Goal: Task Accomplishment & Management: Complete application form

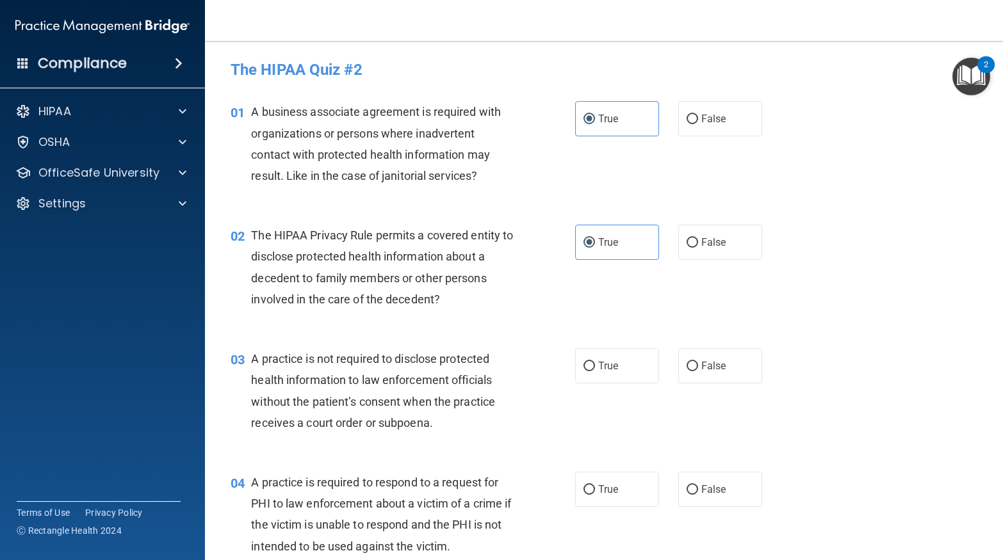
scroll to position [228, 0]
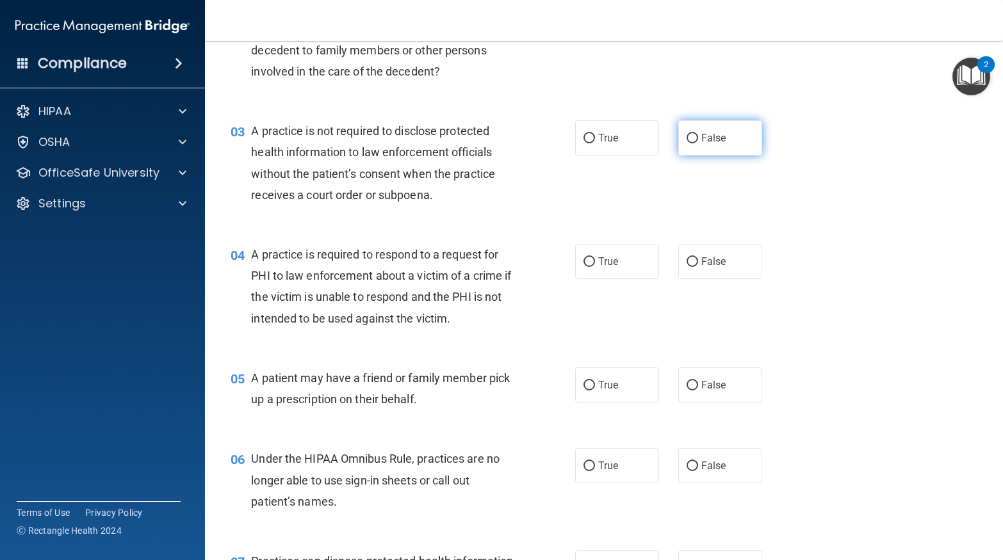
click at [706, 143] on span "False" at bounding box center [713, 138] width 25 height 12
click at [698, 143] on input "False" at bounding box center [692, 139] width 12 height 10
radio input "true"
click at [699, 264] on label "False" at bounding box center [720, 261] width 84 height 35
click at [698, 264] on input "False" at bounding box center [692, 262] width 12 height 10
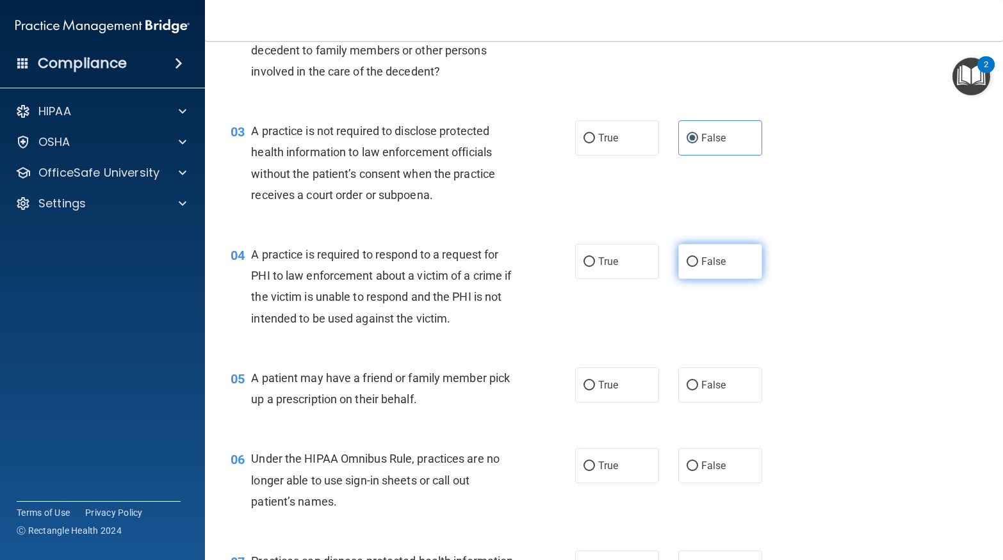
radio input "true"
click at [615, 389] on span "True" at bounding box center [608, 385] width 20 height 12
click at [595, 389] on input "True" at bounding box center [589, 386] width 12 height 10
radio input "true"
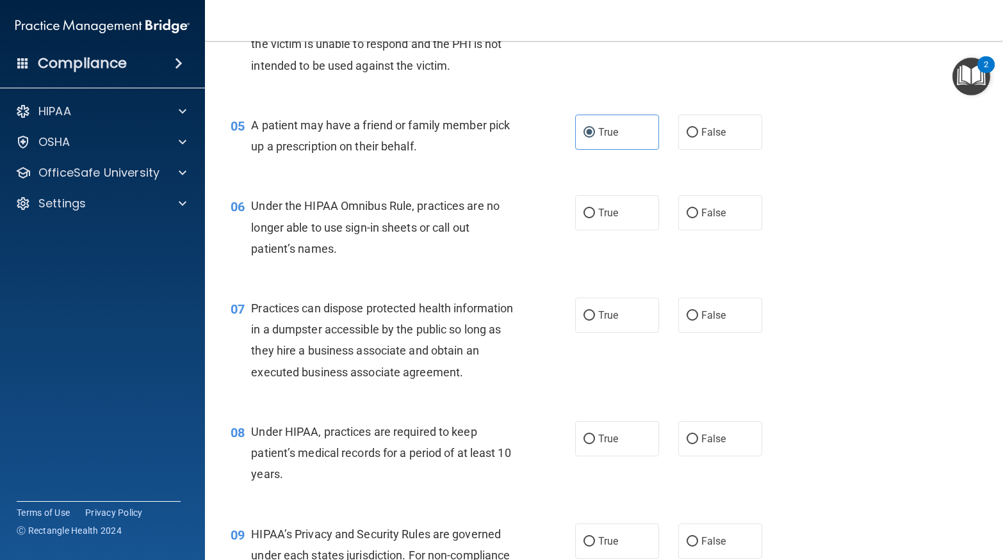
scroll to position [506, 0]
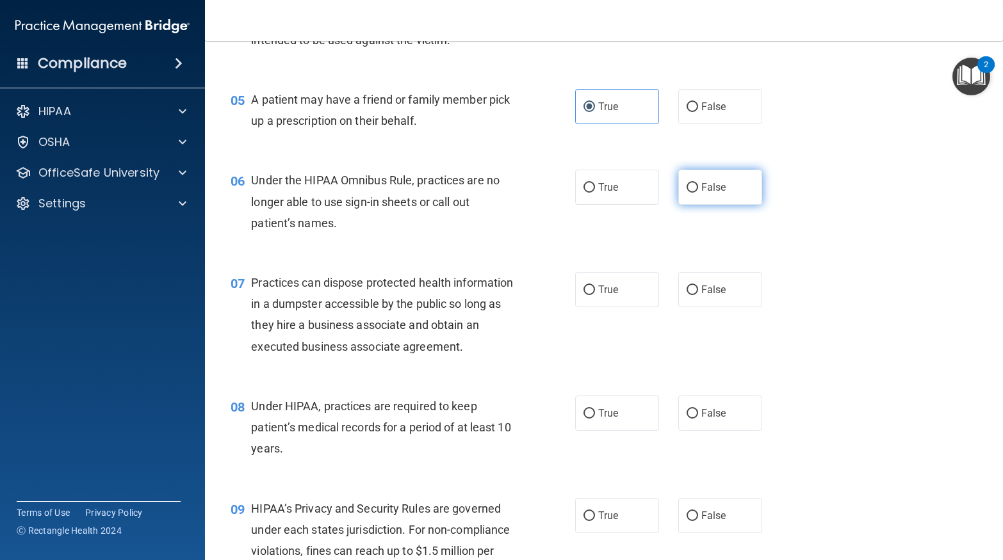
click at [749, 181] on label "False" at bounding box center [720, 187] width 84 height 35
click at [698, 183] on input "False" at bounding box center [692, 188] width 12 height 10
radio input "true"
click at [710, 289] on span "False" at bounding box center [713, 290] width 25 height 12
click at [698, 289] on input "False" at bounding box center [692, 291] width 12 height 10
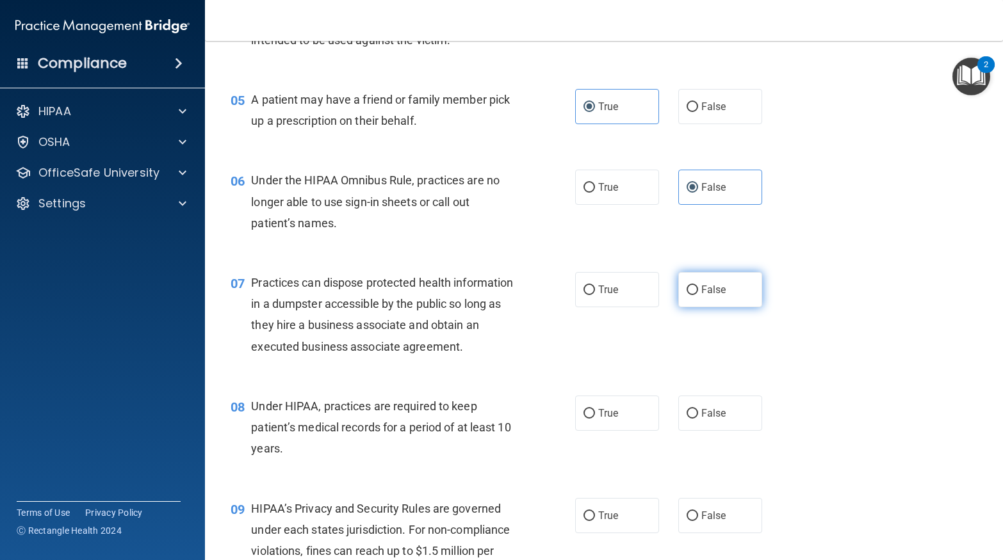
radio input "true"
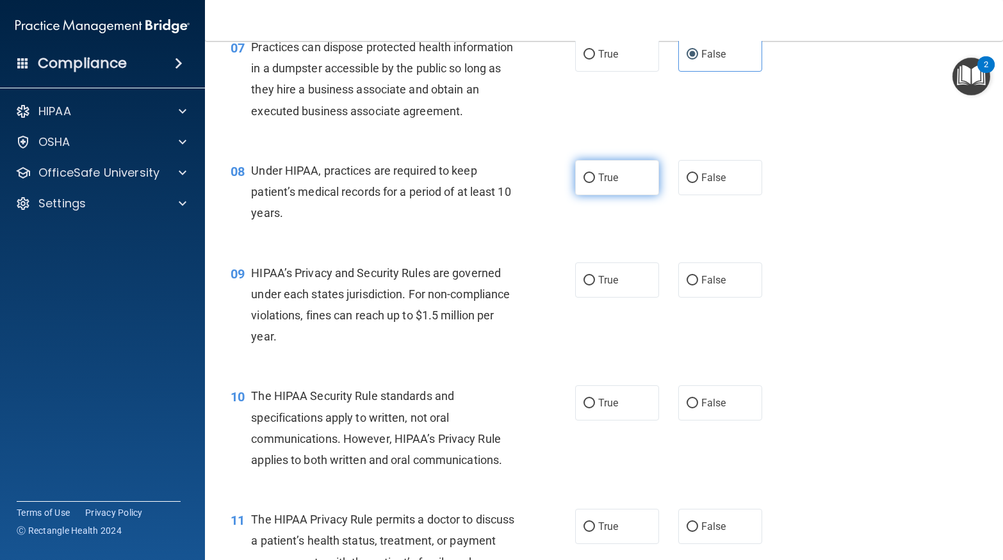
scroll to position [785, 0]
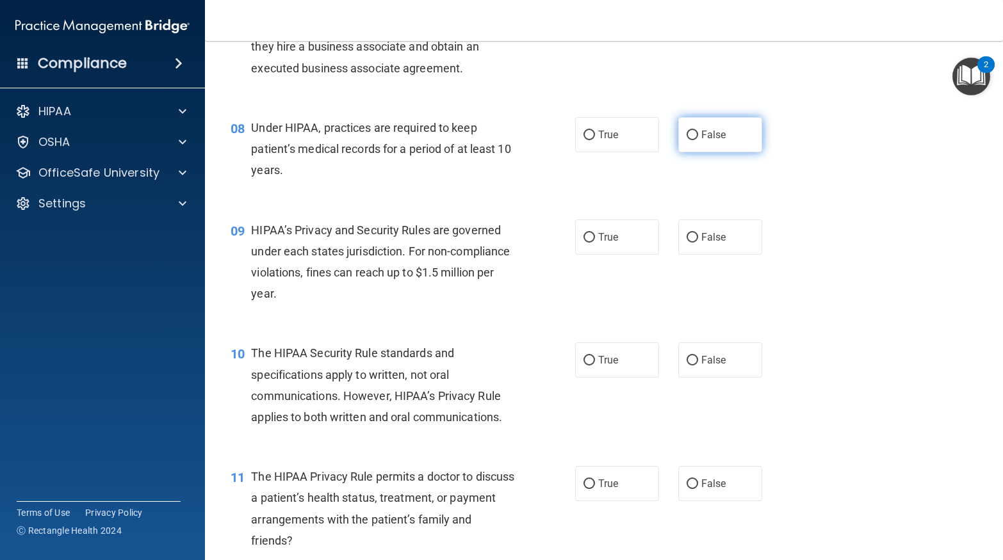
click at [718, 120] on label "False" at bounding box center [720, 134] width 84 height 35
click at [698, 131] on input "False" at bounding box center [692, 136] width 12 height 10
radio input "true"
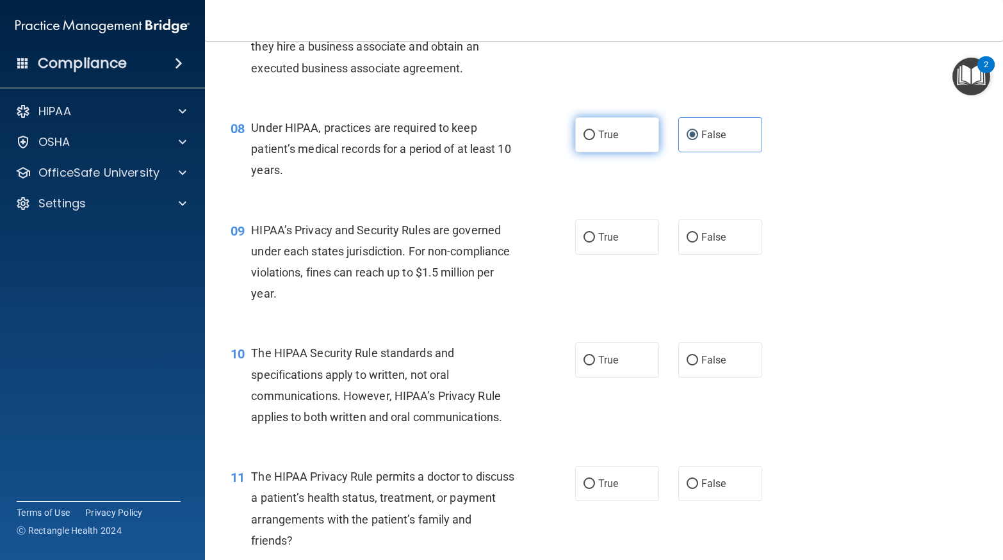
click at [599, 125] on label "True" at bounding box center [617, 134] width 84 height 35
click at [595, 131] on input "True" at bounding box center [589, 136] width 12 height 10
radio input "true"
radio input "false"
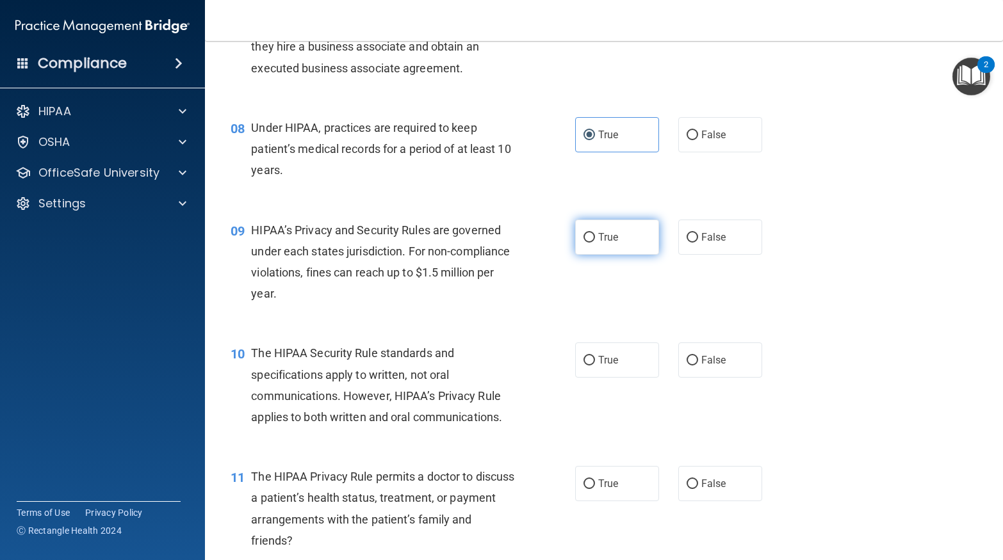
click at [609, 241] on span "True" at bounding box center [608, 237] width 20 height 12
click at [595, 241] on input "True" at bounding box center [589, 238] width 12 height 10
radio input "true"
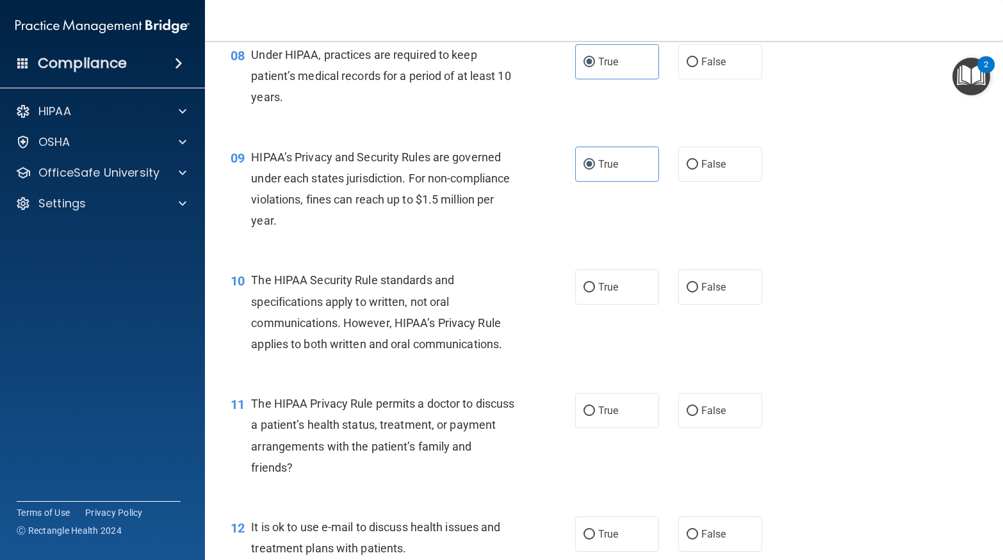
scroll to position [861, 0]
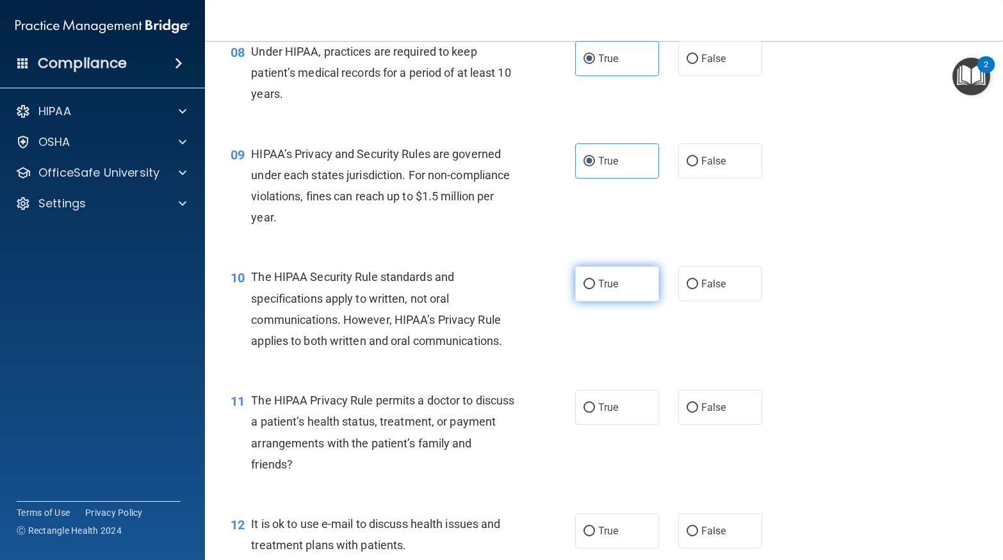
click at [613, 296] on label "True" at bounding box center [617, 283] width 84 height 35
click at [595, 289] on input "True" at bounding box center [589, 285] width 12 height 10
radio input "true"
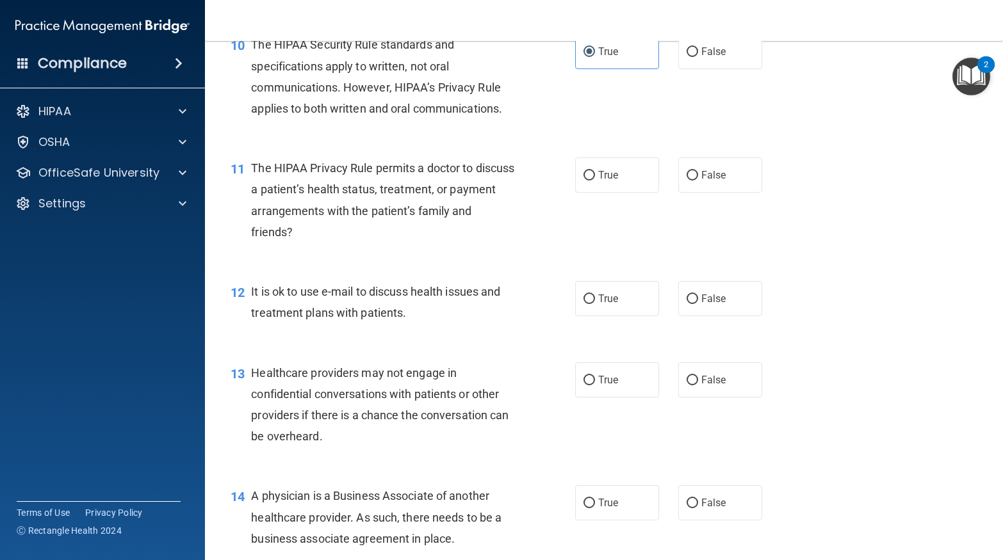
scroll to position [1114, 0]
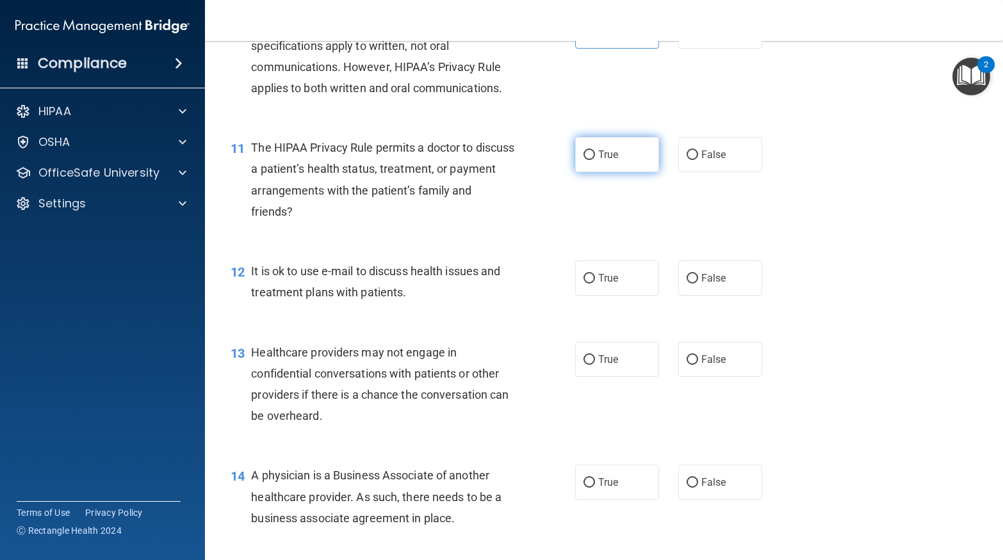
click at [607, 161] on label "True" at bounding box center [617, 154] width 84 height 35
click at [595, 160] on input "True" at bounding box center [589, 155] width 12 height 10
radio input "true"
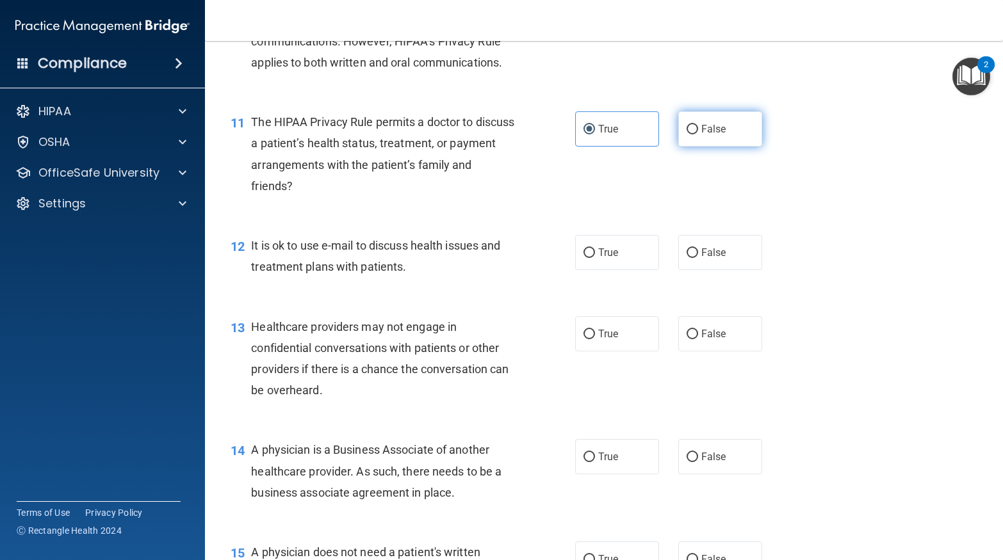
click at [711, 122] on label "False" at bounding box center [720, 128] width 84 height 35
click at [698, 125] on input "False" at bounding box center [692, 130] width 12 height 10
radio input "true"
radio input "false"
click at [702, 257] on span "False" at bounding box center [713, 253] width 25 height 12
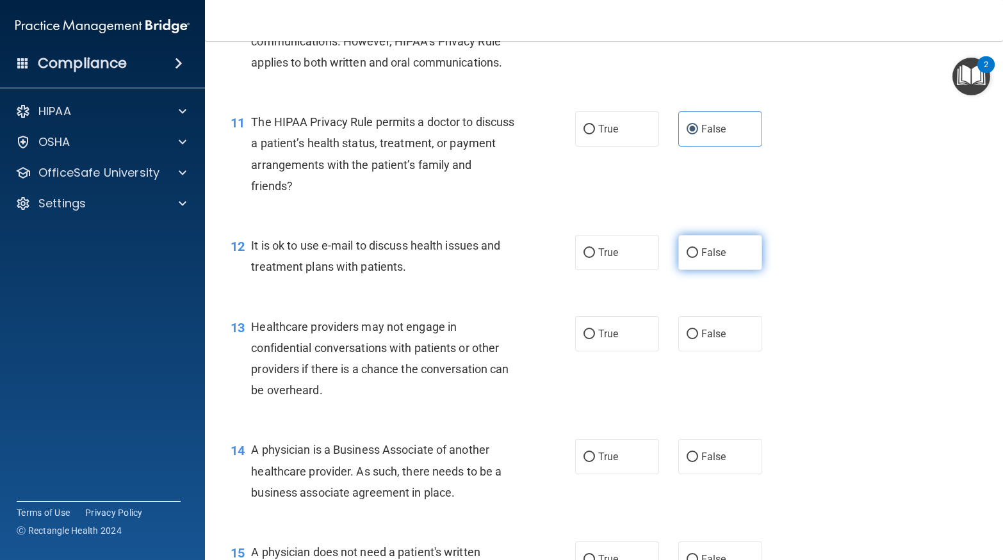
click at [698, 257] on input "False" at bounding box center [692, 253] width 12 height 10
radio input "true"
click at [643, 260] on label "True" at bounding box center [617, 252] width 84 height 35
click at [595, 258] on input "True" at bounding box center [589, 253] width 12 height 10
radio input "true"
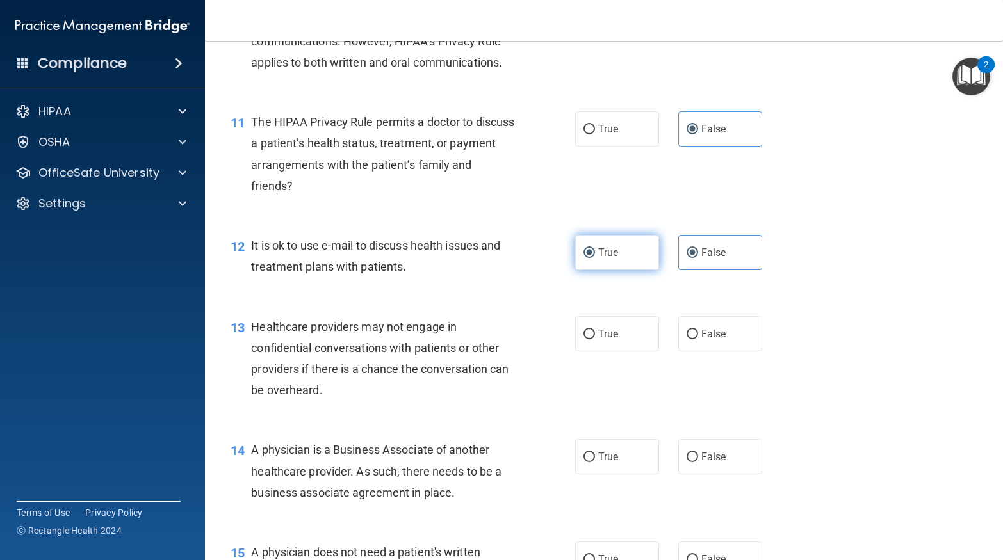
radio input "false"
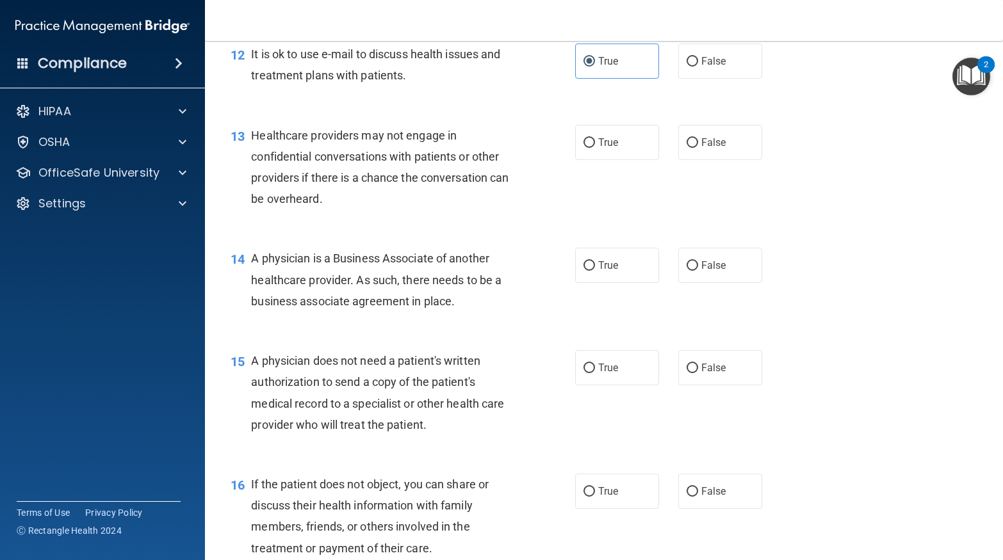
scroll to position [1343, 0]
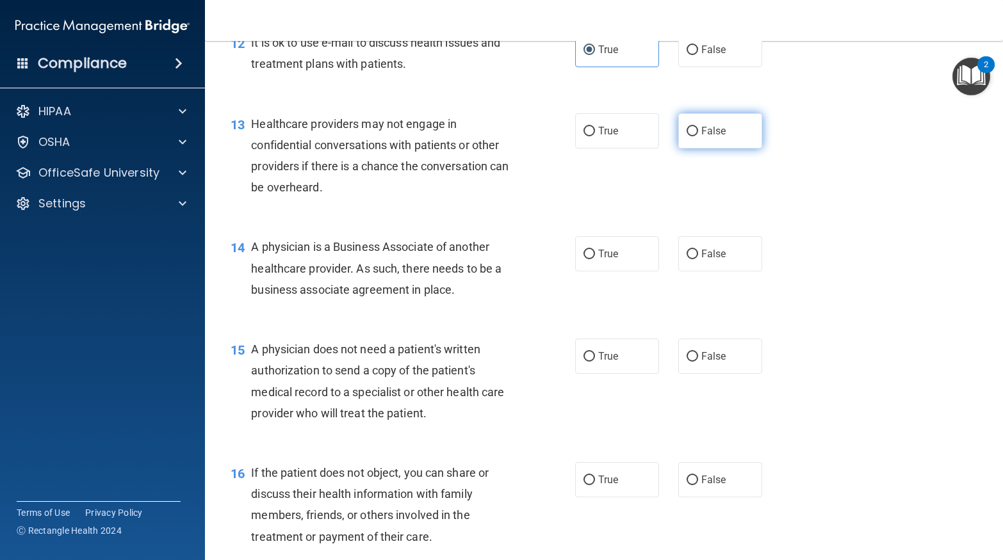
click at [693, 129] on input "False" at bounding box center [692, 132] width 12 height 10
radio input "true"
click at [636, 136] on label "True" at bounding box center [617, 130] width 84 height 35
click at [595, 136] on input "True" at bounding box center [589, 132] width 12 height 10
radio input "true"
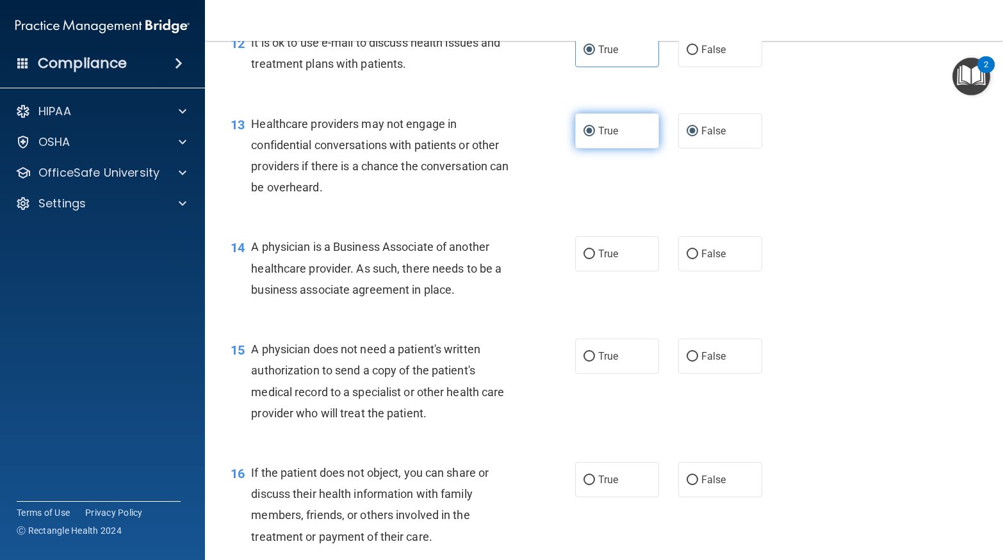
radio input "false"
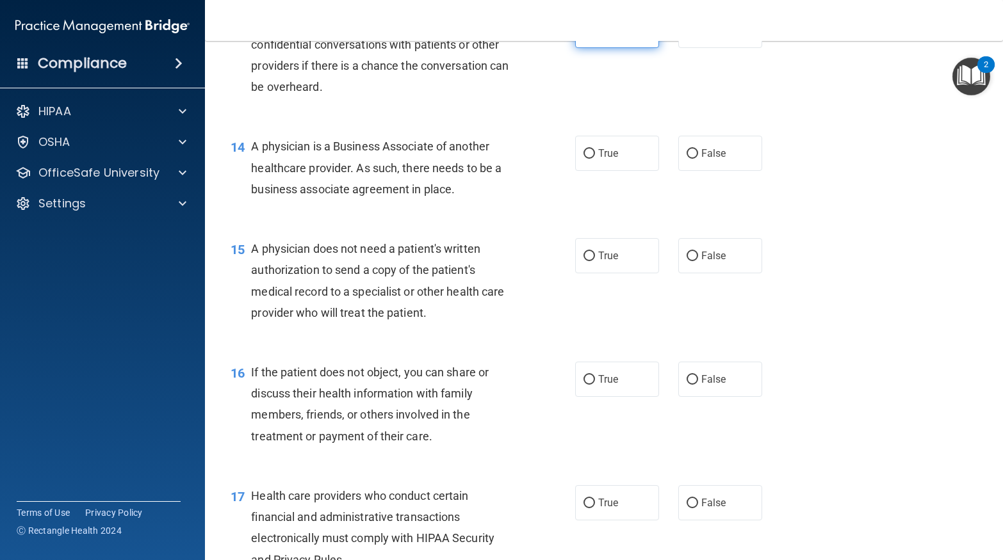
scroll to position [1444, 0]
click at [615, 155] on span "True" at bounding box center [608, 153] width 20 height 12
click at [595, 155] on input "True" at bounding box center [589, 154] width 12 height 10
radio input "true"
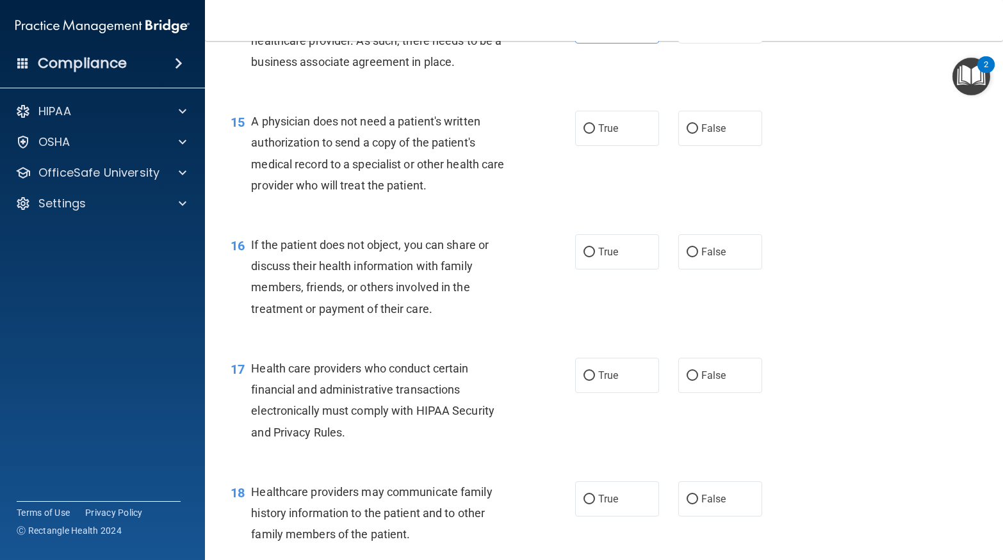
scroll to position [1596, 0]
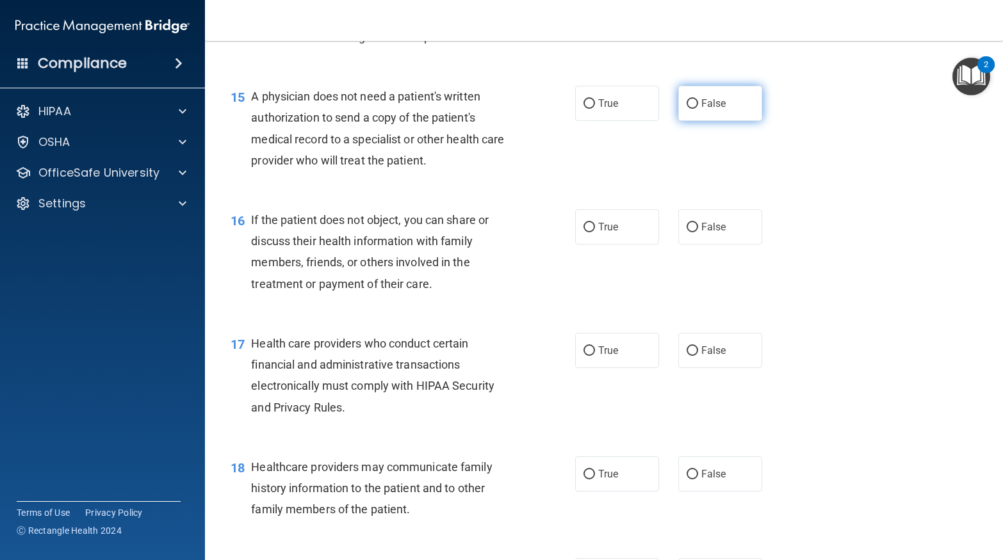
click at [700, 97] on label "False" at bounding box center [720, 103] width 84 height 35
click at [698, 99] on input "False" at bounding box center [692, 104] width 12 height 10
radio input "true"
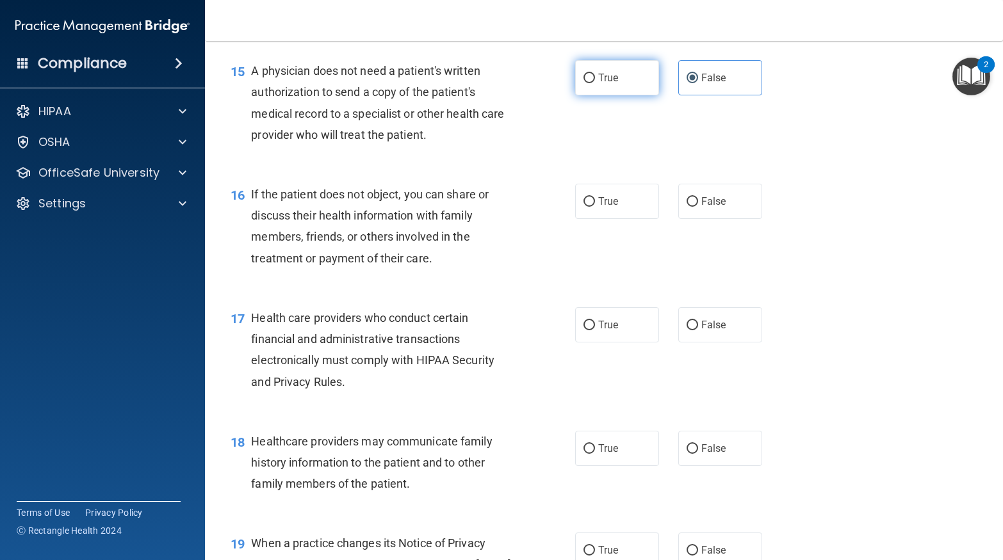
click at [627, 74] on label "True" at bounding box center [617, 77] width 84 height 35
click at [595, 74] on input "True" at bounding box center [589, 79] width 12 height 10
radio input "true"
radio input "false"
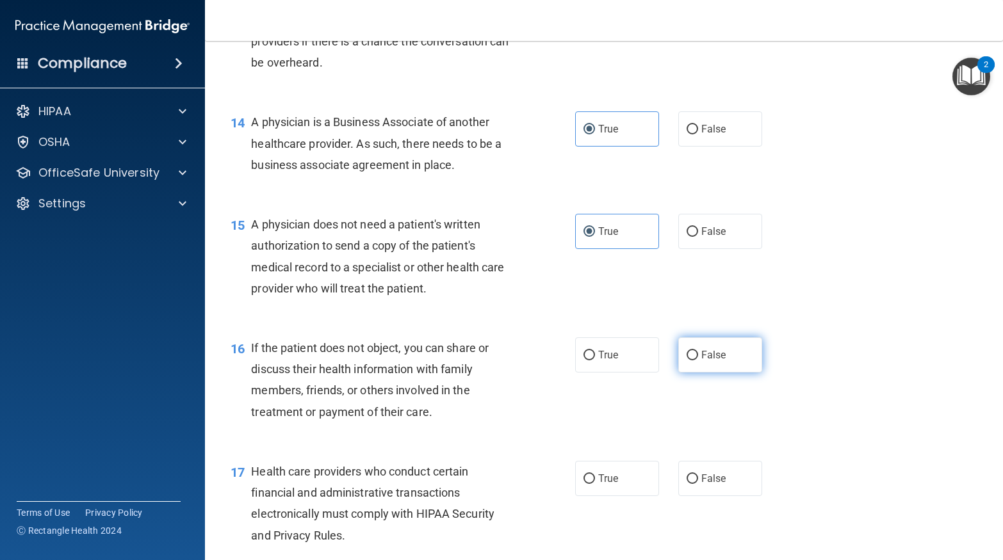
scroll to position [1465, 0]
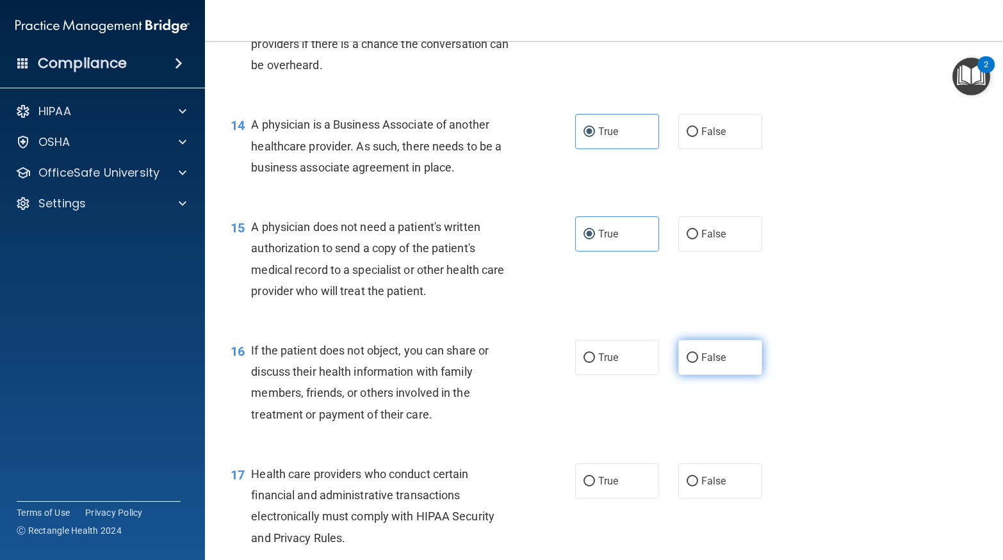
click at [689, 358] on input "False" at bounding box center [692, 358] width 12 height 10
radio input "true"
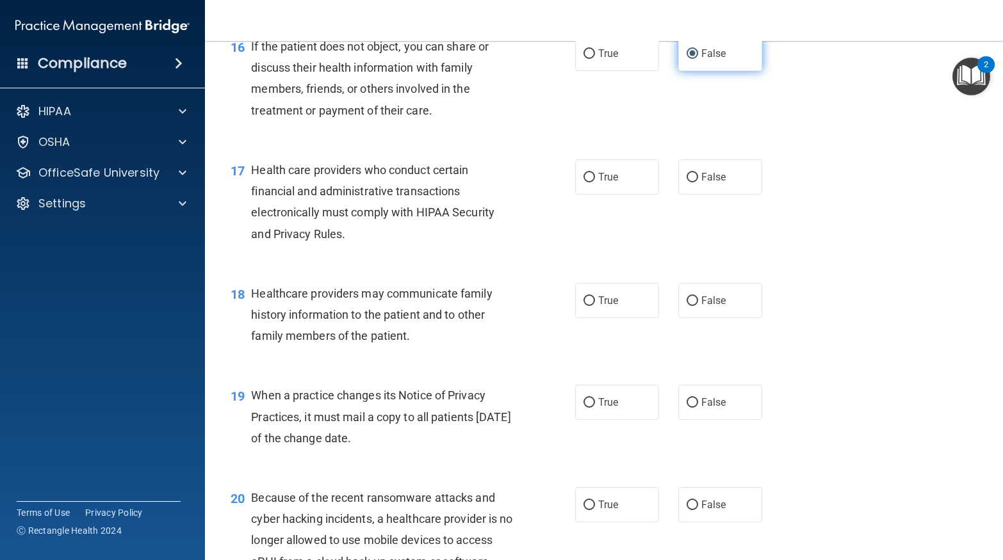
scroll to position [1794, 0]
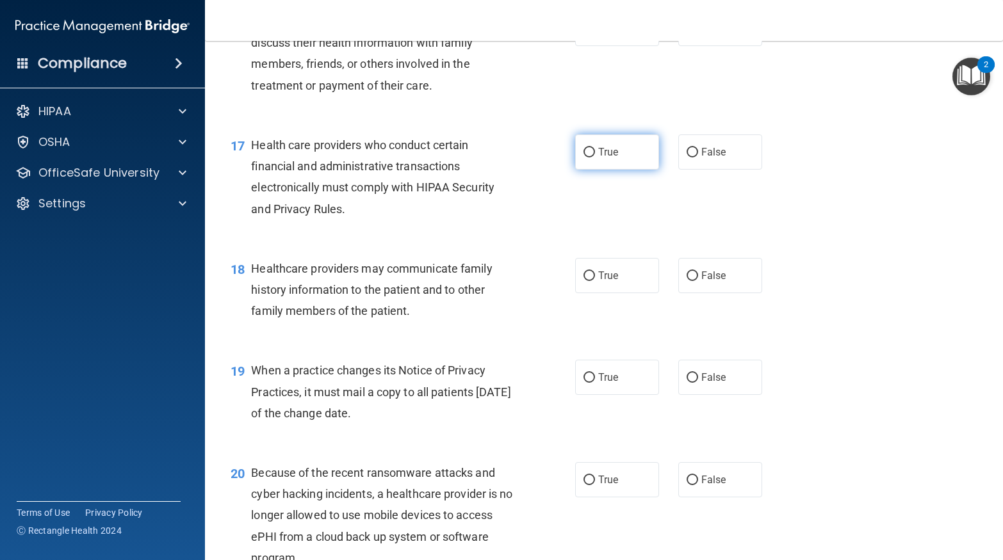
click at [640, 134] on label "True" at bounding box center [617, 151] width 84 height 35
click at [595, 148] on input "True" at bounding box center [589, 153] width 12 height 10
radio input "true"
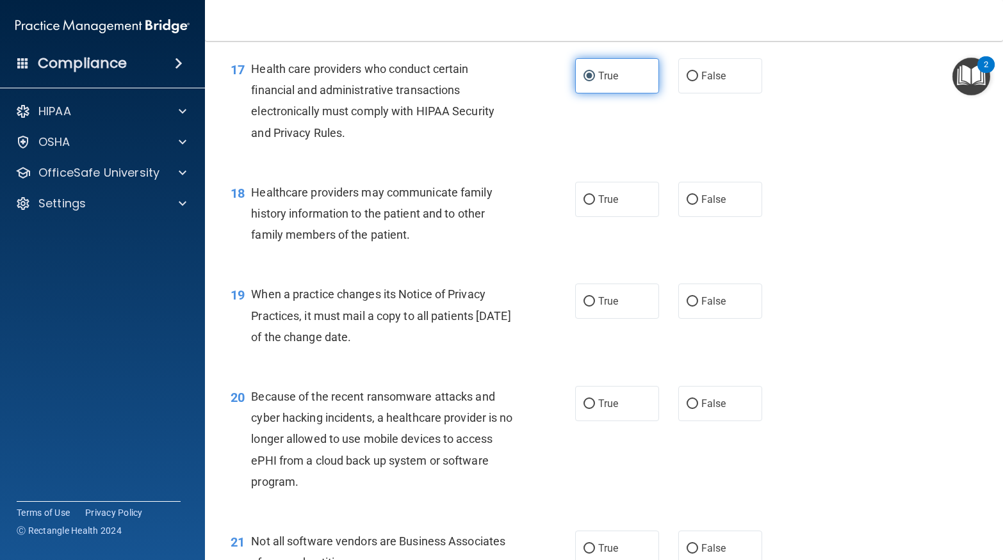
scroll to position [1896, 0]
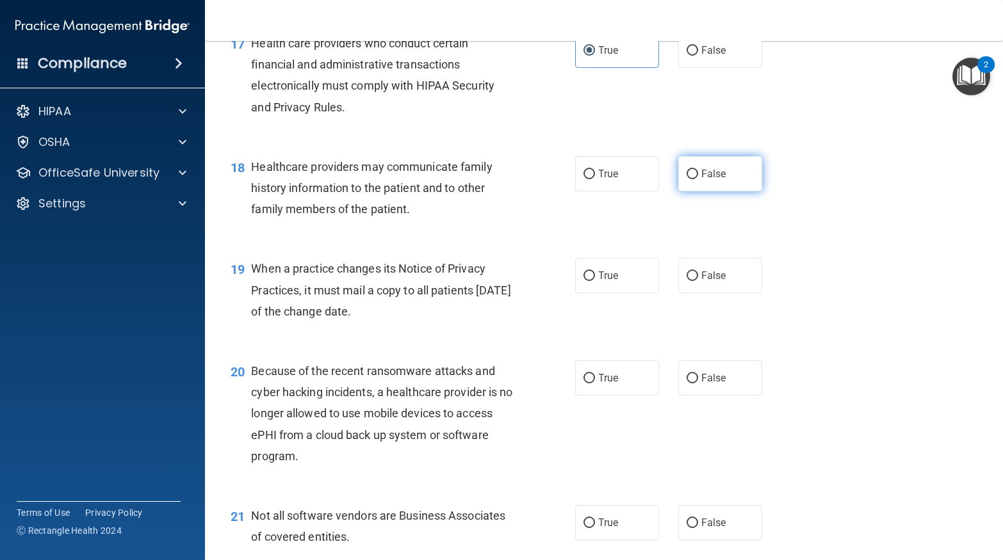
click at [683, 166] on label "False" at bounding box center [720, 173] width 84 height 35
click at [686, 170] on input "False" at bounding box center [692, 175] width 12 height 10
radio input "true"
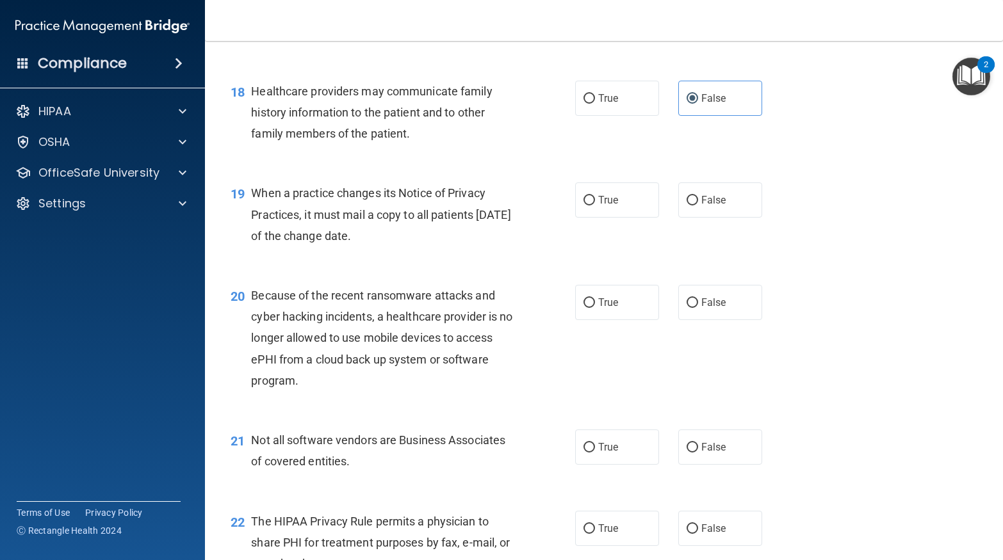
scroll to position [1997, 0]
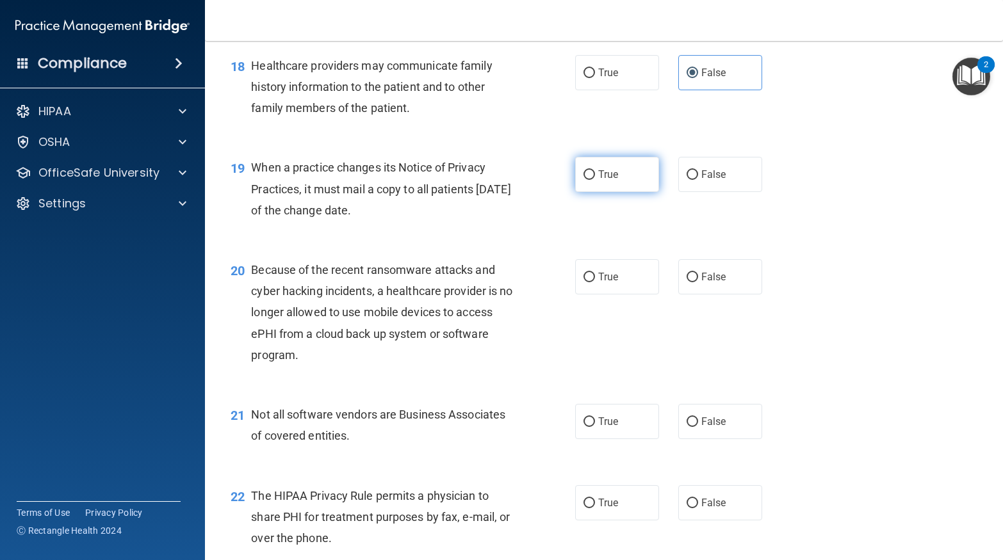
click at [629, 177] on label "True" at bounding box center [617, 174] width 84 height 35
click at [595, 177] on input "True" at bounding box center [589, 175] width 12 height 10
radio input "true"
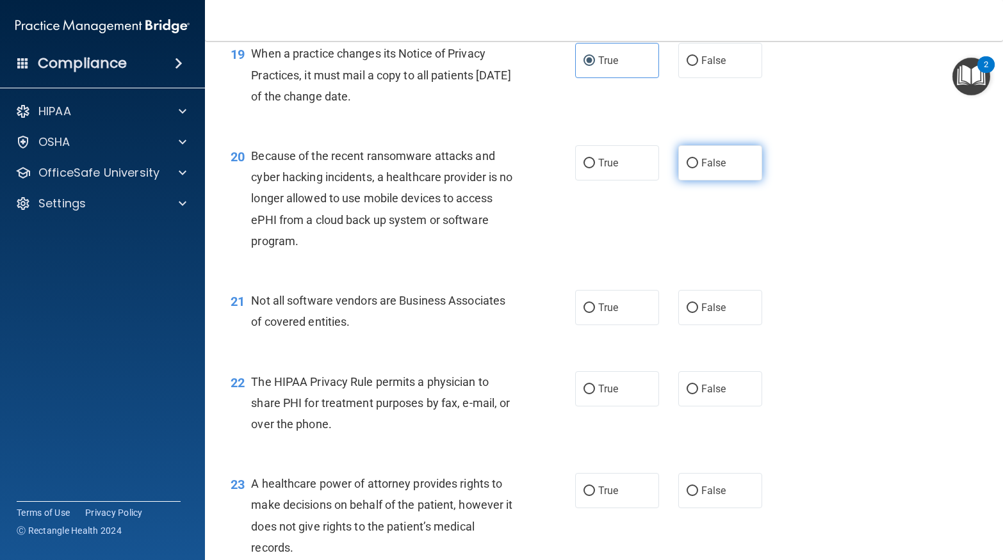
scroll to position [2124, 0]
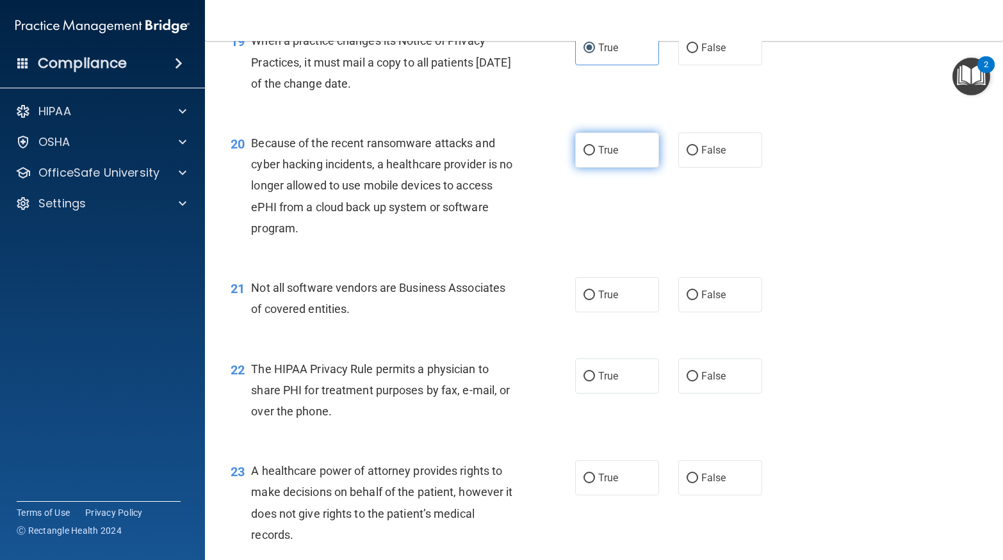
click at [648, 146] on label "True" at bounding box center [617, 150] width 84 height 35
click at [595, 146] on input "True" at bounding box center [589, 151] width 12 height 10
radio input "true"
click at [585, 305] on label "True" at bounding box center [617, 294] width 84 height 35
click at [585, 300] on input "True" at bounding box center [589, 296] width 12 height 10
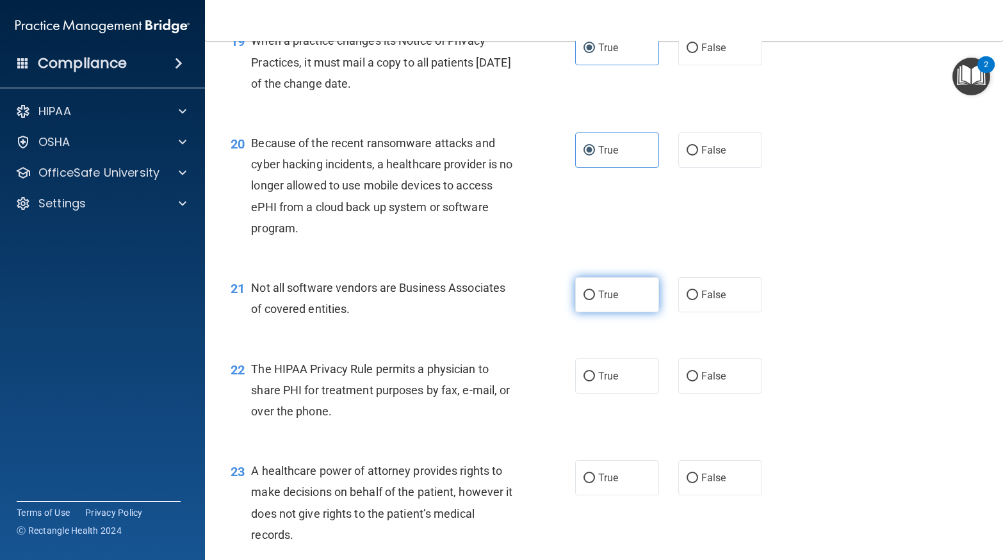
radio input "true"
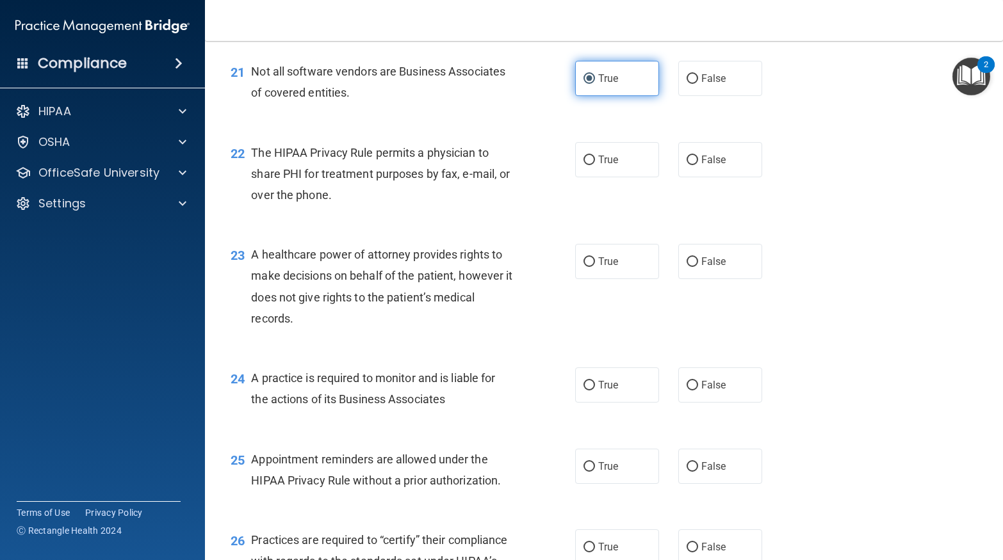
scroll to position [2352, 0]
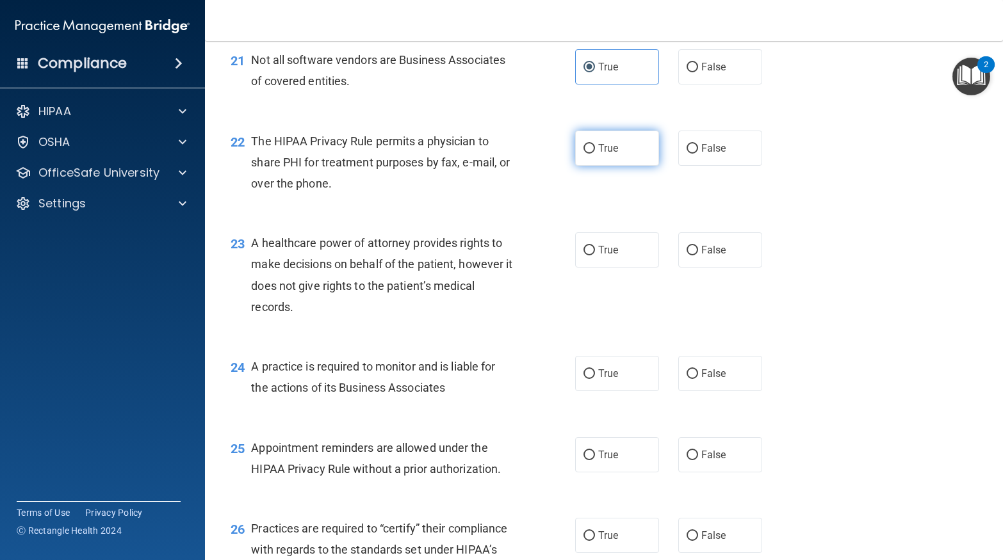
click at [606, 150] on span "True" at bounding box center [608, 148] width 20 height 12
click at [595, 150] on input "True" at bounding box center [589, 149] width 12 height 10
radio input "true"
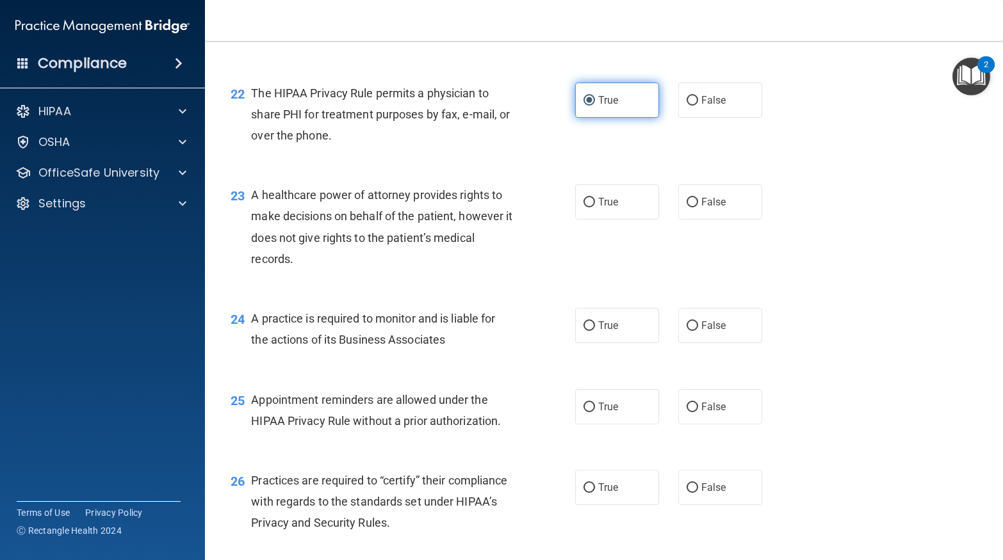
scroll to position [2402, 0]
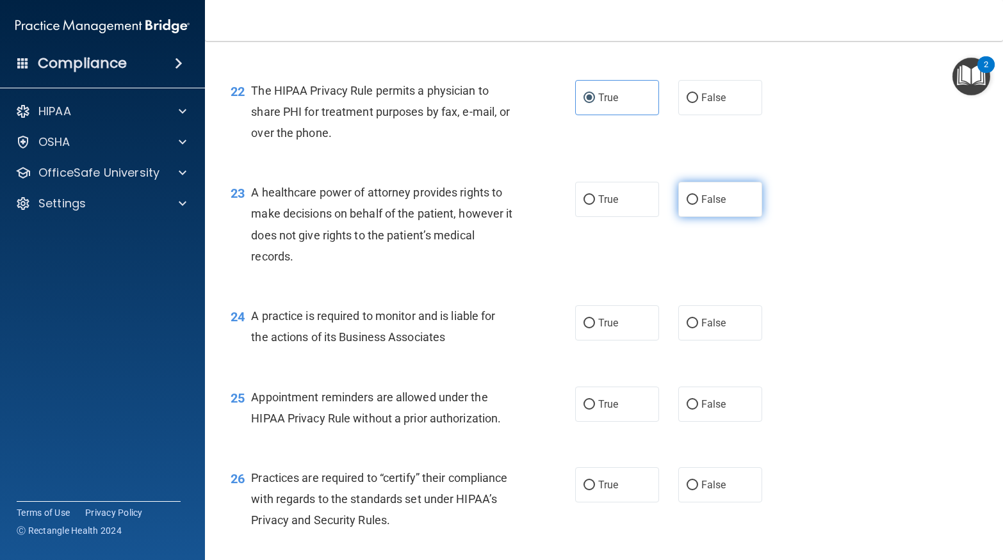
click at [709, 210] on label "False" at bounding box center [720, 199] width 84 height 35
click at [698, 205] on input "False" at bounding box center [692, 200] width 12 height 10
radio input "true"
click at [604, 327] on span "True" at bounding box center [608, 323] width 20 height 12
click at [595, 327] on input "True" at bounding box center [589, 324] width 12 height 10
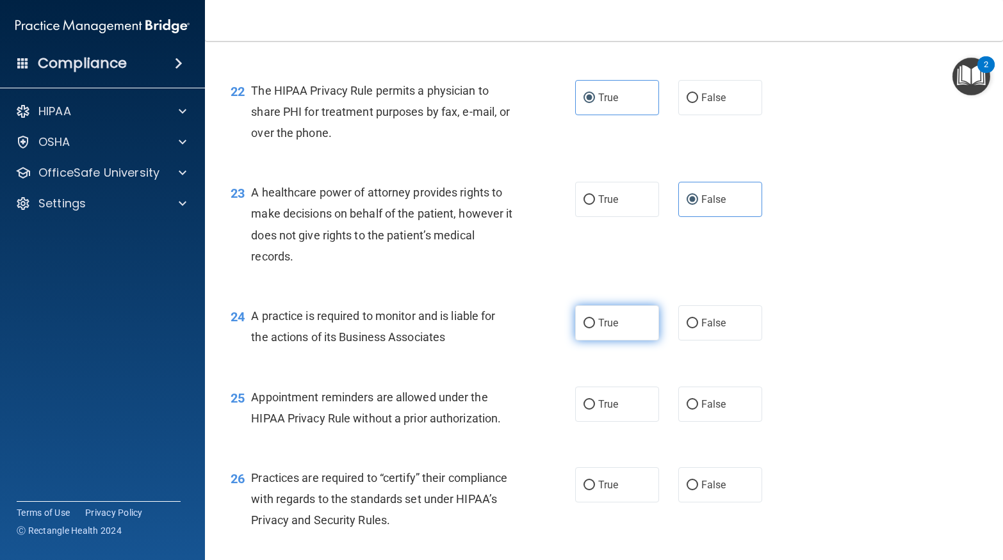
radio input "true"
click at [635, 195] on label "True" at bounding box center [617, 199] width 84 height 35
click at [595, 195] on input "True" at bounding box center [589, 200] width 12 height 10
radio input "true"
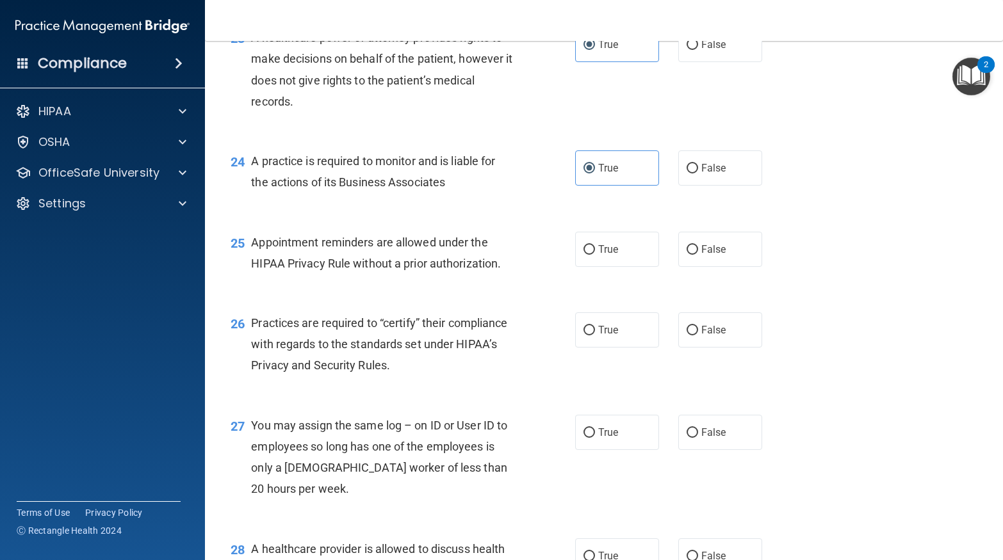
scroll to position [2554, 0]
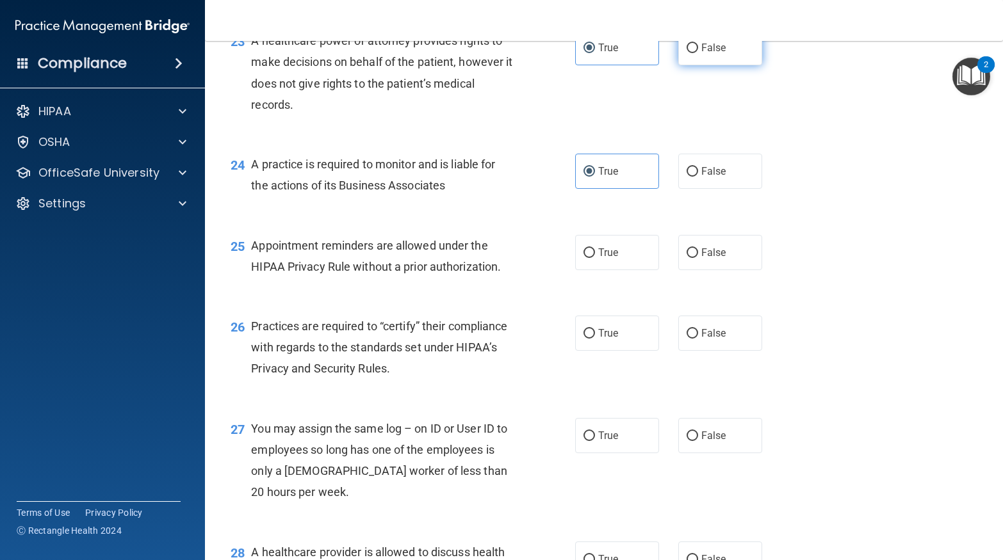
click at [699, 50] on label "False" at bounding box center [720, 47] width 84 height 35
click at [698, 50] on input "False" at bounding box center [692, 49] width 12 height 10
radio input "true"
radio input "false"
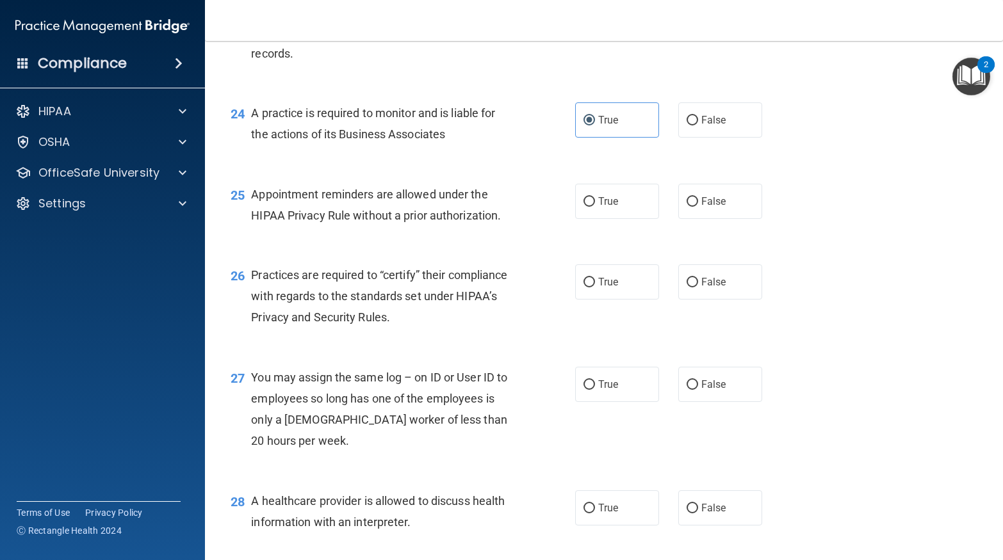
scroll to position [2630, 0]
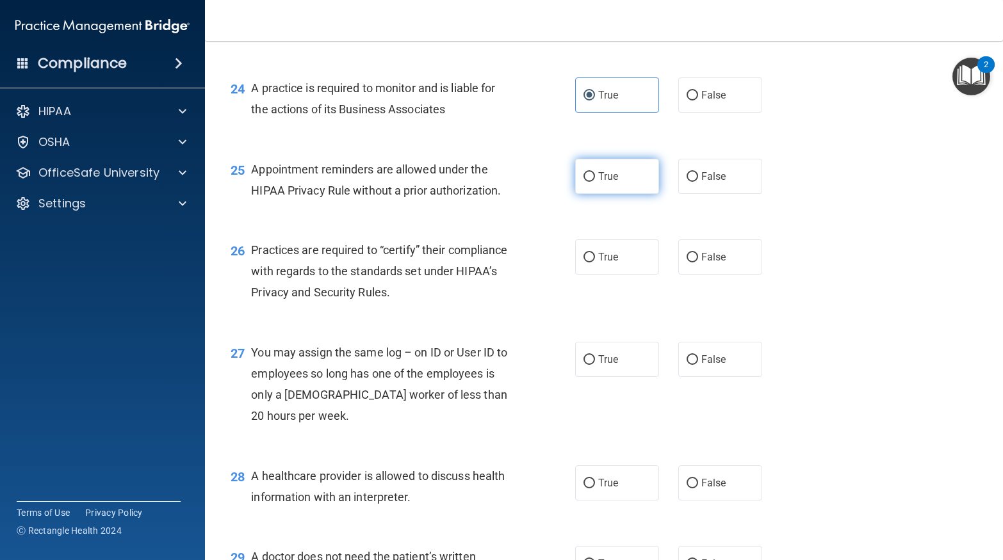
click at [629, 189] on label "True" at bounding box center [617, 176] width 84 height 35
click at [595, 182] on input "True" at bounding box center [589, 177] width 12 height 10
radio input "true"
click at [608, 266] on label "True" at bounding box center [617, 256] width 84 height 35
click at [595, 263] on input "True" at bounding box center [589, 258] width 12 height 10
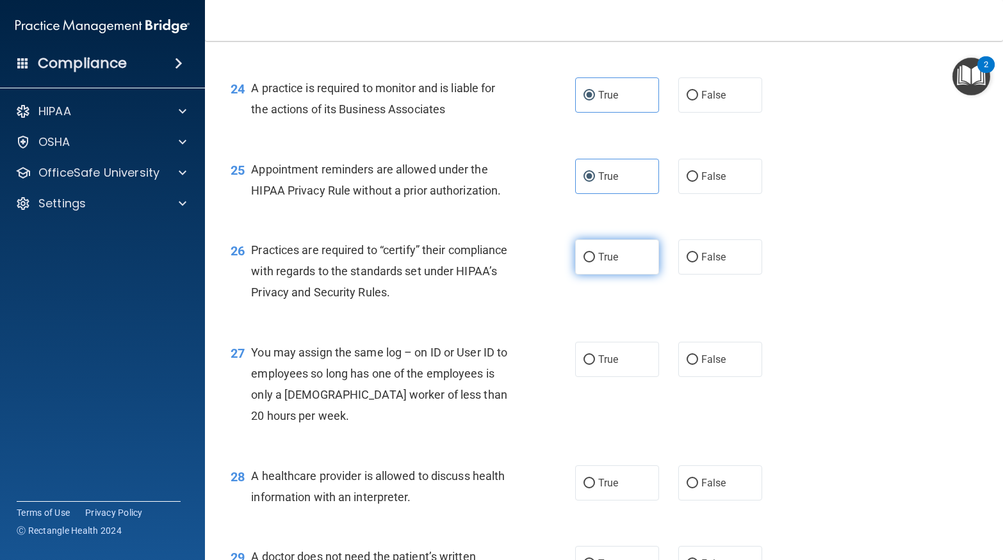
radio input "true"
click at [690, 364] on input "False" at bounding box center [692, 360] width 12 height 10
radio input "true"
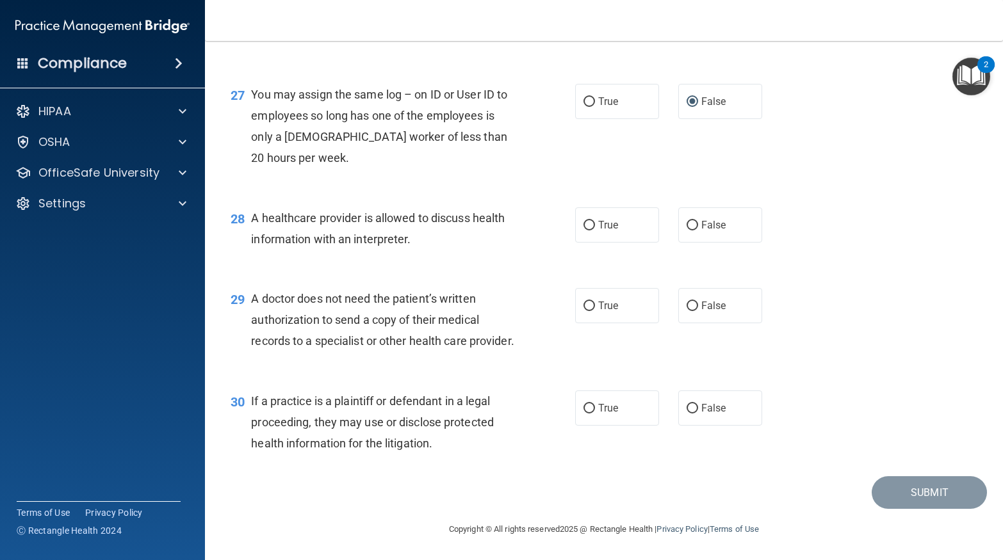
scroll to position [2909, 0]
click at [618, 212] on label "True" at bounding box center [617, 224] width 84 height 35
click at [595, 221] on input "True" at bounding box center [589, 226] width 12 height 10
radio input "true"
click at [599, 294] on label "True" at bounding box center [617, 305] width 84 height 35
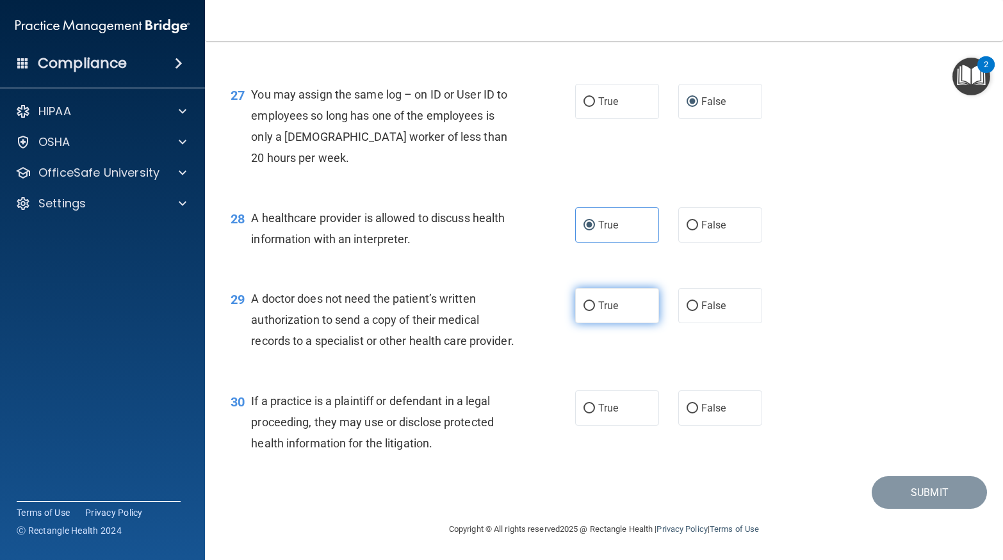
click at [595, 302] on input "True" at bounding box center [589, 307] width 12 height 10
radio input "true"
click at [747, 407] on label "False" at bounding box center [720, 408] width 84 height 35
click at [698, 407] on input "False" at bounding box center [692, 409] width 12 height 10
radio input "true"
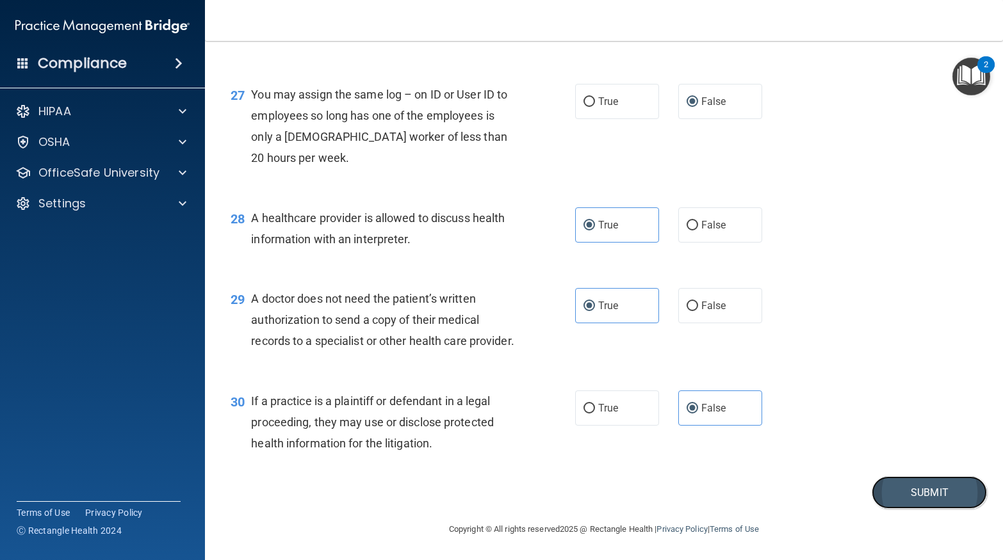
click at [973, 495] on button "Submit" at bounding box center [928, 492] width 115 height 33
click at [924, 499] on button "Submit" at bounding box center [928, 492] width 115 height 33
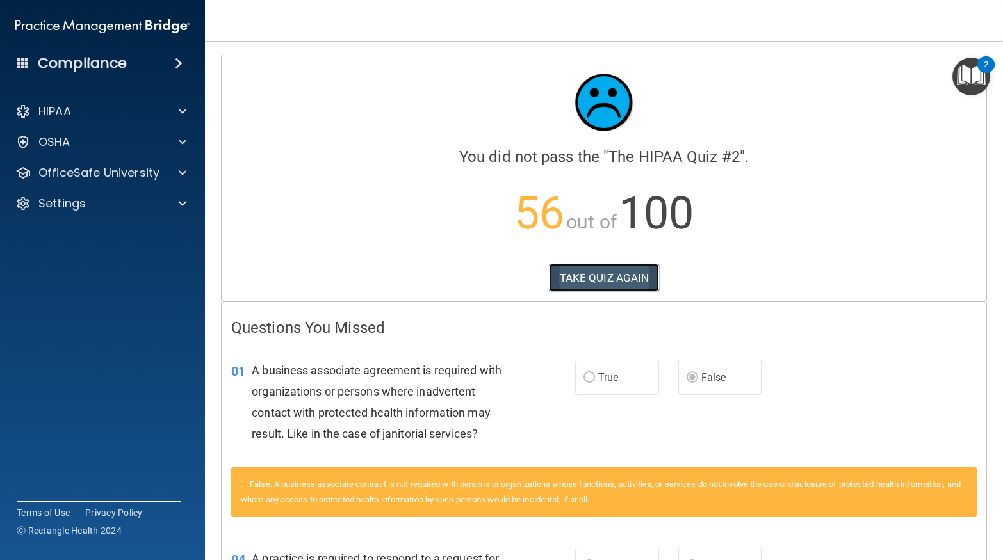
click at [592, 268] on button "TAKE QUIZ AGAIN" at bounding box center [604, 278] width 111 height 28
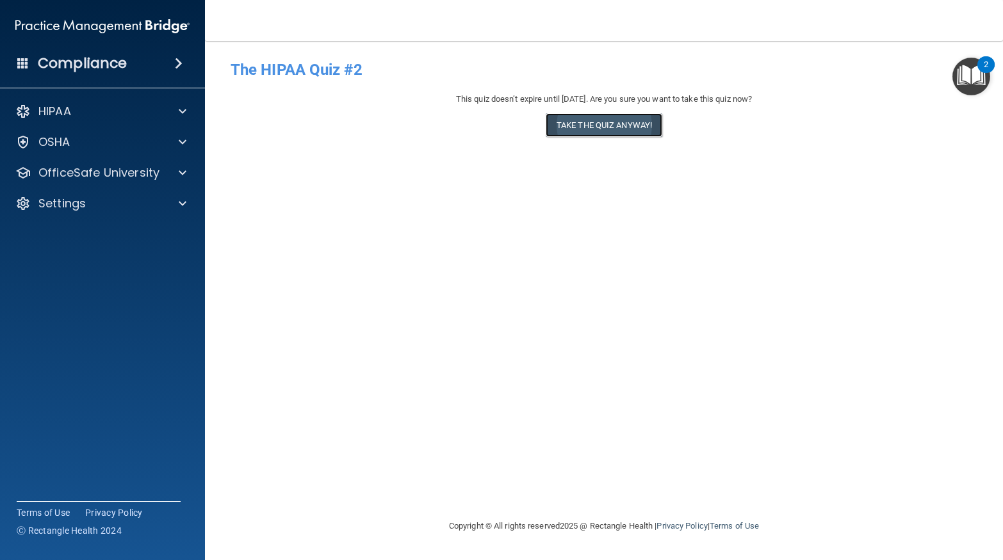
click at [613, 134] on button "Take the quiz anyway!" at bounding box center [604, 125] width 117 height 24
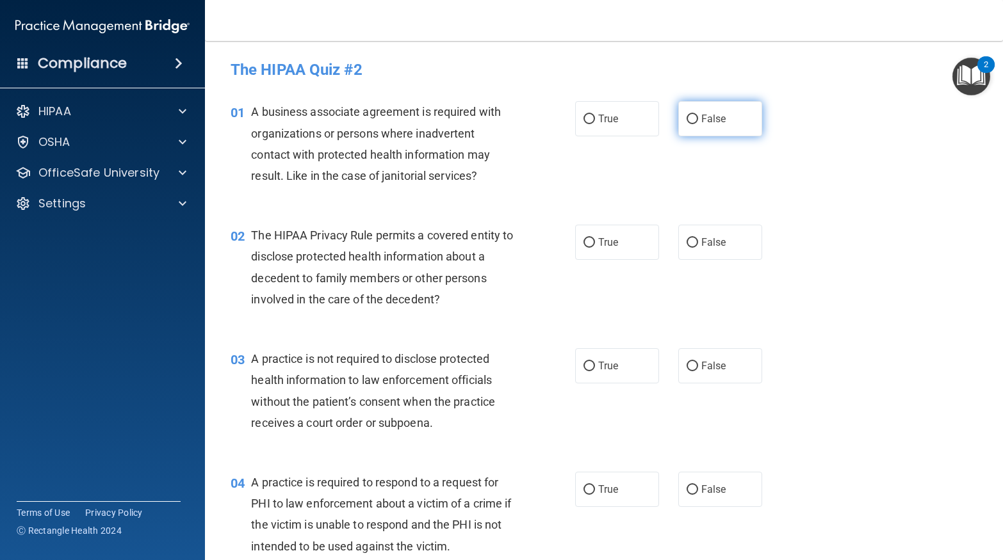
click at [695, 122] on input "False" at bounding box center [692, 120] width 12 height 10
radio input "true"
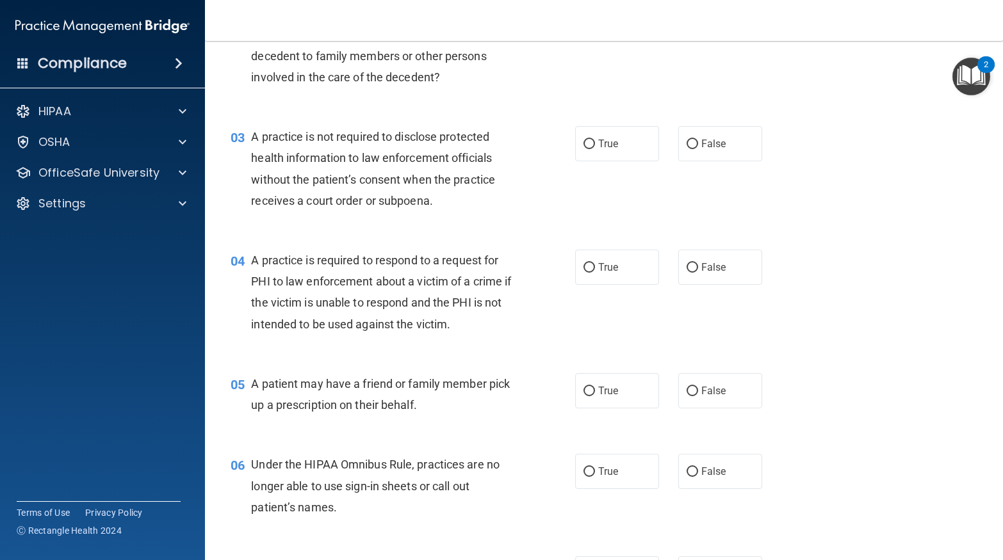
scroll to position [219, 0]
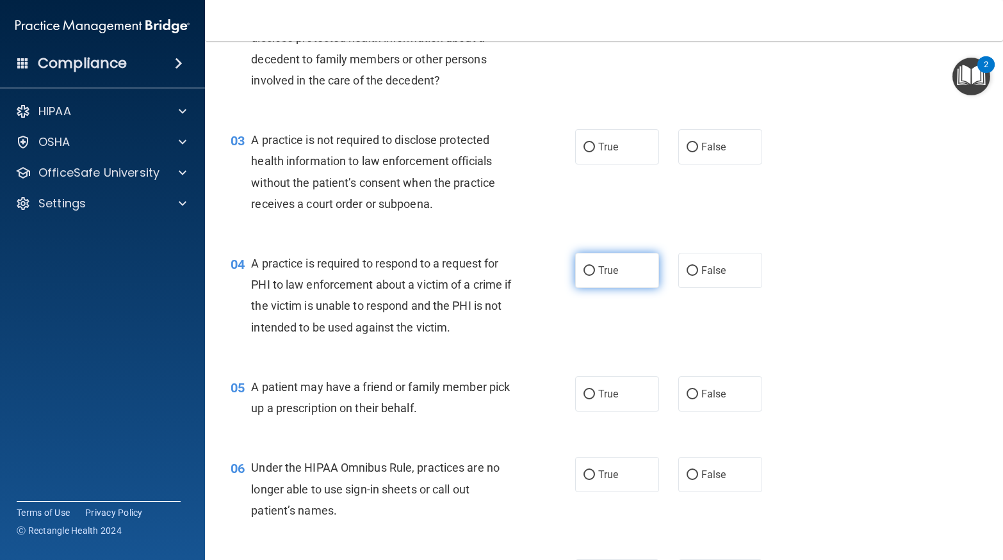
click at [584, 273] on input "True" at bounding box center [589, 271] width 12 height 10
radio input "true"
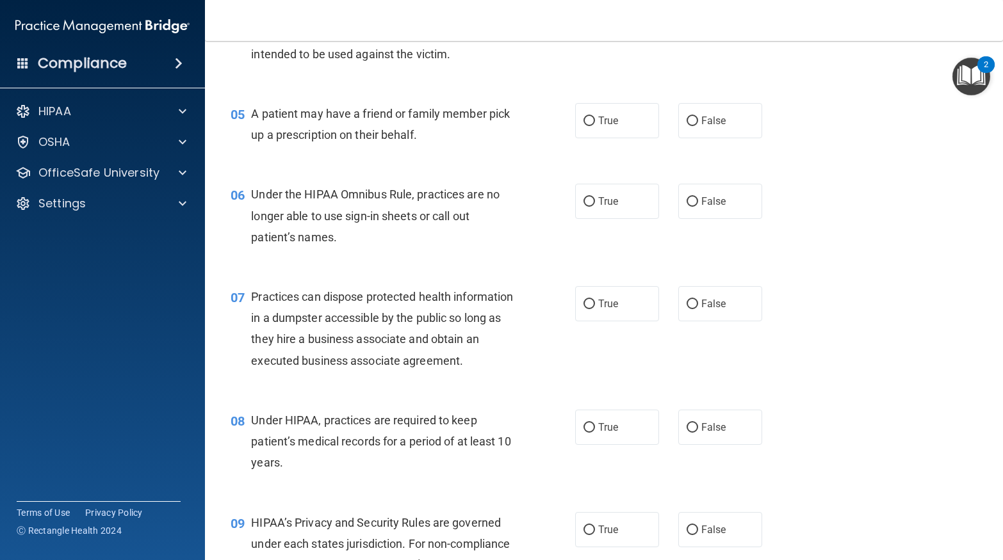
scroll to position [549, 0]
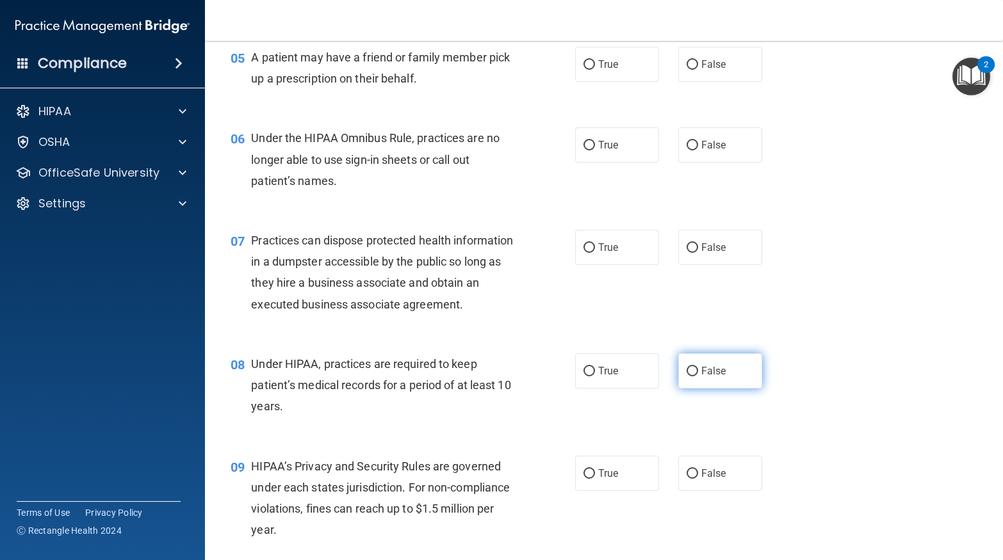
click at [697, 371] on input "False" at bounding box center [692, 372] width 12 height 10
radio input "true"
click at [691, 469] on input "False" at bounding box center [692, 474] width 12 height 10
radio input "true"
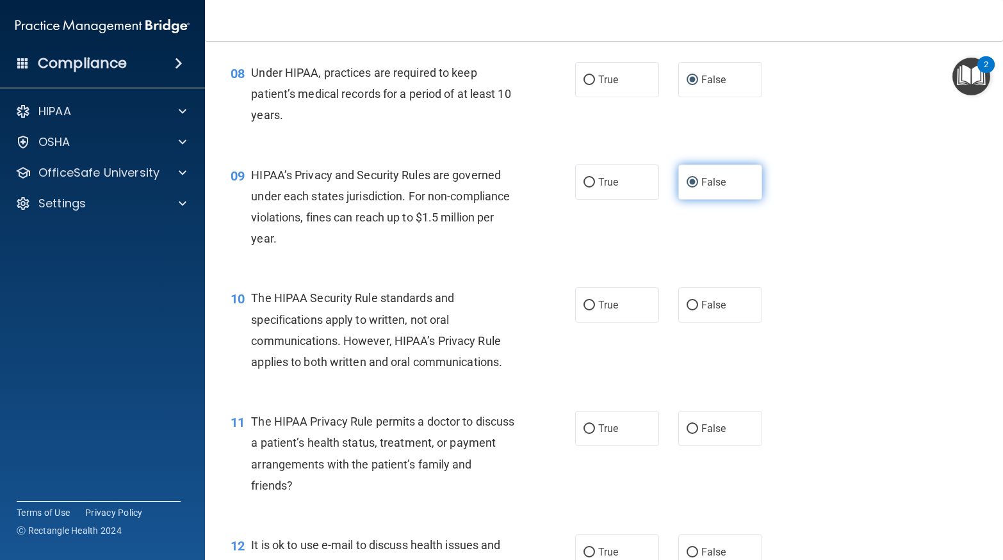
scroll to position [842, 0]
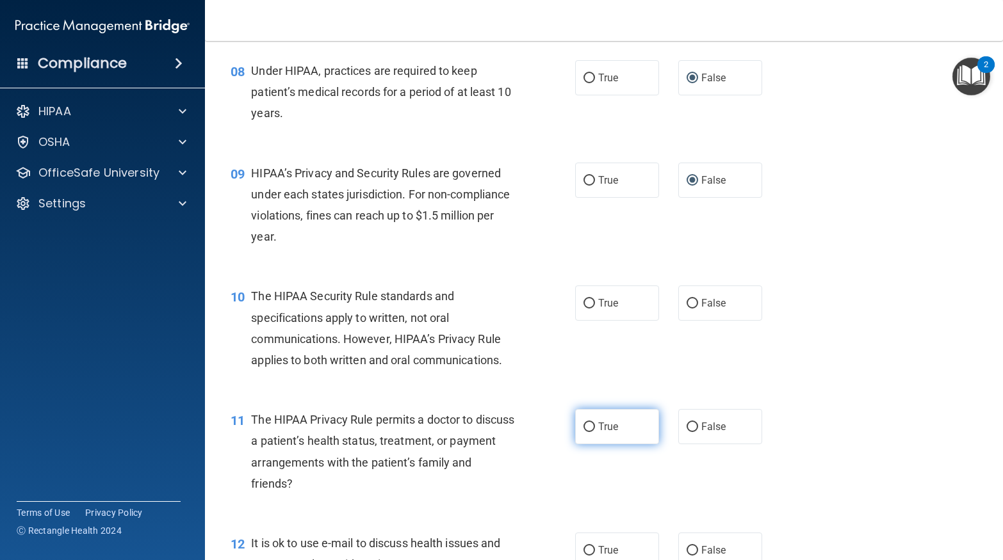
click at [592, 427] on input "True" at bounding box center [589, 428] width 12 height 10
radio input "true"
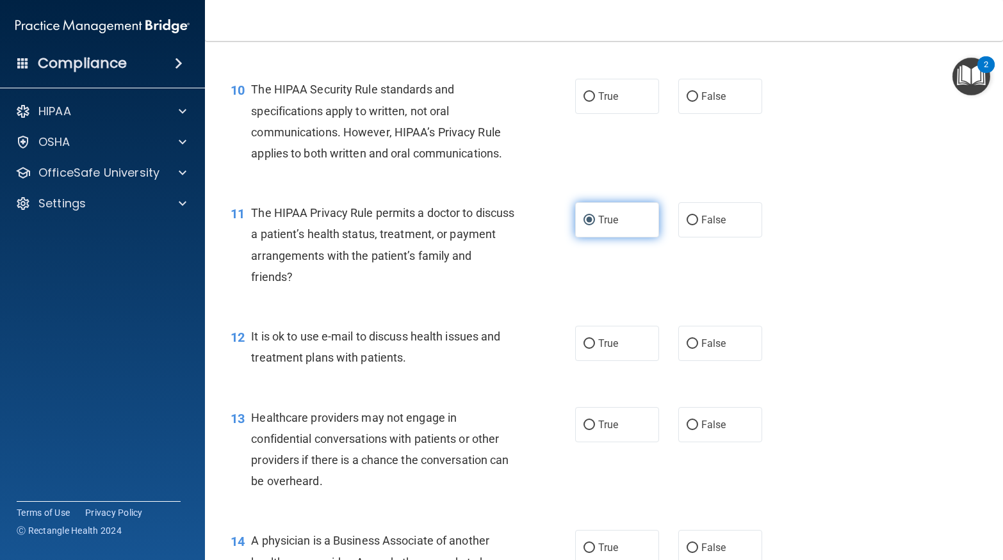
scroll to position [1049, 0]
click at [692, 423] on input "False" at bounding box center [692, 425] width 12 height 10
radio input "true"
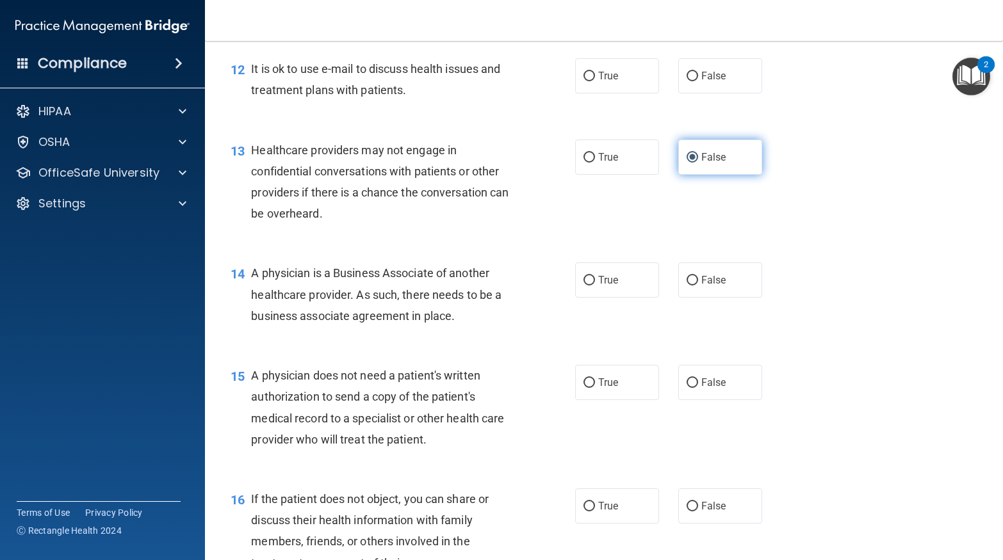
scroll to position [1352, 0]
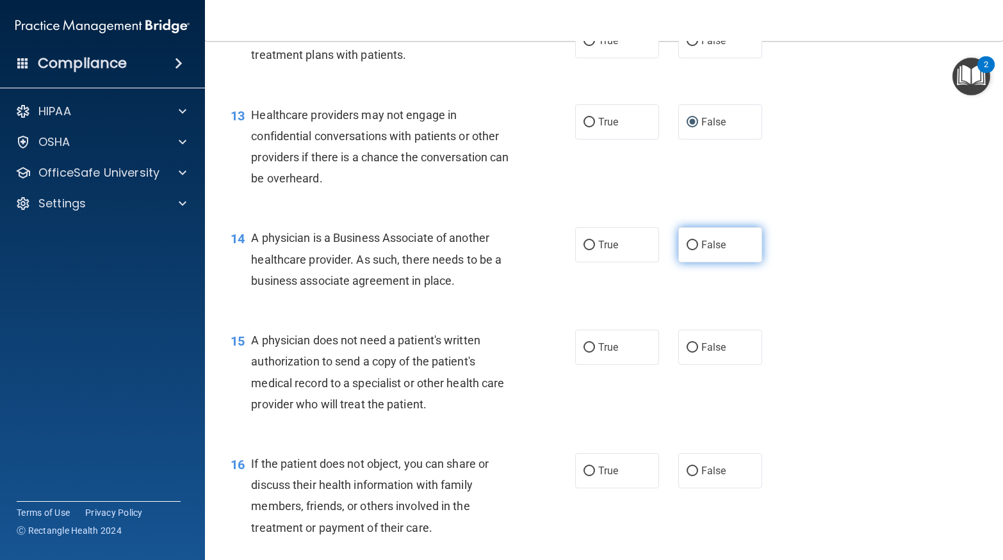
click at [692, 247] on input "False" at bounding box center [692, 246] width 12 height 10
radio input "true"
click at [585, 473] on input "True" at bounding box center [589, 472] width 12 height 10
radio input "true"
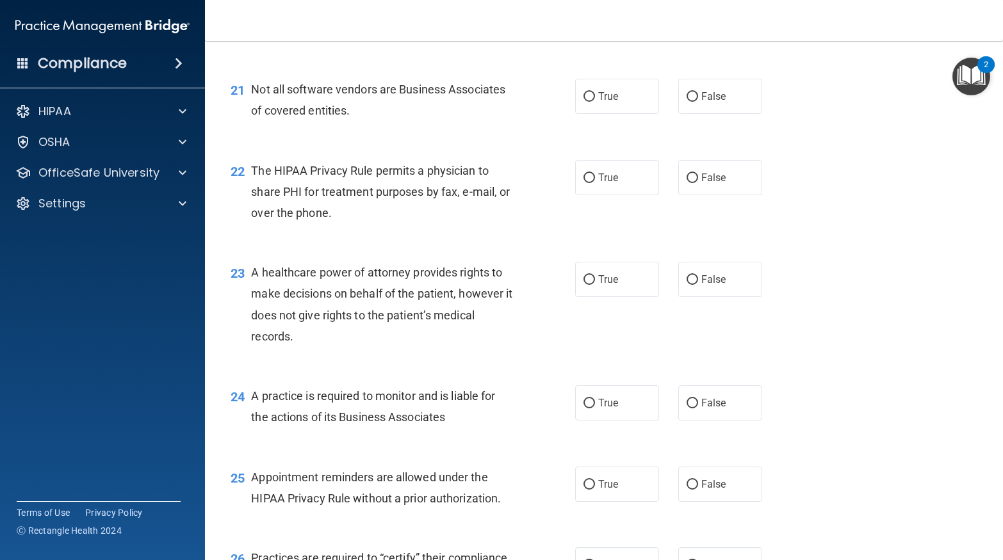
scroll to position [2323, 0]
click at [686, 403] on input "False" at bounding box center [692, 403] width 12 height 10
radio input "true"
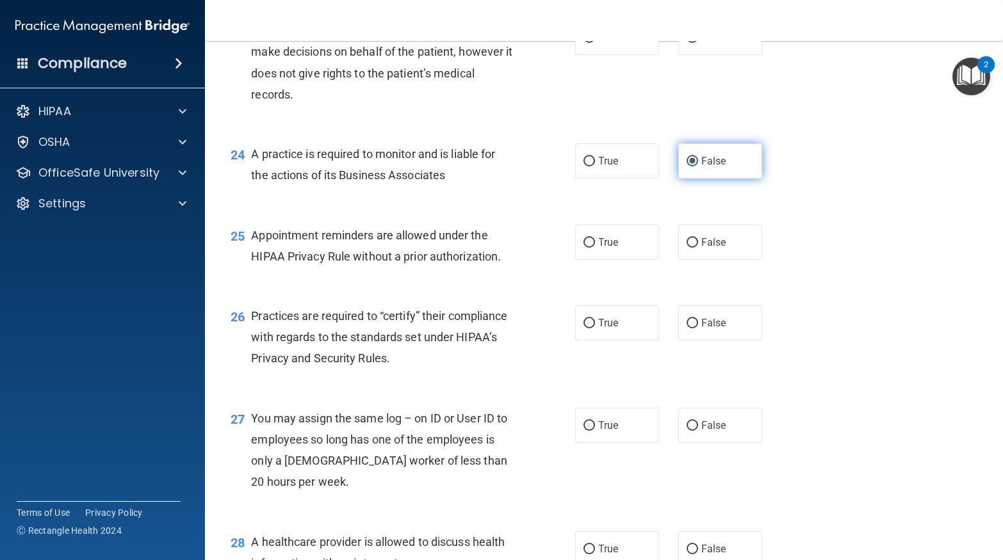
scroll to position [2565, 0]
click at [692, 322] on input "False" at bounding box center [692, 323] width 12 height 10
radio input "true"
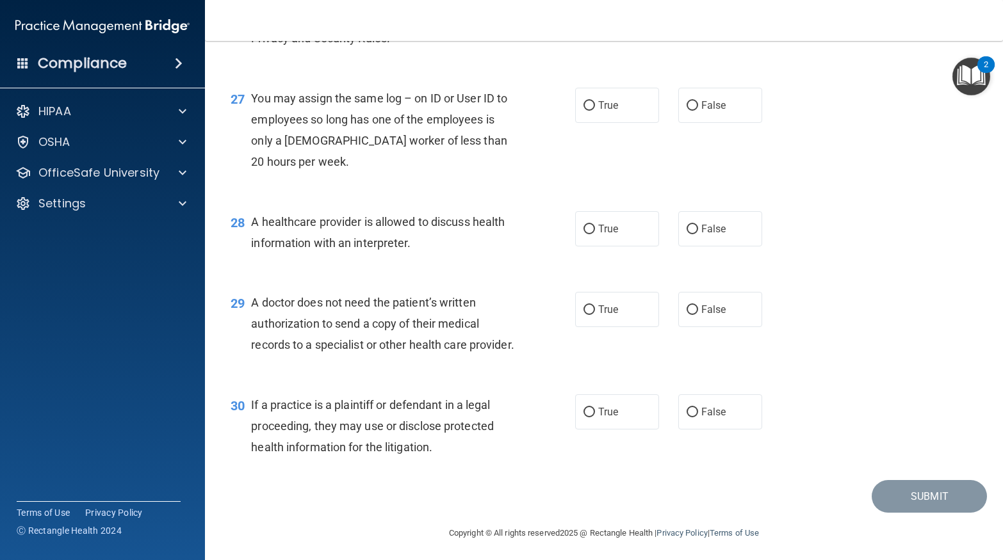
scroll to position [2886, 0]
click at [593, 416] on input "True" at bounding box center [589, 412] width 12 height 10
radio input "true"
click at [742, 325] on label "False" at bounding box center [720, 308] width 84 height 35
click at [698, 314] on input "False" at bounding box center [692, 309] width 12 height 10
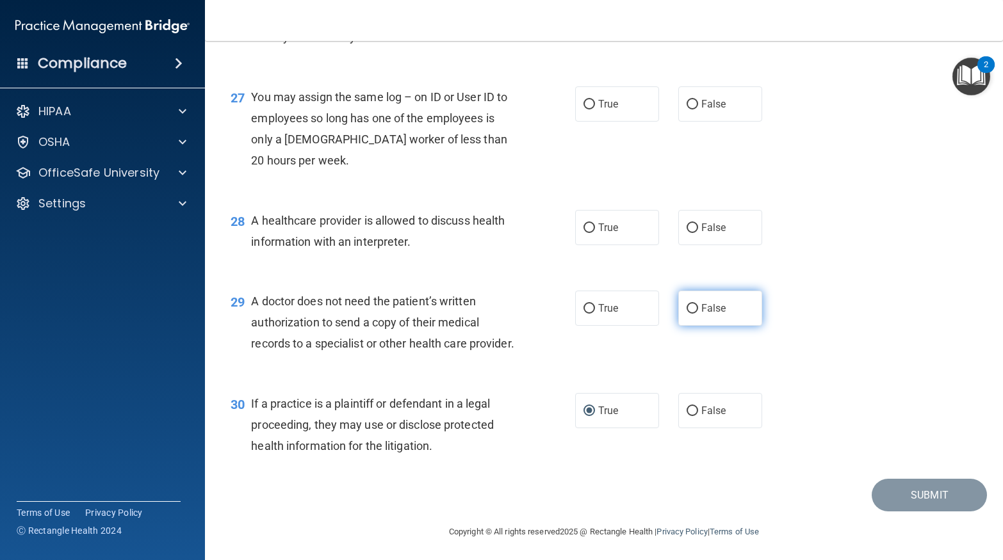
radio input "true"
click at [743, 304] on label "False" at bounding box center [720, 308] width 84 height 35
click at [698, 304] on input "False" at bounding box center [692, 309] width 12 height 10
click at [604, 231] on span "True" at bounding box center [608, 228] width 20 height 12
click at [595, 231] on input "True" at bounding box center [589, 228] width 12 height 10
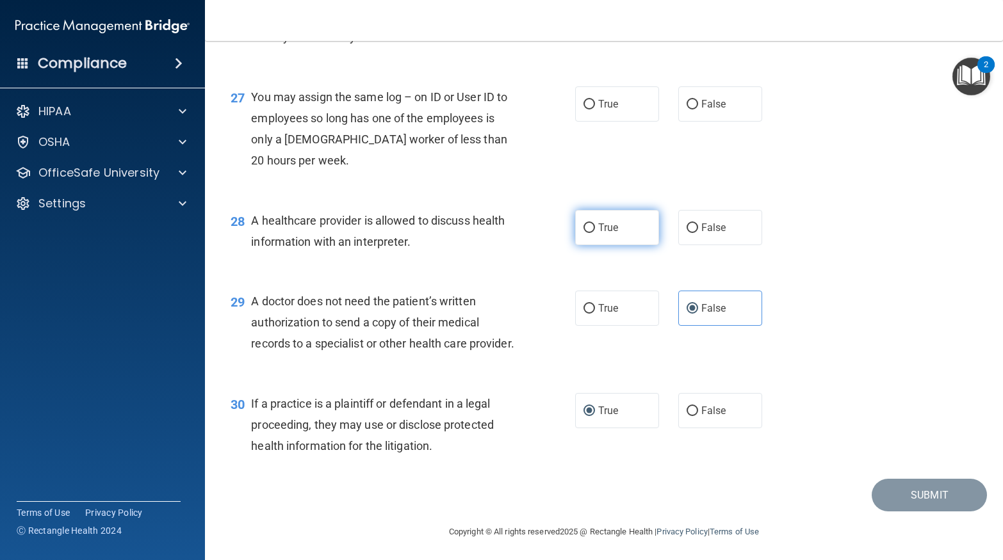
radio input "true"
click at [706, 106] on span "False" at bounding box center [713, 104] width 25 height 12
click at [698, 106] on input "False" at bounding box center [692, 105] width 12 height 10
radio input "true"
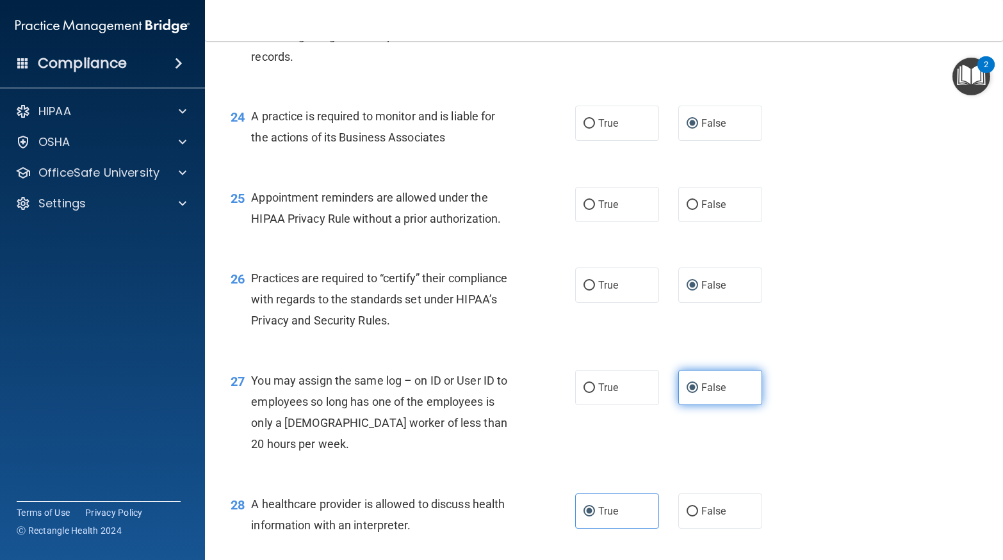
scroll to position [2595, 0]
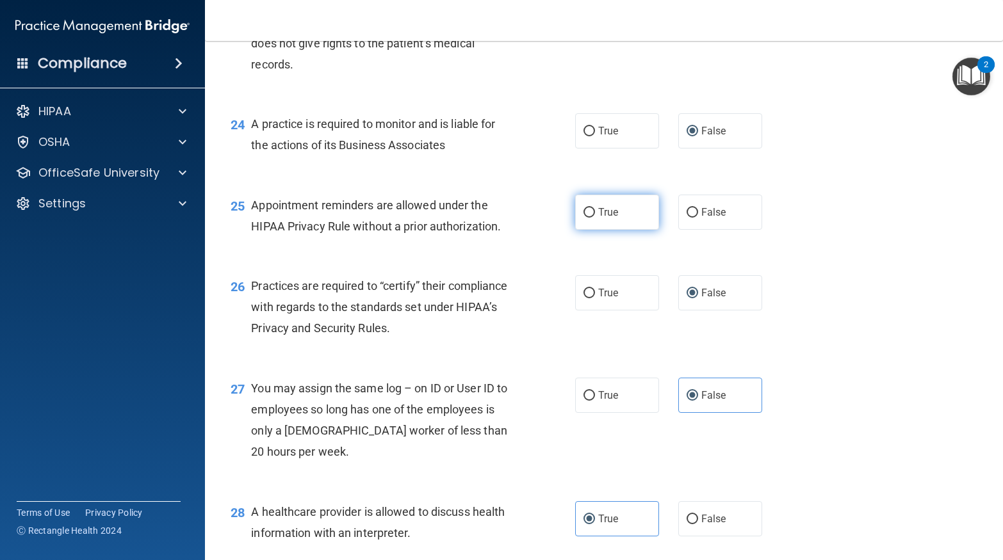
click at [602, 217] on span "True" at bounding box center [608, 212] width 20 height 12
click at [595, 217] on input "True" at bounding box center [589, 213] width 12 height 10
radio input "true"
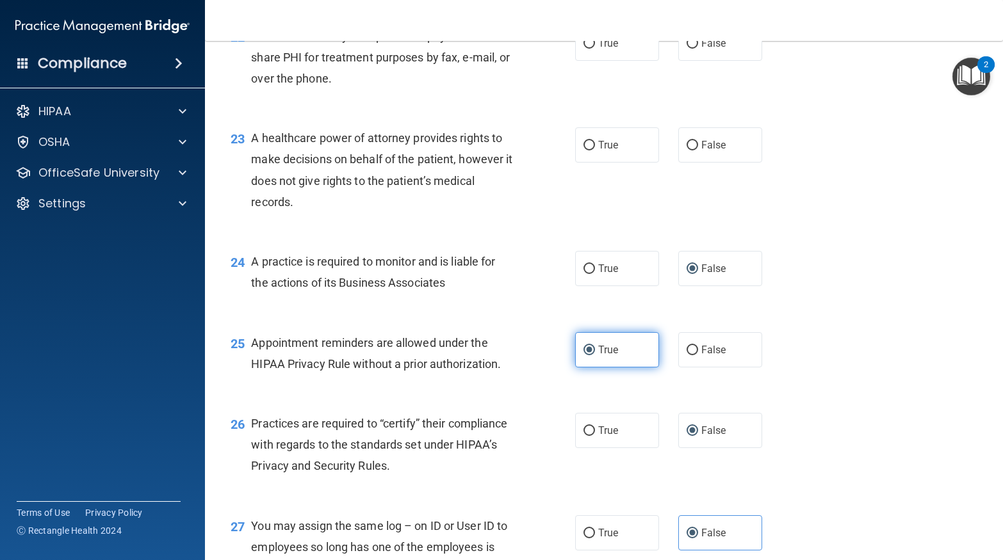
scroll to position [2457, 0]
click at [703, 150] on span "False" at bounding box center [713, 145] width 25 height 12
click at [698, 150] on input "False" at bounding box center [692, 146] width 12 height 10
radio input "true"
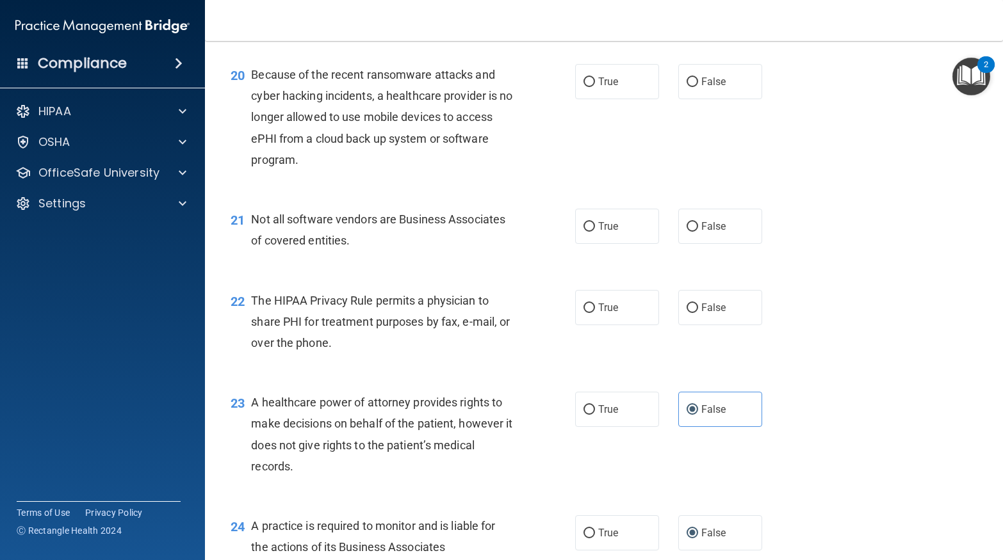
scroll to position [2189, 0]
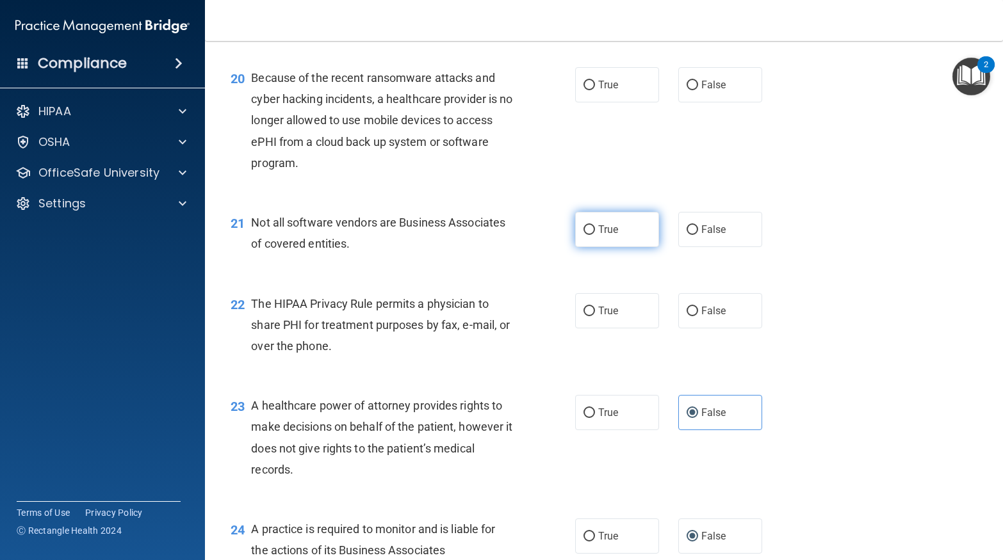
click at [631, 236] on label "True" at bounding box center [617, 229] width 84 height 35
click at [595, 235] on input "True" at bounding box center [589, 230] width 12 height 10
radio input "true"
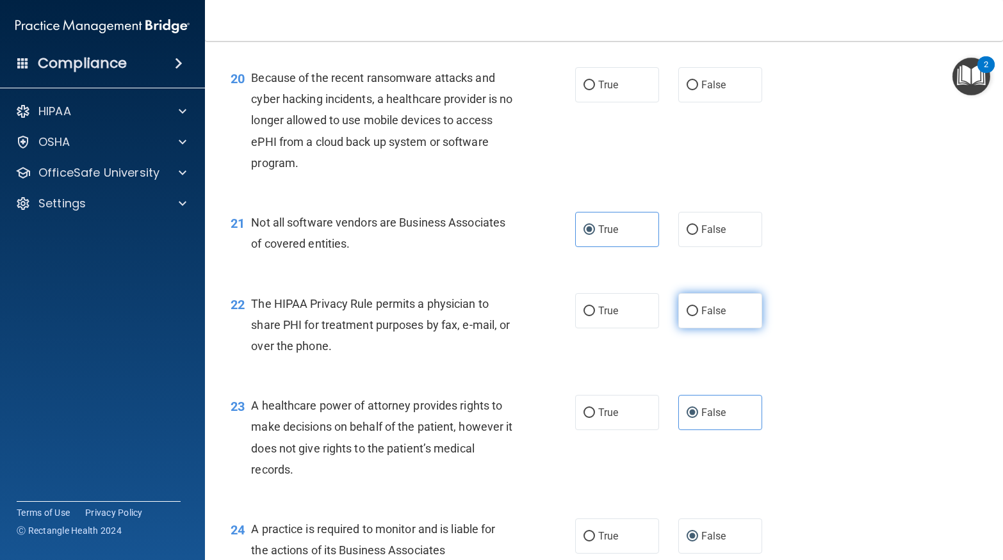
click at [715, 320] on label "False" at bounding box center [720, 310] width 84 height 35
click at [698, 316] on input "False" at bounding box center [692, 312] width 12 height 10
radio input "true"
click at [638, 306] on label "True" at bounding box center [617, 310] width 84 height 35
click at [595, 307] on input "True" at bounding box center [589, 312] width 12 height 10
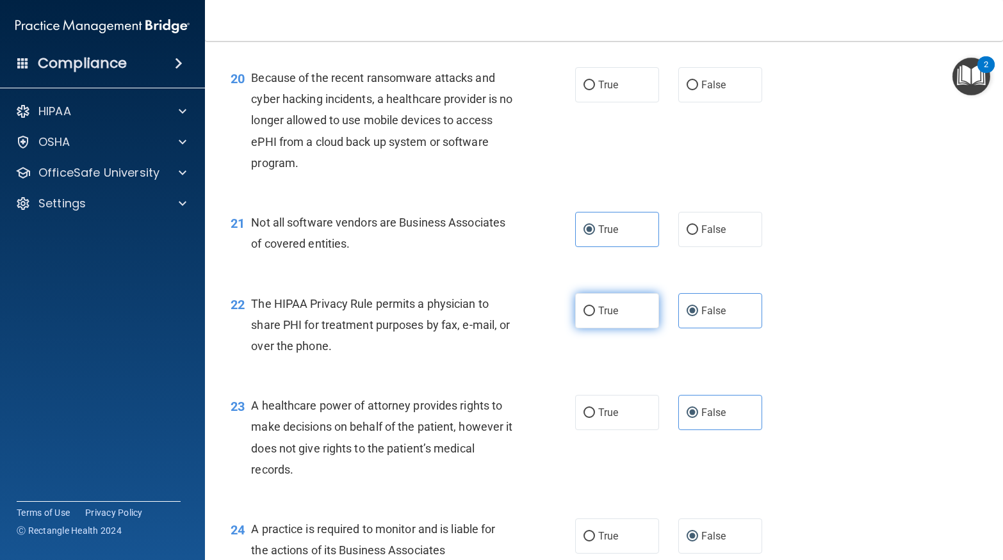
radio input "true"
radio input "false"
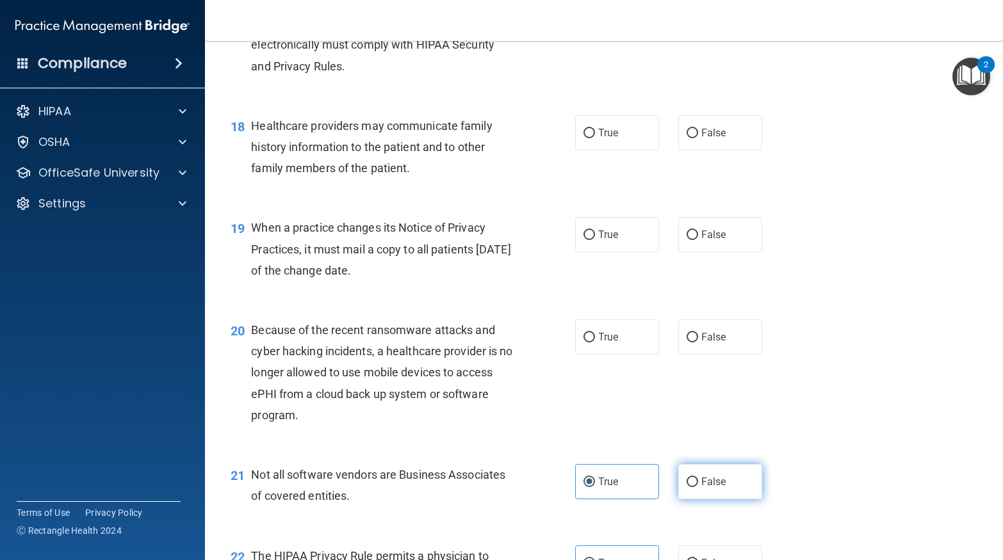
scroll to position [1936, 0]
click at [647, 330] on label "True" at bounding box center [617, 338] width 84 height 35
click at [595, 334] on input "True" at bounding box center [589, 339] width 12 height 10
radio input "true"
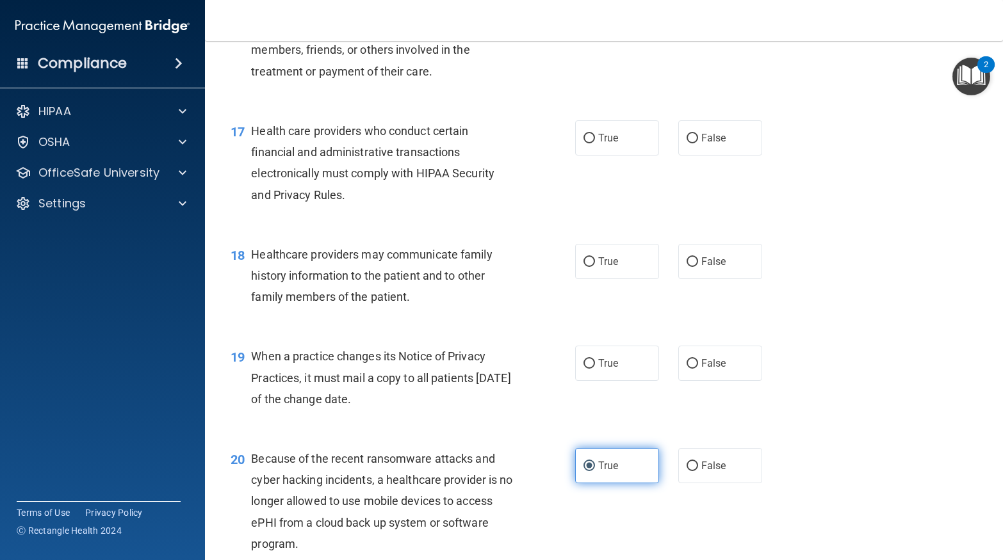
scroll to position [1807, 0]
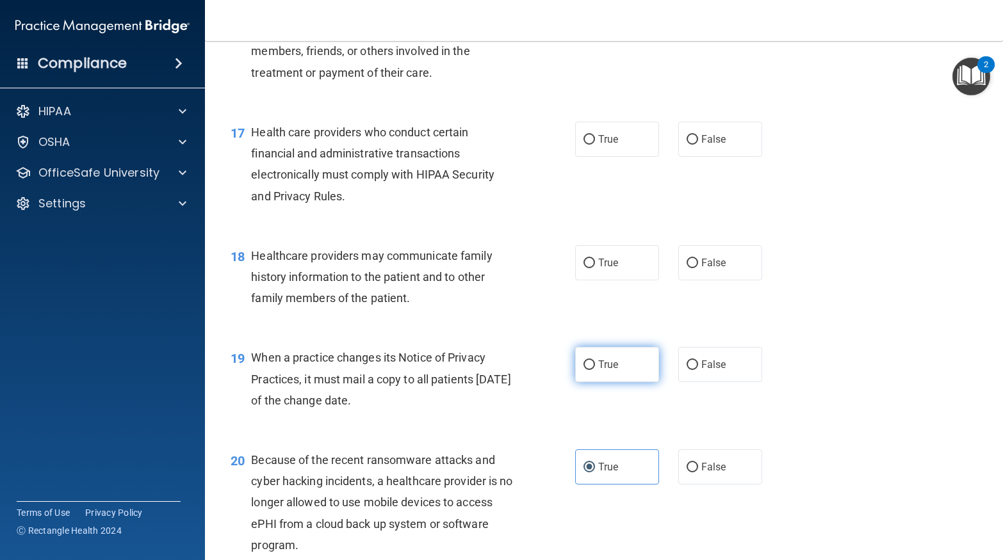
click at [636, 373] on label "True" at bounding box center [617, 364] width 84 height 35
click at [595, 370] on input "True" at bounding box center [589, 365] width 12 height 10
radio input "true"
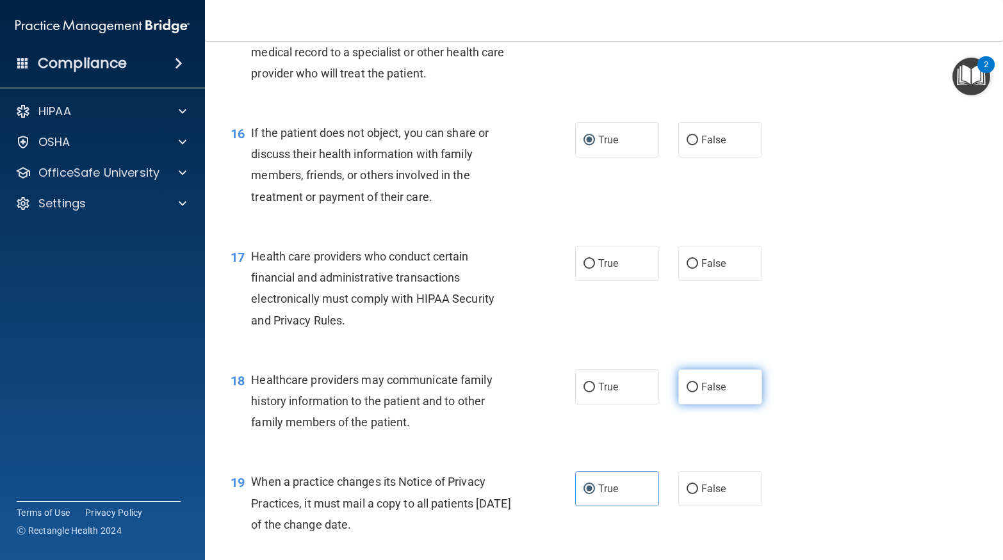
click at [747, 395] on label "False" at bounding box center [720, 386] width 84 height 35
click at [698, 393] on input "False" at bounding box center [692, 388] width 12 height 10
radio input "true"
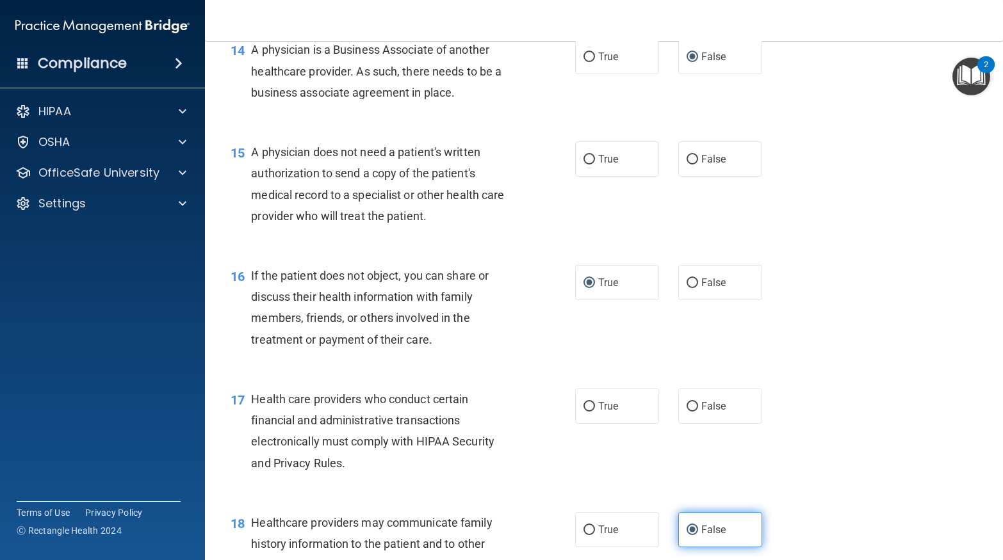
scroll to position [1539, 0]
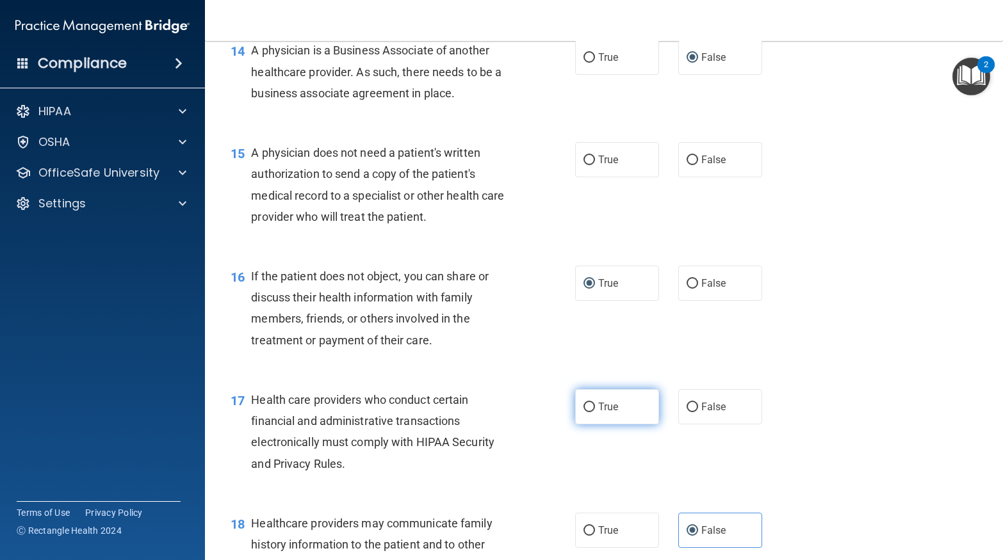
click at [626, 403] on label "True" at bounding box center [617, 406] width 84 height 35
click at [595, 403] on input "True" at bounding box center [589, 408] width 12 height 10
radio input "true"
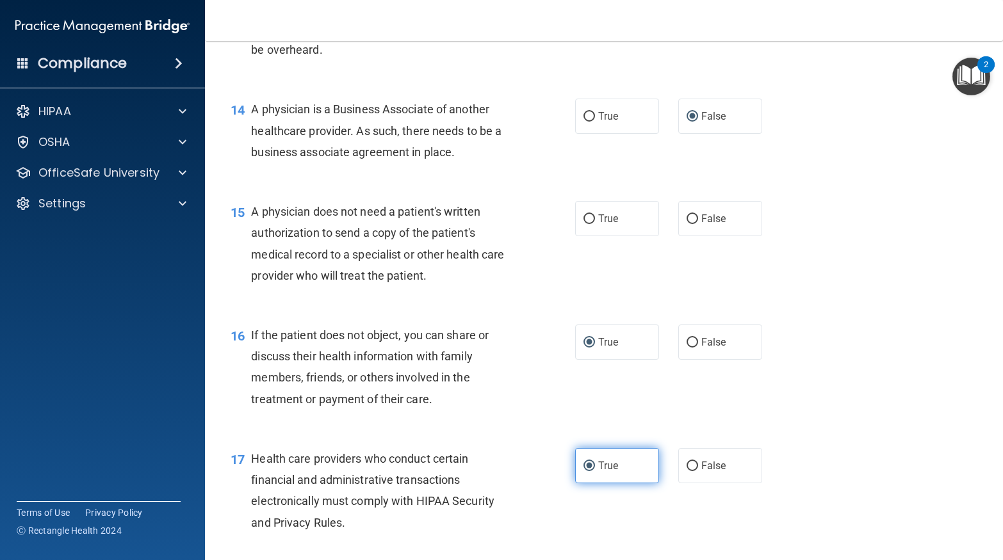
scroll to position [1480, 0]
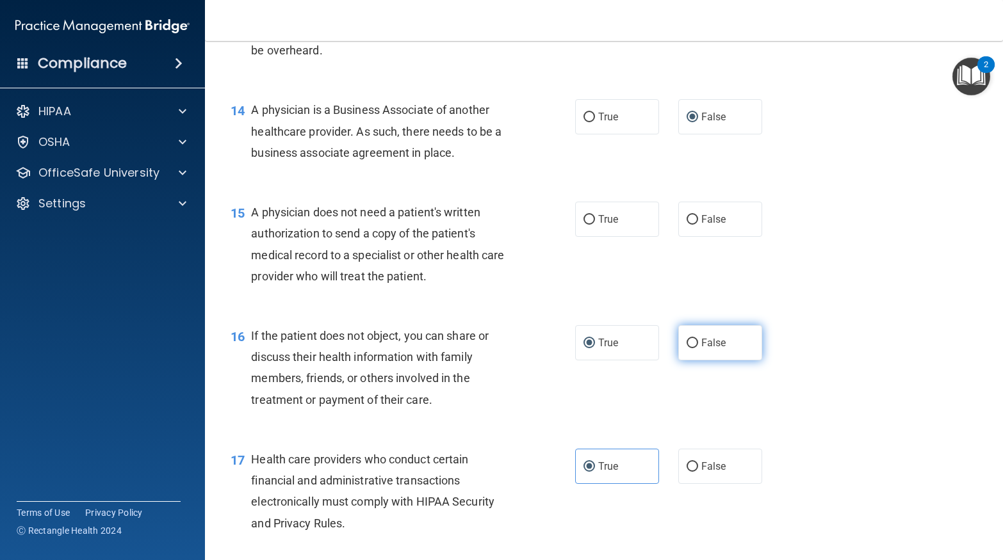
click at [751, 352] on label "False" at bounding box center [720, 342] width 84 height 35
click at [698, 348] on input "False" at bounding box center [692, 344] width 12 height 10
radio input "true"
radio input "false"
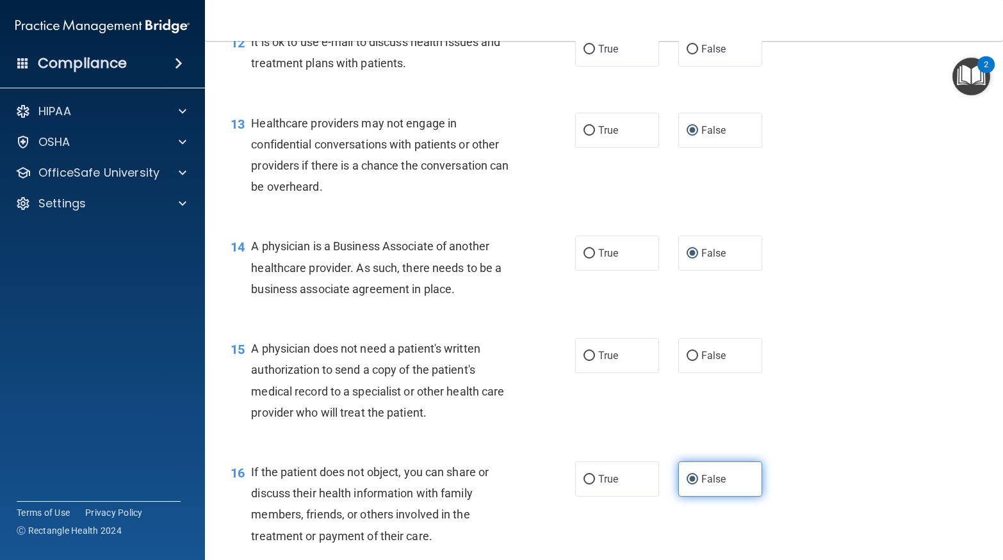
scroll to position [1341, 0]
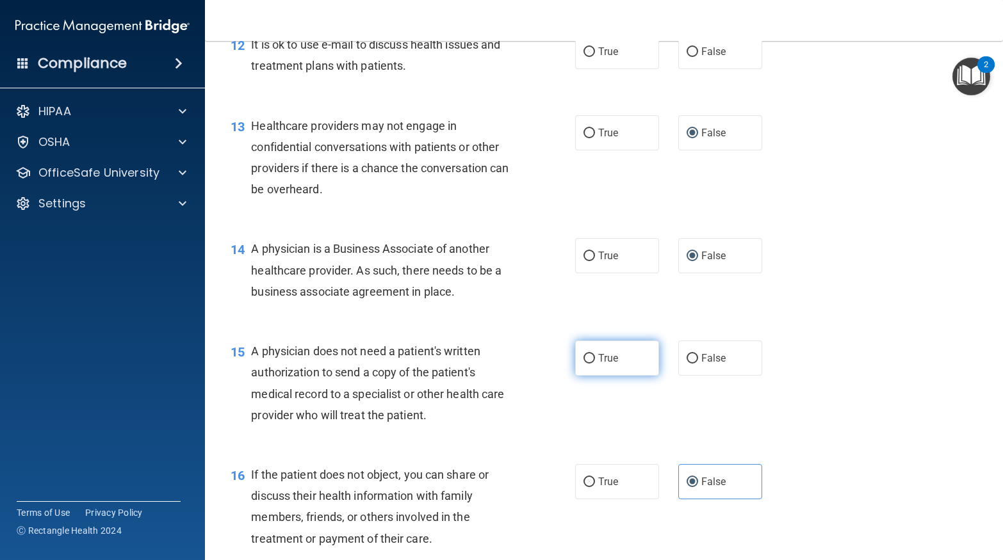
click at [631, 366] on label "True" at bounding box center [617, 358] width 84 height 35
click at [595, 364] on input "True" at bounding box center [589, 359] width 12 height 10
radio input "true"
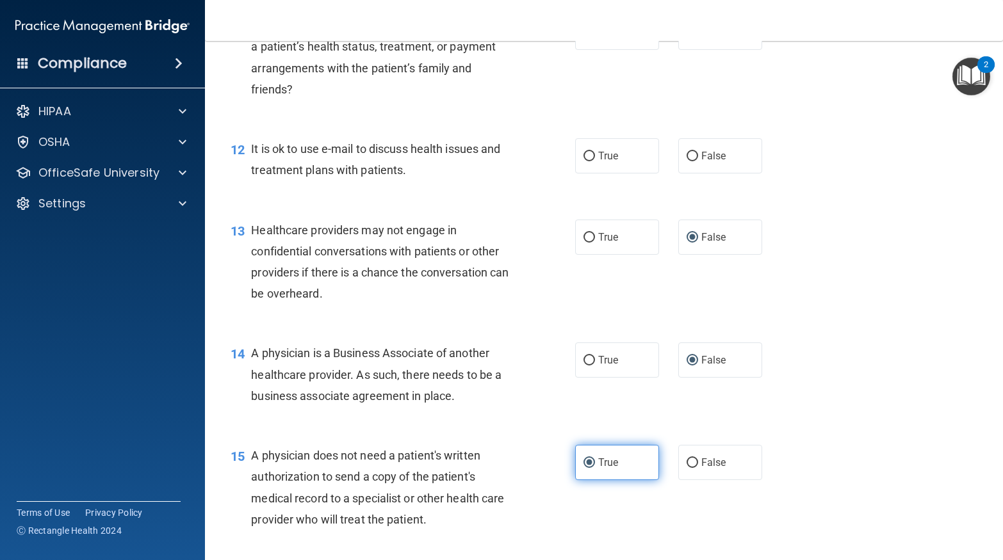
scroll to position [1235, 0]
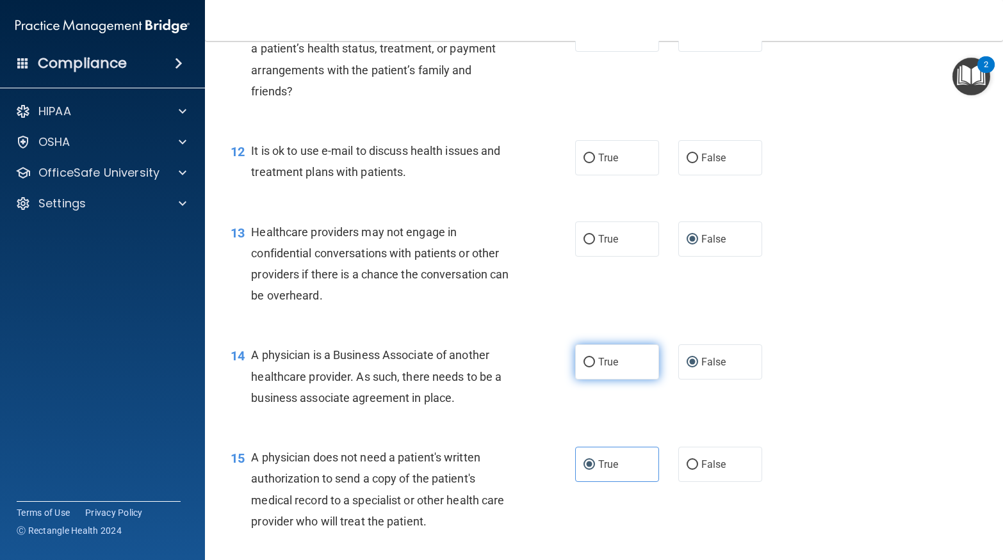
click at [624, 369] on label "True" at bounding box center [617, 361] width 84 height 35
click at [595, 368] on input "True" at bounding box center [589, 363] width 12 height 10
radio input "true"
radio input "false"
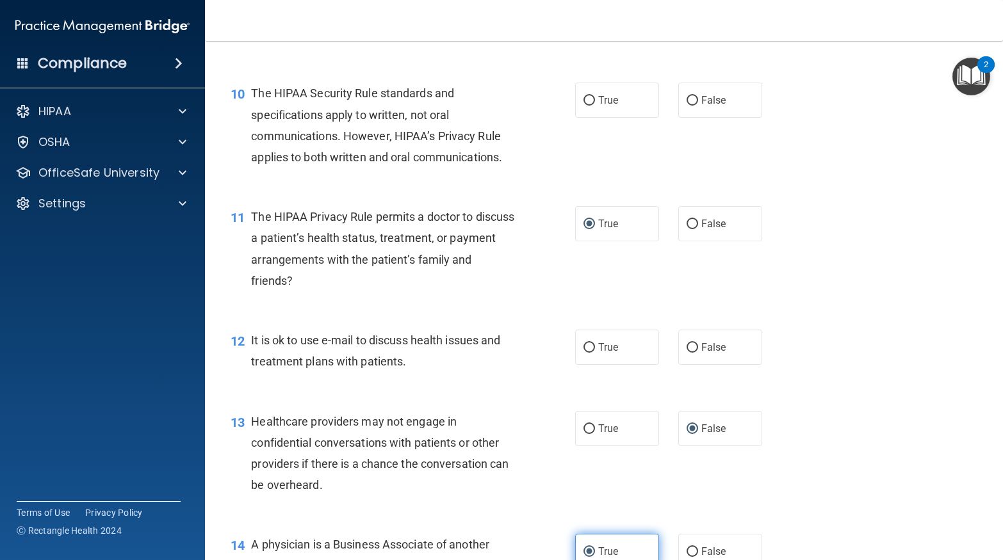
scroll to position [1044, 0]
click at [725, 354] on label "False" at bounding box center [720, 347] width 84 height 35
click at [698, 353] on input "False" at bounding box center [692, 349] width 12 height 10
radio input "true"
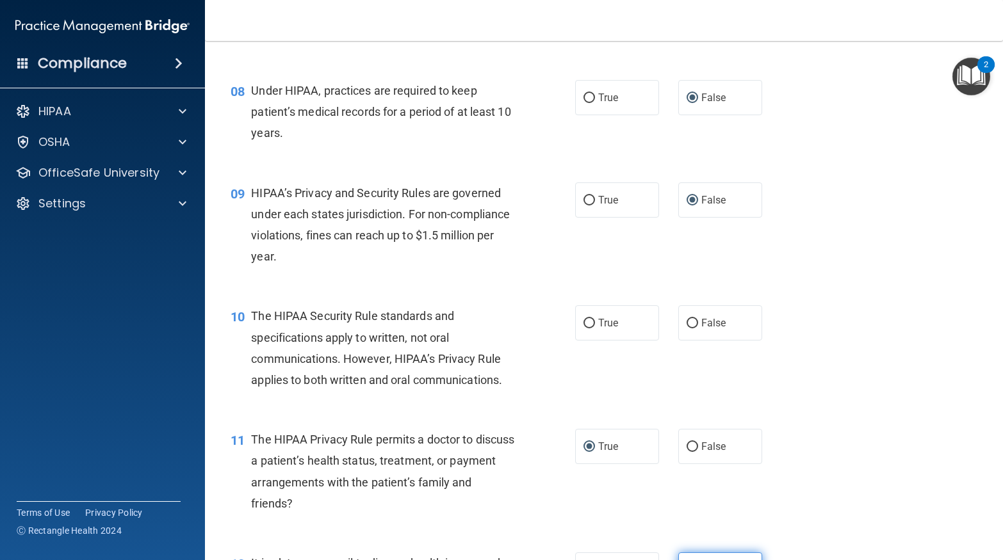
scroll to position [821, 0]
click at [633, 323] on label "True" at bounding box center [617, 324] width 84 height 35
click at [595, 323] on input "True" at bounding box center [589, 325] width 12 height 10
radio input "true"
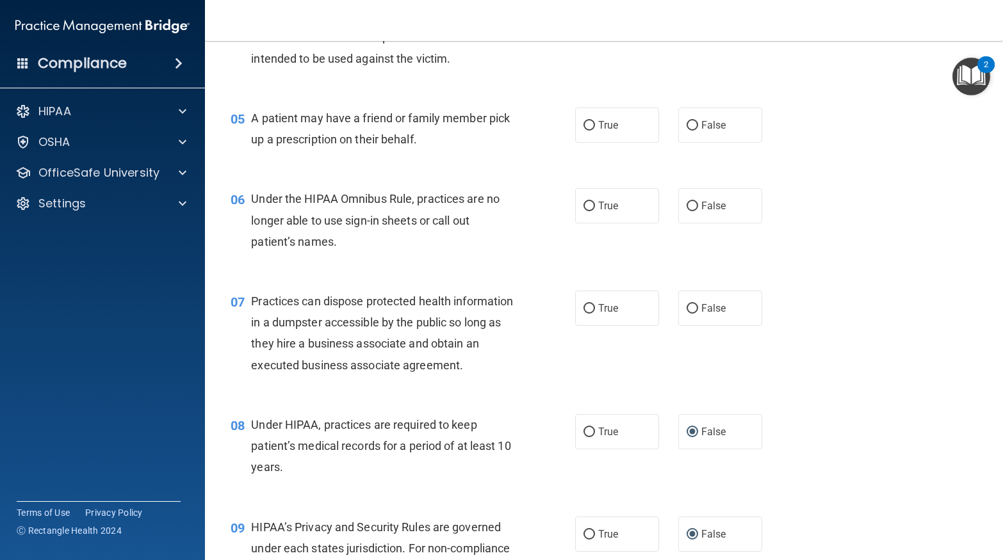
scroll to position [488, 0]
click at [740, 315] on label "False" at bounding box center [720, 308] width 84 height 35
click at [698, 314] on input "False" at bounding box center [692, 309] width 12 height 10
radio input "true"
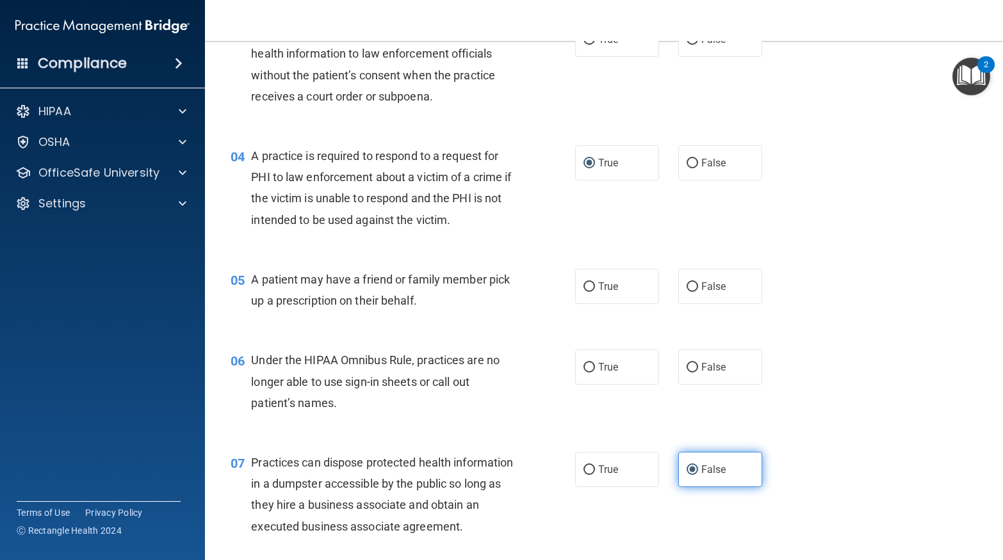
scroll to position [324, 0]
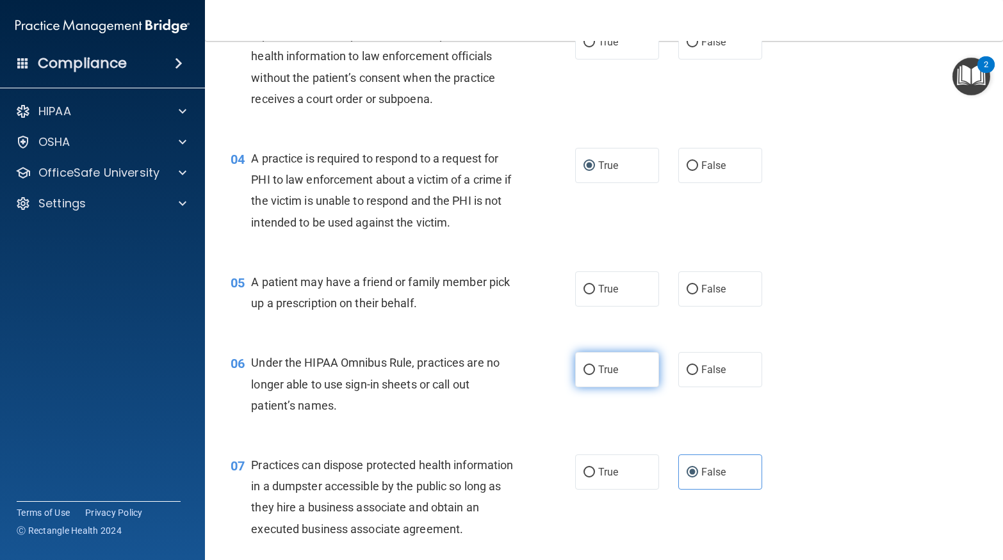
click at [636, 379] on label "True" at bounding box center [617, 369] width 84 height 35
click at [595, 375] on input "True" at bounding box center [589, 371] width 12 height 10
radio input "true"
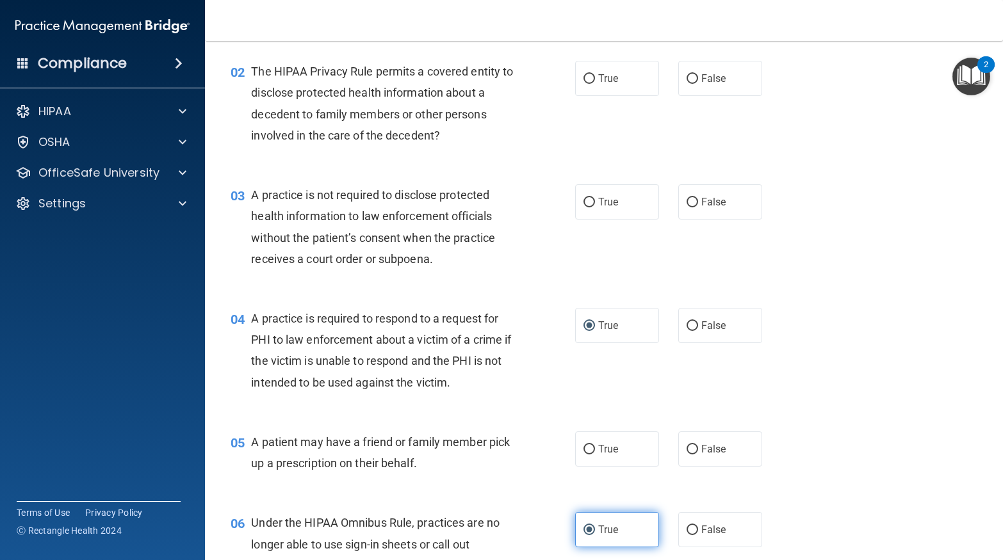
scroll to position [163, 0]
click at [630, 452] on label "True" at bounding box center [617, 449] width 84 height 35
click at [595, 452] on input "True" at bounding box center [589, 451] width 12 height 10
radio input "true"
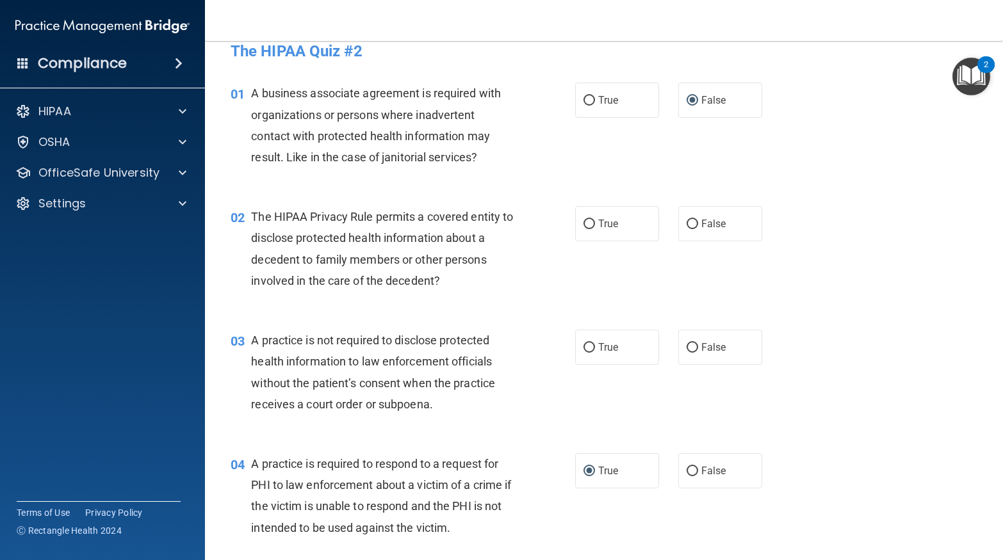
scroll to position [17, 0]
click at [742, 360] on label "False" at bounding box center [720, 348] width 84 height 35
click at [698, 354] on input "False" at bounding box center [692, 349] width 12 height 10
radio input "true"
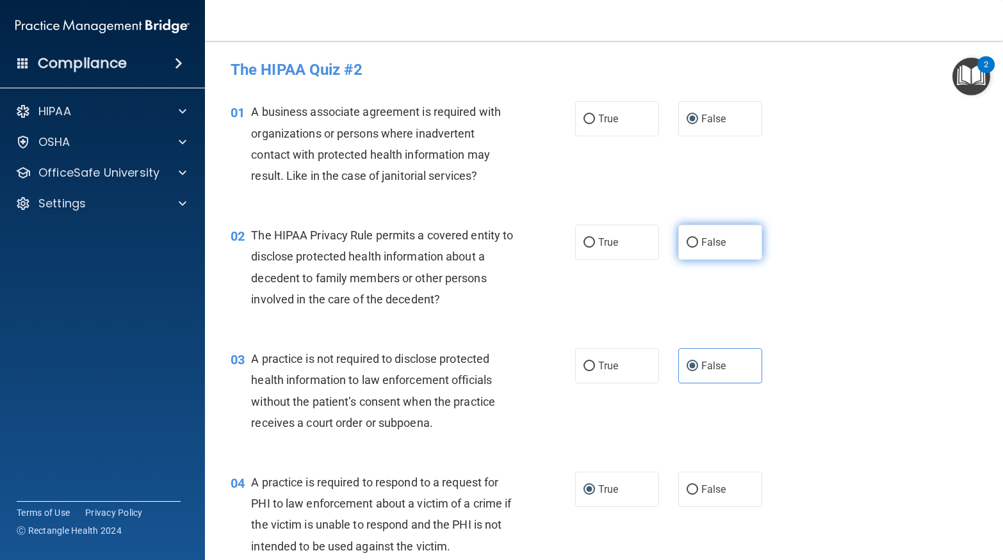
click at [708, 248] on label "False" at bounding box center [720, 242] width 84 height 35
click at [698, 248] on input "False" at bounding box center [692, 243] width 12 height 10
radio input "true"
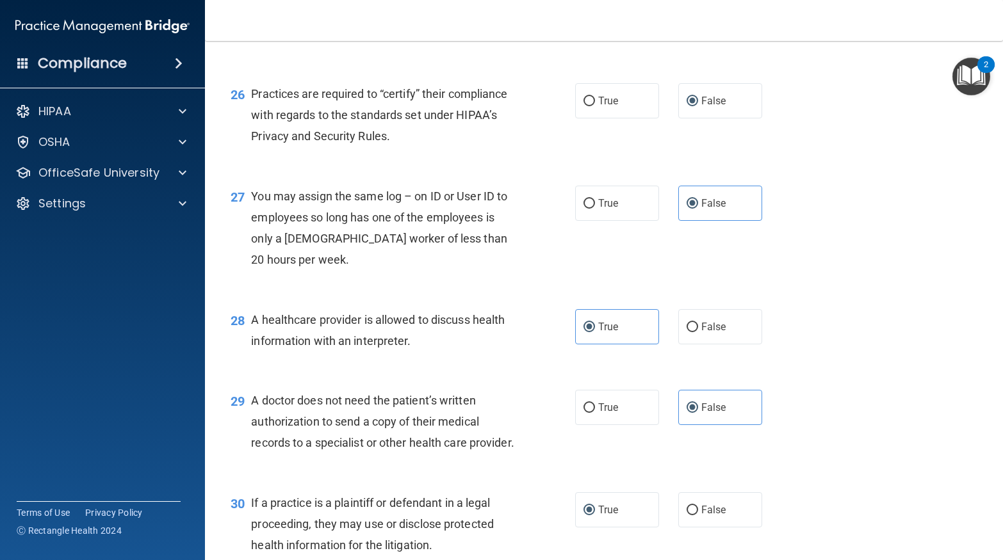
scroll to position [2909, 0]
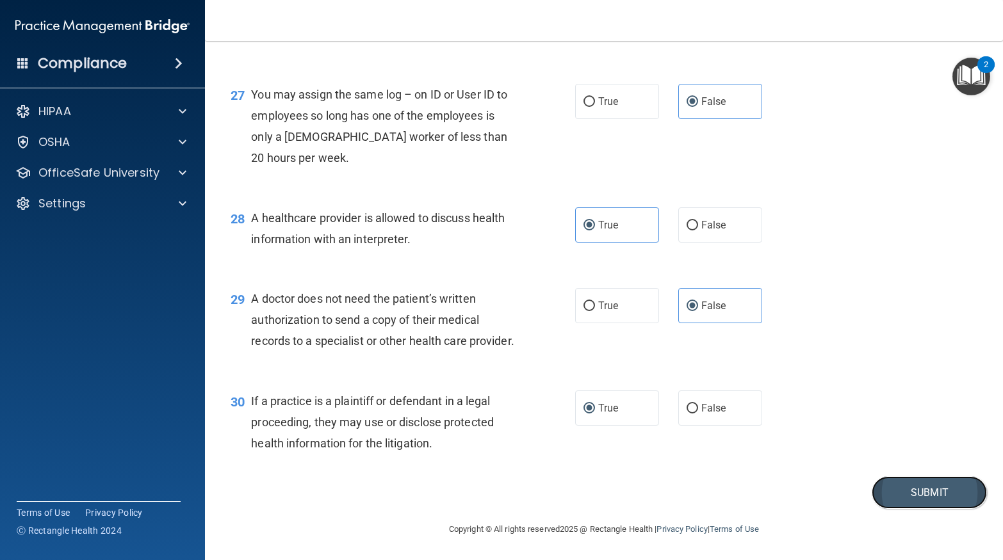
click at [930, 499] on button "Submit" at bounding box center [928, 492] width 115 height 33
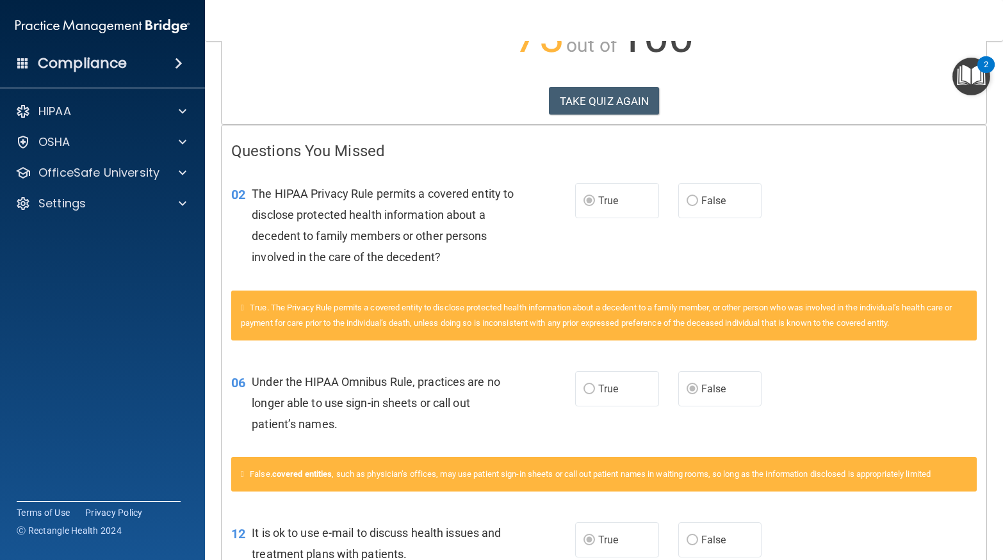
scroll to position [177, 0]
click at [630, 97] on button "TAKE QUIZ AGAIN" at bounding box center [604, 101] width 111 height 28
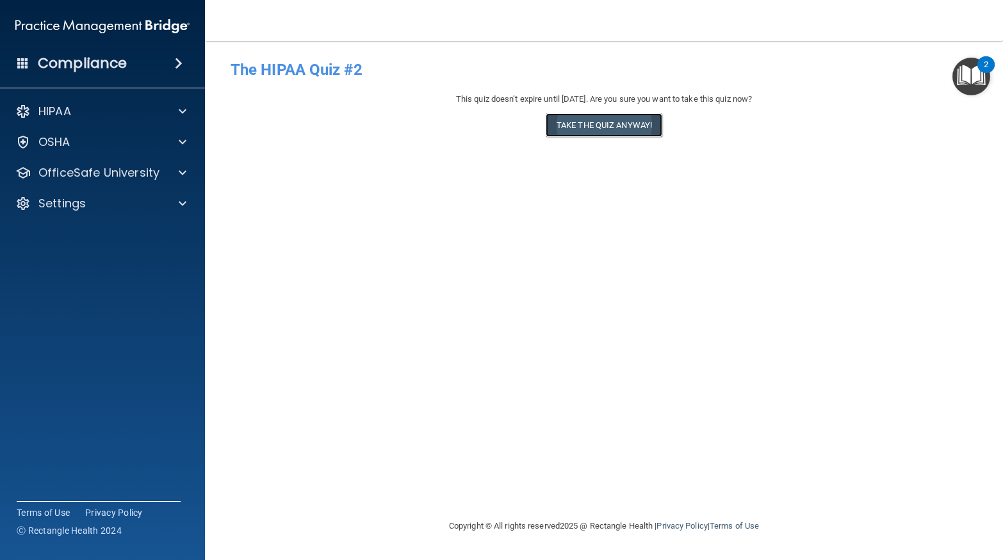
click at [622, 120] on button "Take the quiz anyway!" at bounding box center [604, 125] width 117 height 24
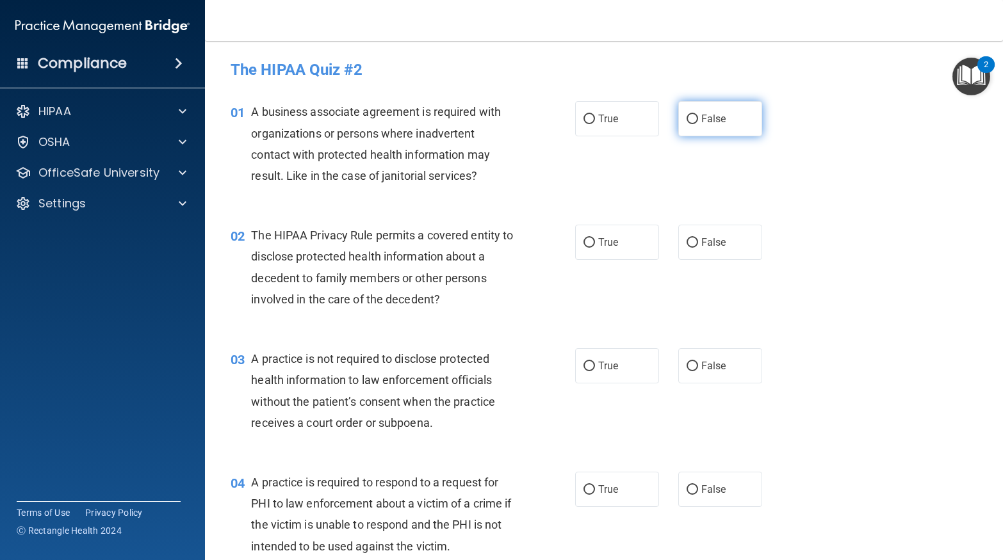
click at [698, 127] on label "False" at bounding box center [720, 118] width 84 height 35
click at [698, 124] on input "False" at bounding box center [692, 120] width 12 height 10
radio input "true"
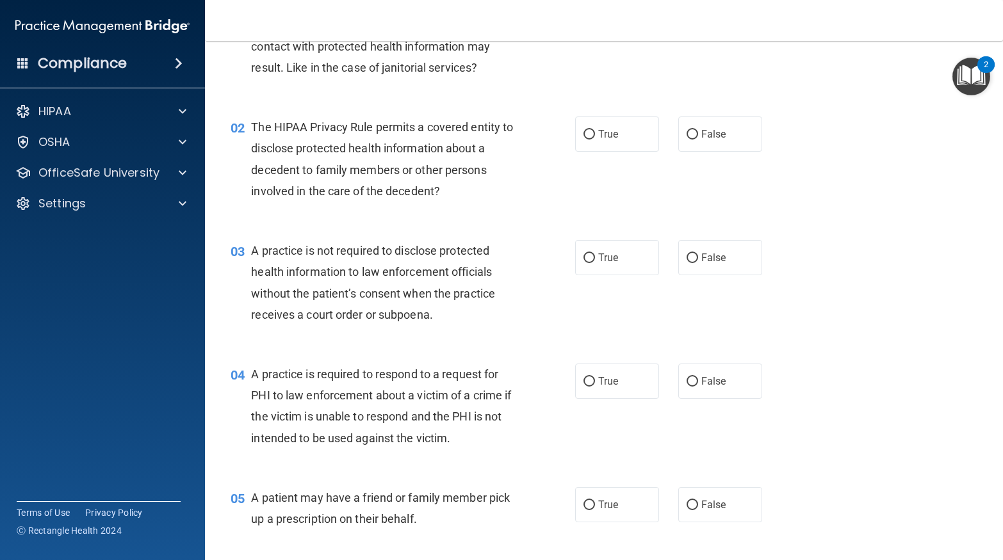
scroll to position [110, 0]
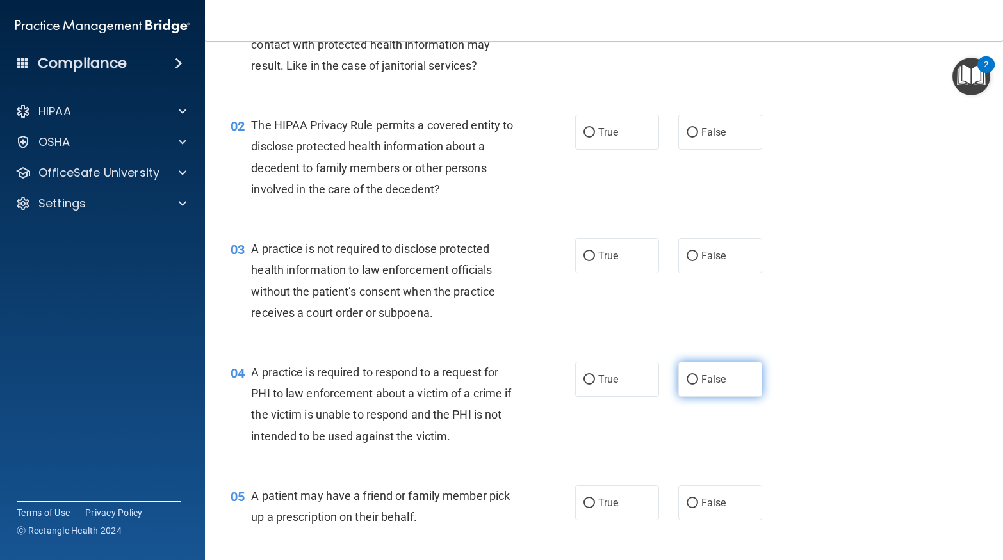
click at [699, 380] on label "False" at bounding box center [720, 379] width 84 height 35
click at [698, 380] on input "False" at bounding box center [692, 380] width 12 height 10
radio input "true"
click at [692, 254] on input "False" at bounding box center [692, 257] width 12 height 10
radio input "true"
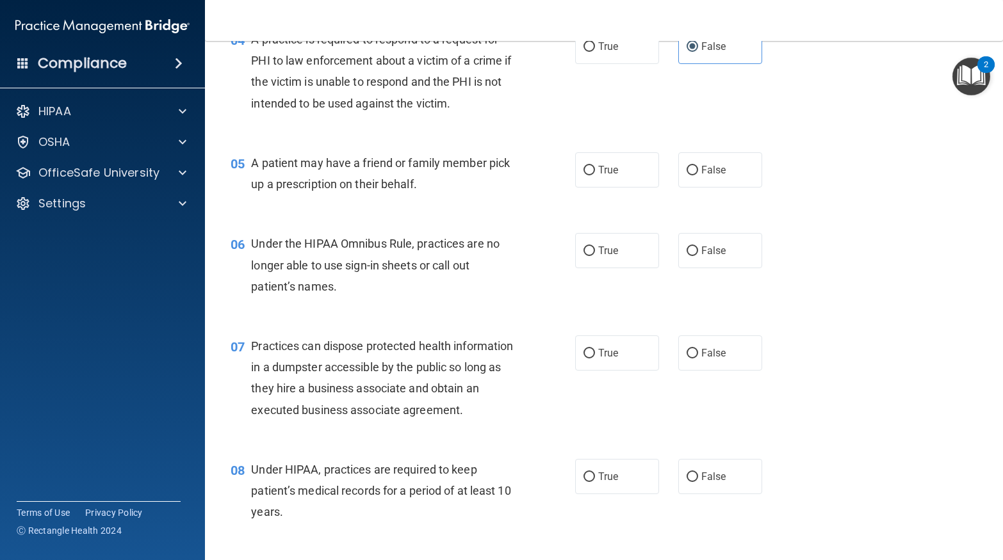
scroll to position [448, 0]
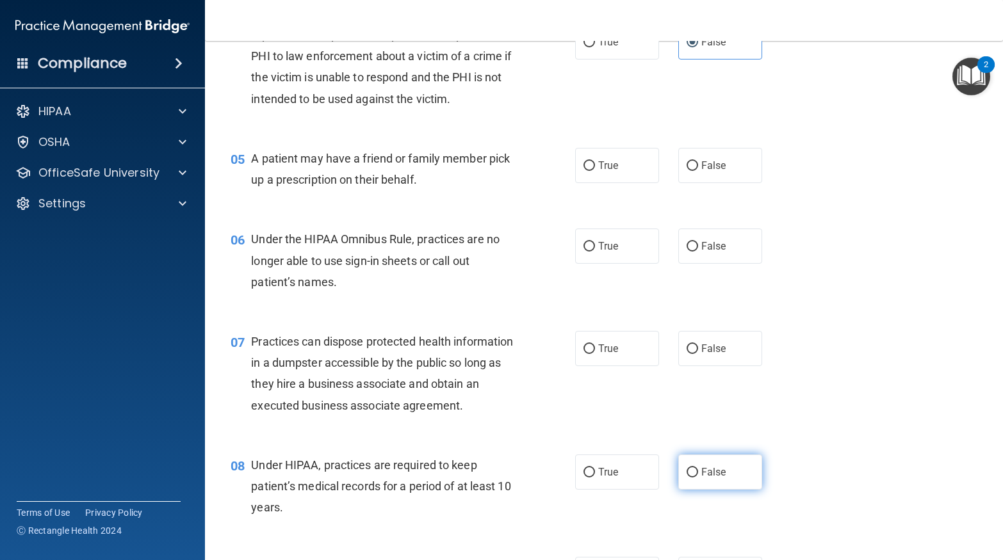
click at [708, 483] on label "False" at bounding box center [720, 472] width 84 height 35
click at [698, 478] on input "False" at bounding box center [692, 473] width 12 height 10
radio input "true"
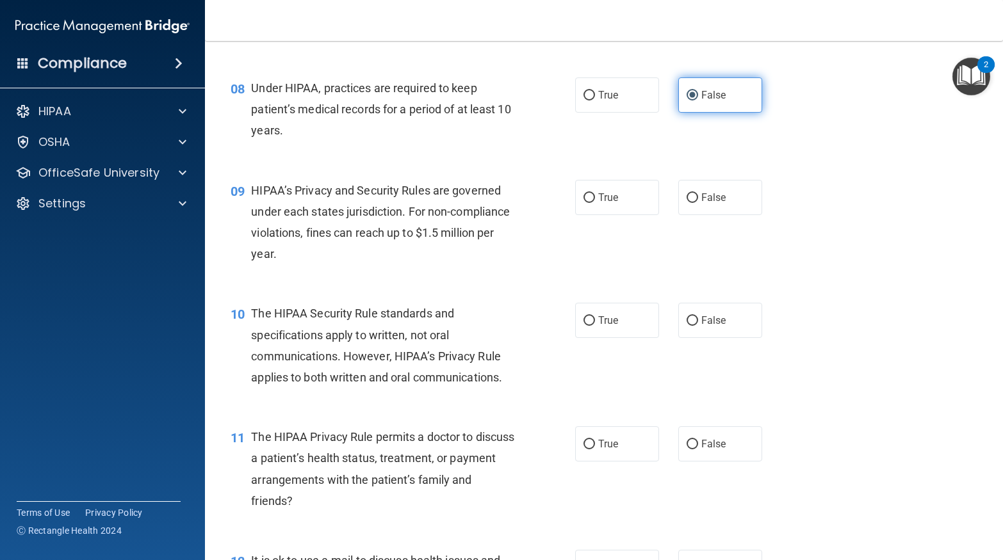
scroll to position [825, 0]
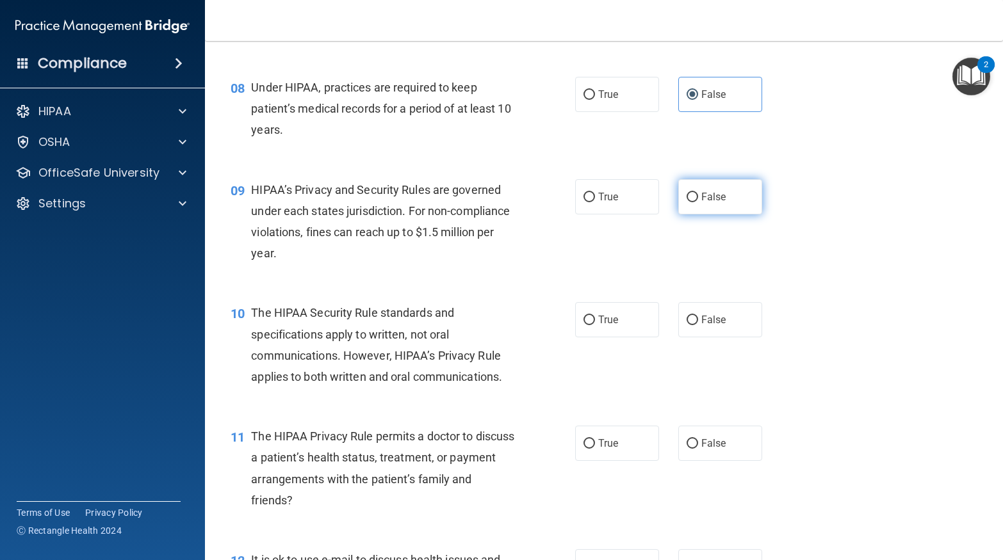
click at [695, 195] on input "False" at bounding box center [692, 198] width 12 height 10
radio input "true"
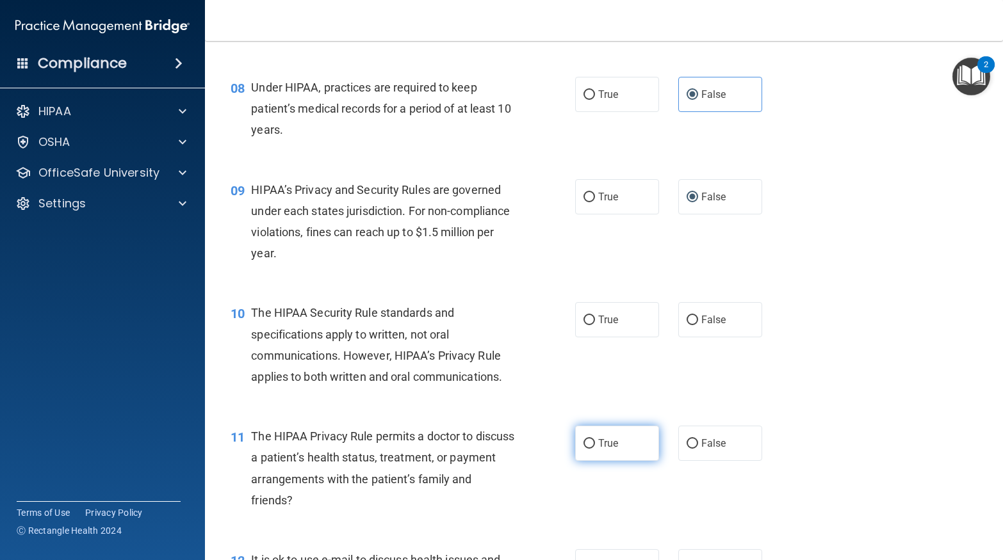
click at [588, 444] on input "True" at bounding box center [589, 444] width 12 height 10
radio input "true"
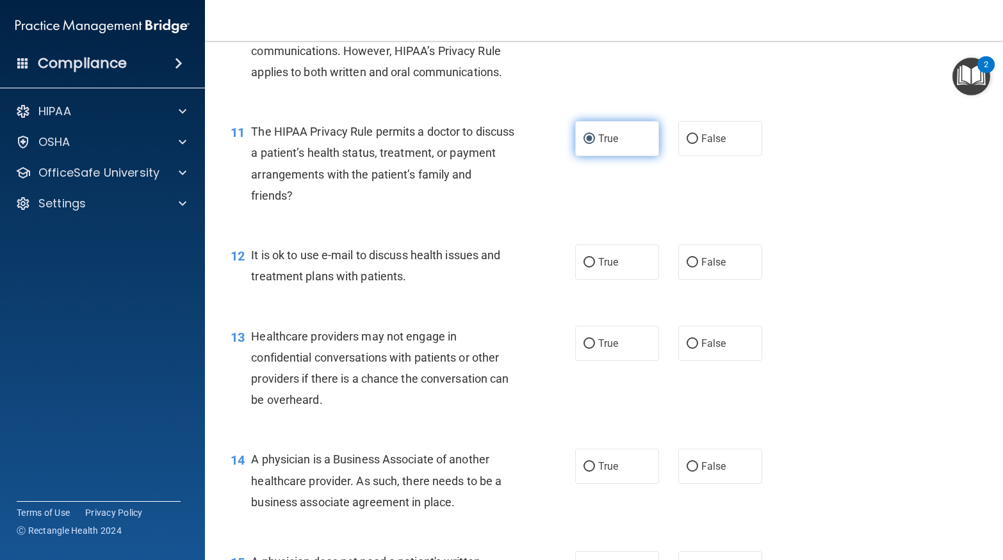
scroll to position [1131, 0]
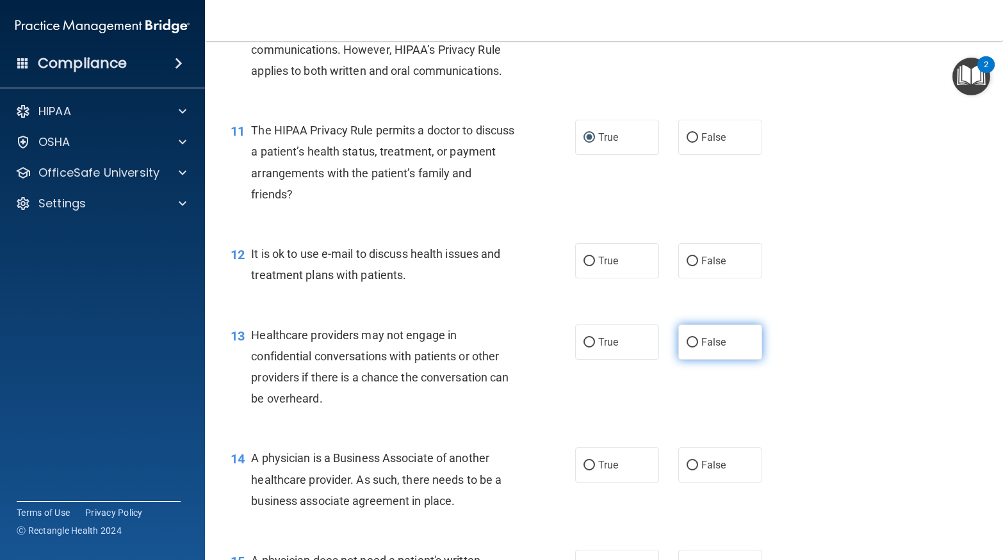
click at [695, 343] on input "False" at bounding box center [692, 343] width 12 height 10
radio input "true"
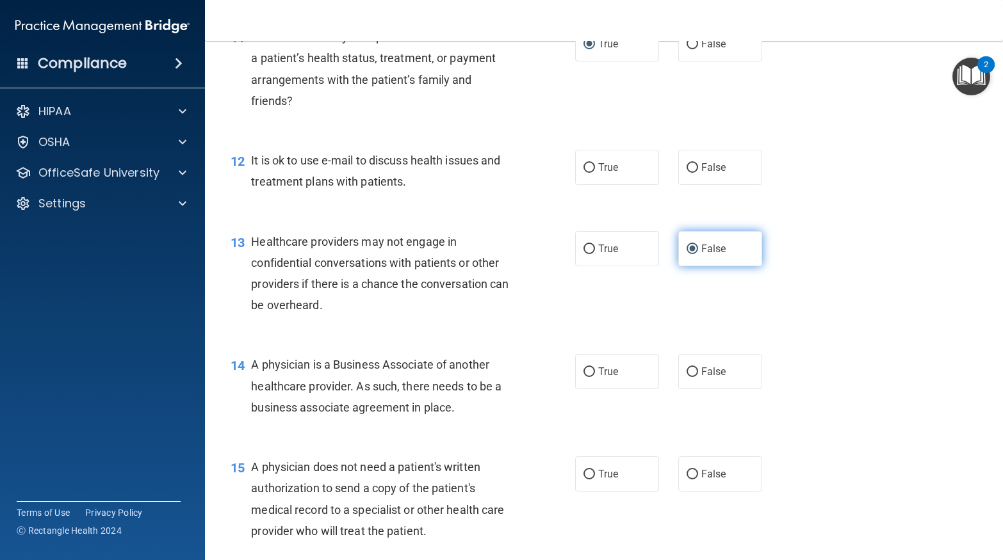
scroll to position [1227, 0]
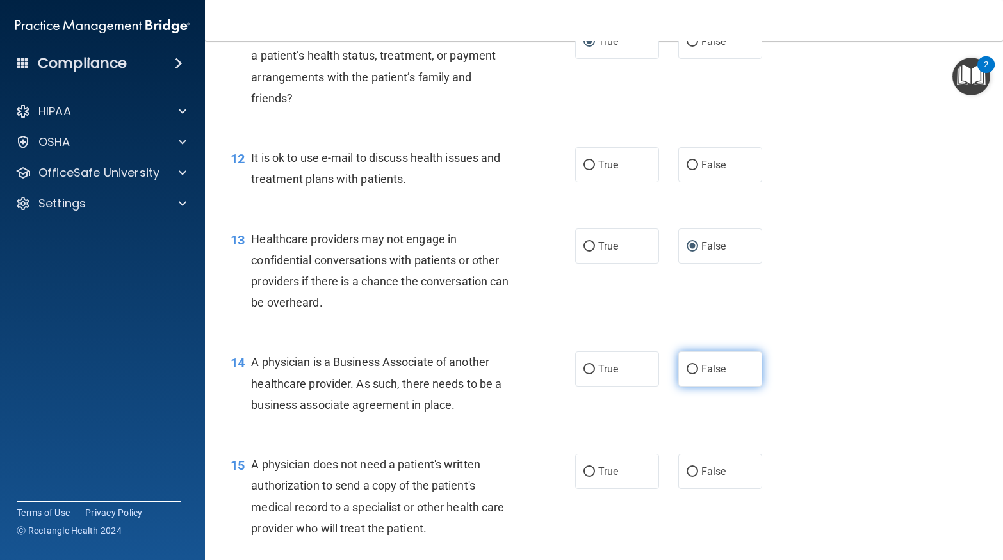
click at [693, 369] on input "False" at bounding box center [692, 370] width 12 height 10
radio input "true"
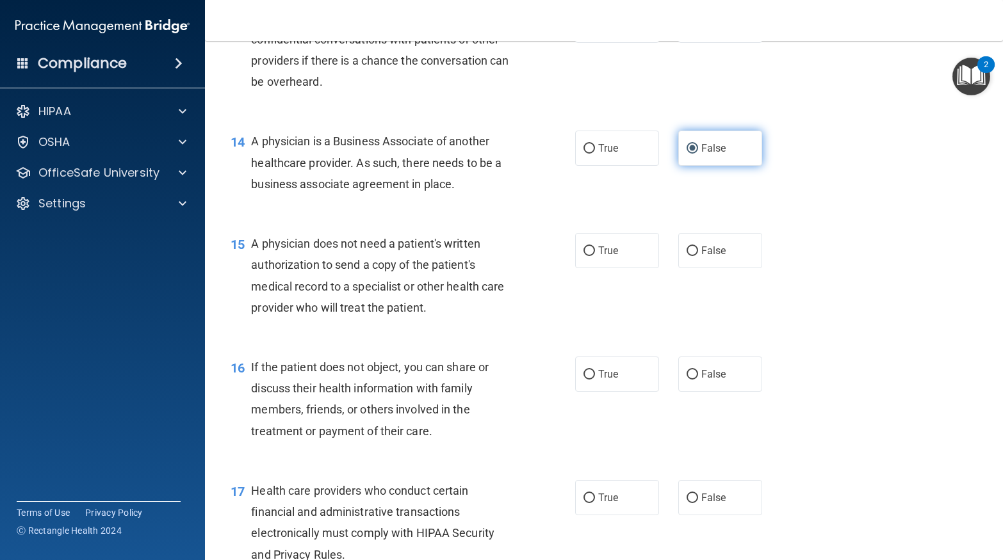
scroll to position [1455, 0]
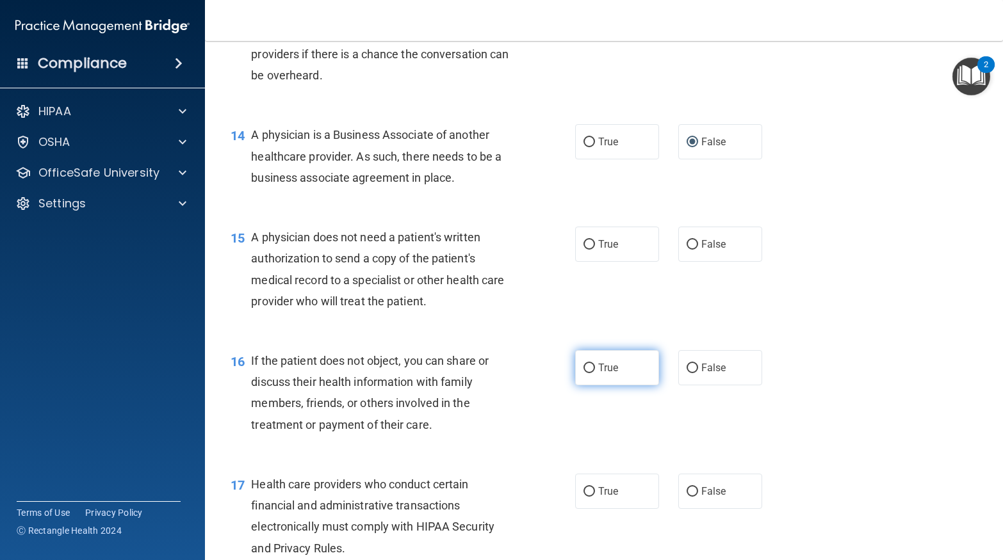
click at [591, 370] on input "True" at bounding box center [589, 369] width 12 height 10
radio input "true"
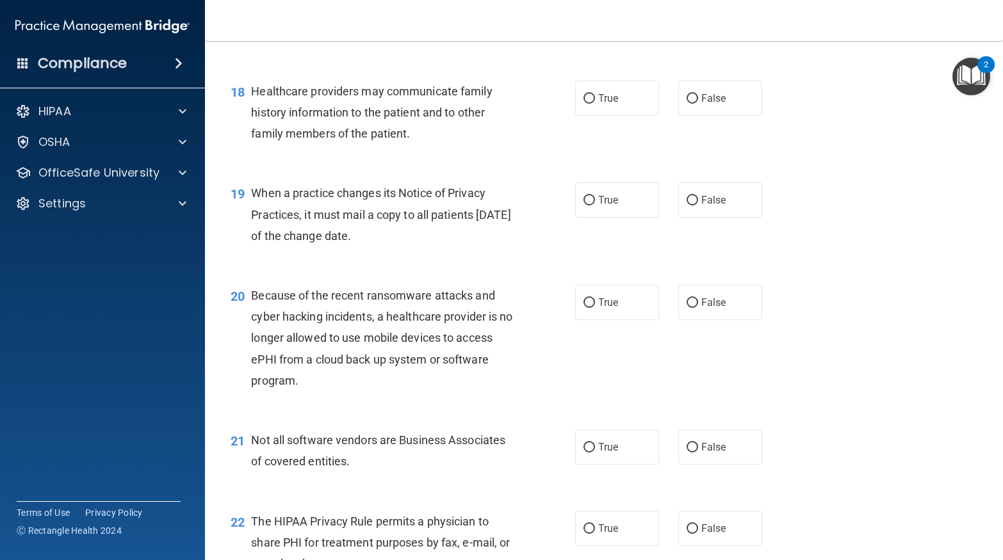
scroll to position [1971, 0]
click at [743, 208] on label "False" at bounding box center [720, 200] width 84 height 35
click at [698, 206] on input "False" at bounding box center [692, 202] width 12 height 10
radio input "true"
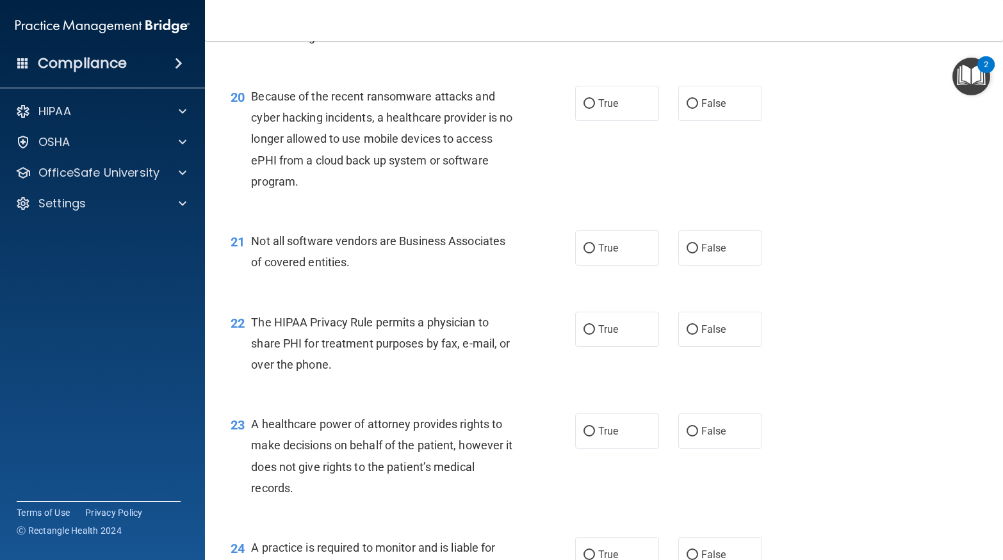
scroll to position [2170, 0]
click at [713, 106] on span "False" at bounding box center [713, 104] width 25 height 12
click at [698, 106] on input "False" at bounding box center [692, 105] width 12 height 10
radio input "true"
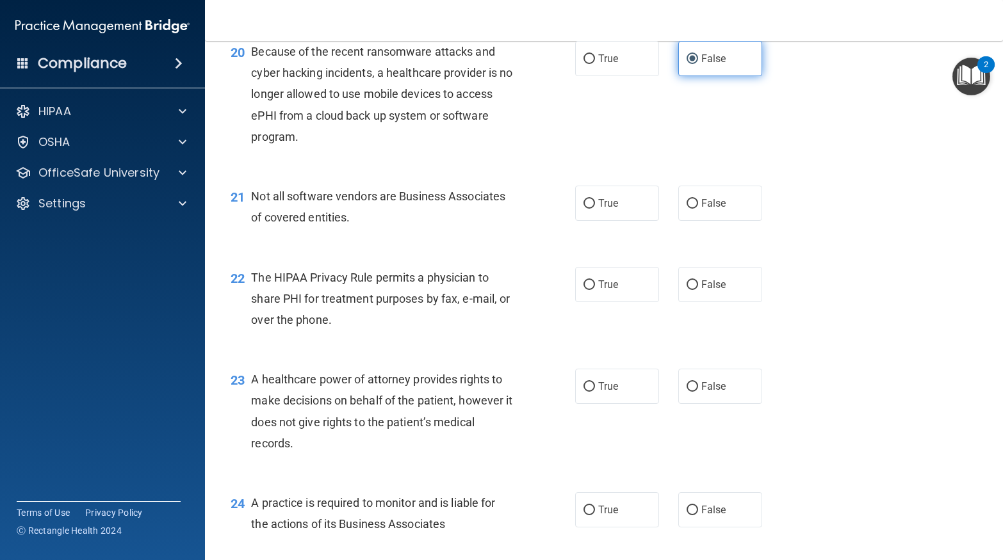
scroll to position [2221, 0]
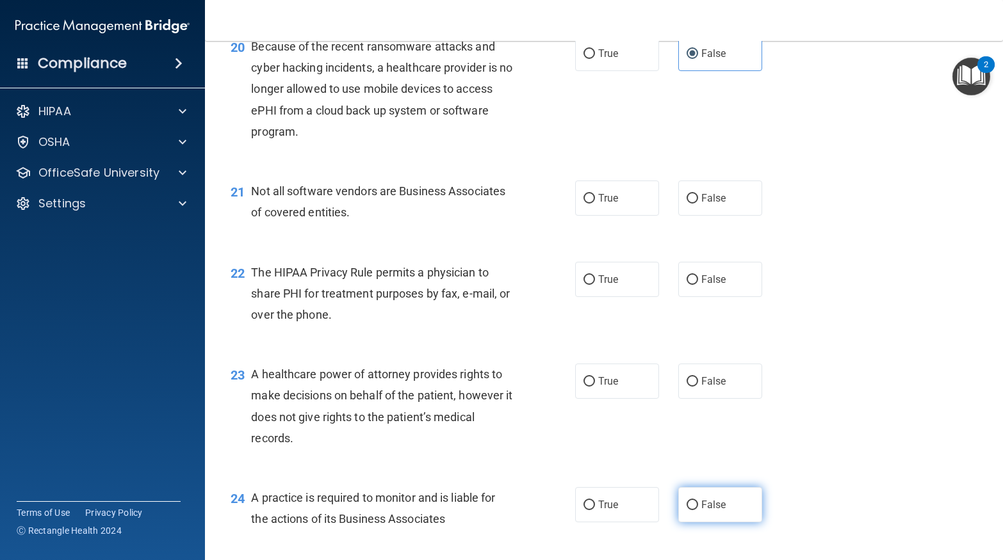
click at [694, 508] on input "False" at bounding box center [692, 506] width 12 height 10
radio input "true"
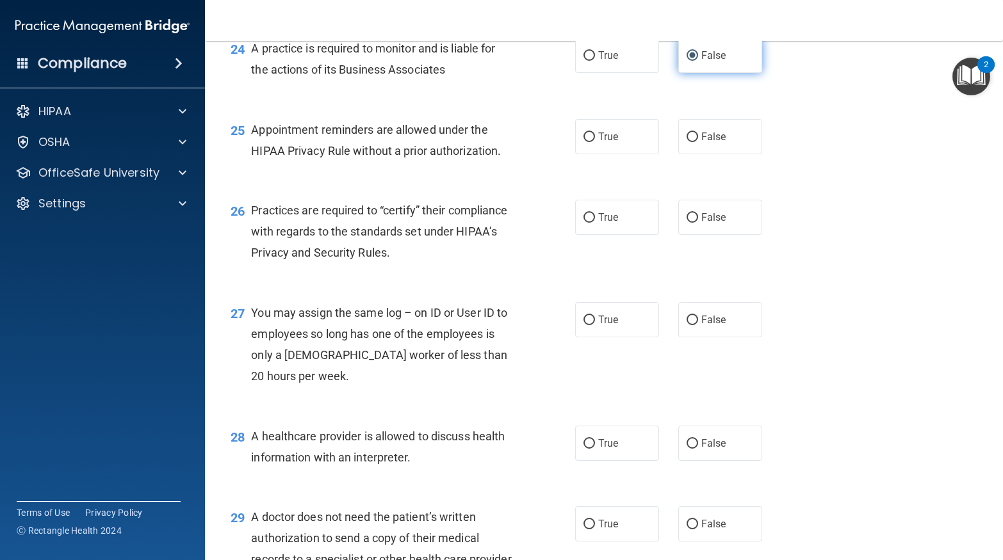
scroll to position [2671, 0]
click at [715, 222] on label "False" at bounding box center [720, 216] width 84 height 35
click at [698, 222] on input "False" at bounding box center [692, 218] width 12 height 10
radio input "true"
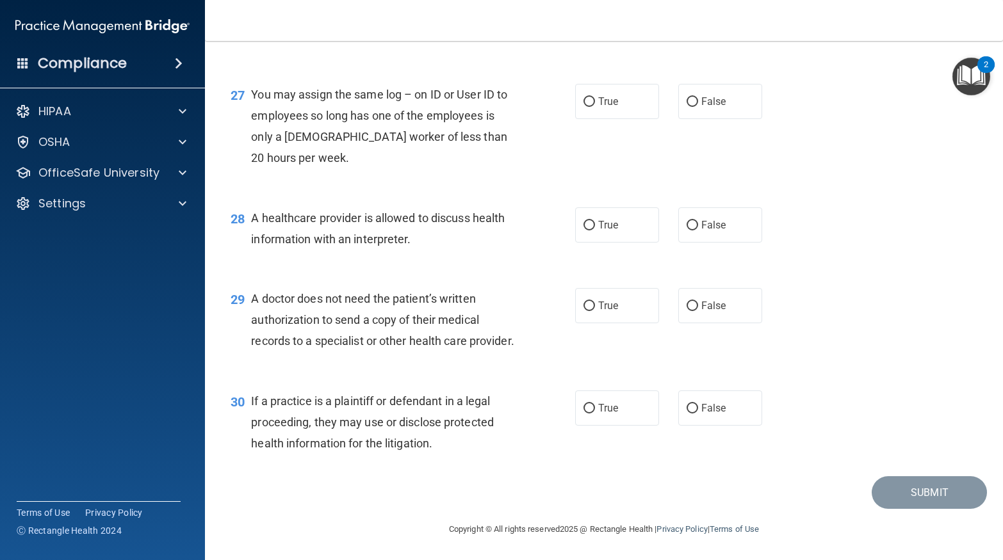
scroll to position [2893, 0]
click at [620, 410] on label "True" at bounding box center [617, 408] width 84 height 35
click at [595, 410] on input "True" at bounding box center [589, 409] width 12 height 10
radio input "true"
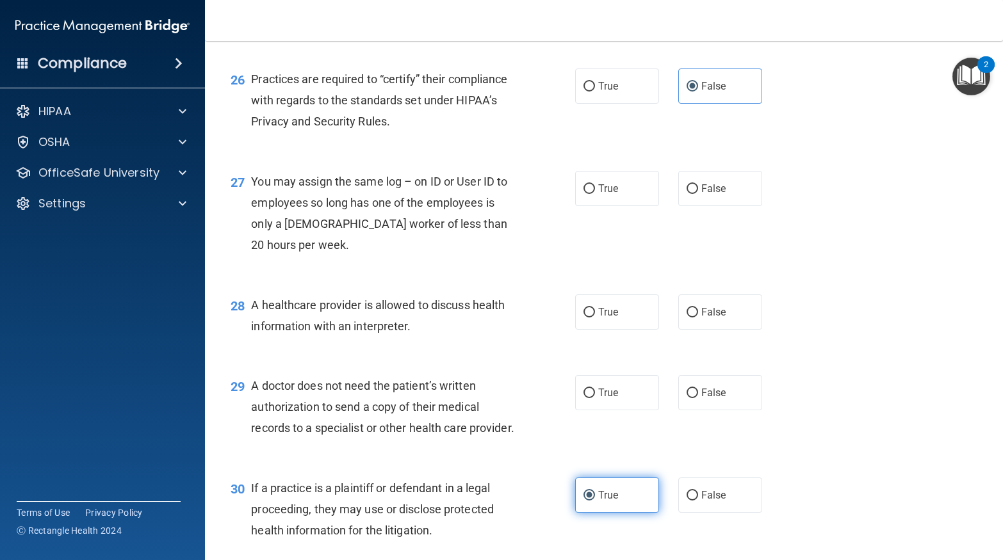
scroll to position [2801, 0]
click at [613, 401] on label "True" at bounding box center [617, 393] width 84 height 35
click at [595, 399] on input "True" at bounding box center [589, 394] width 12 height 10
radio input "true"
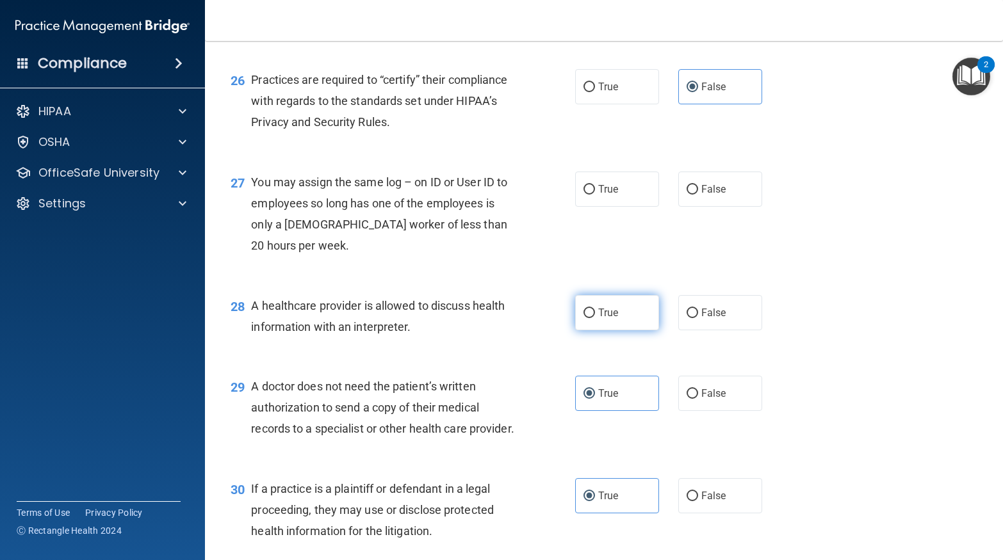
click at [626, 327] on label "True" at bounding box center [617, 312] width 84 height 35
click at [595, 318] on input "True" at bounding box center [589, 314] width 12 height 10
radio input "true"
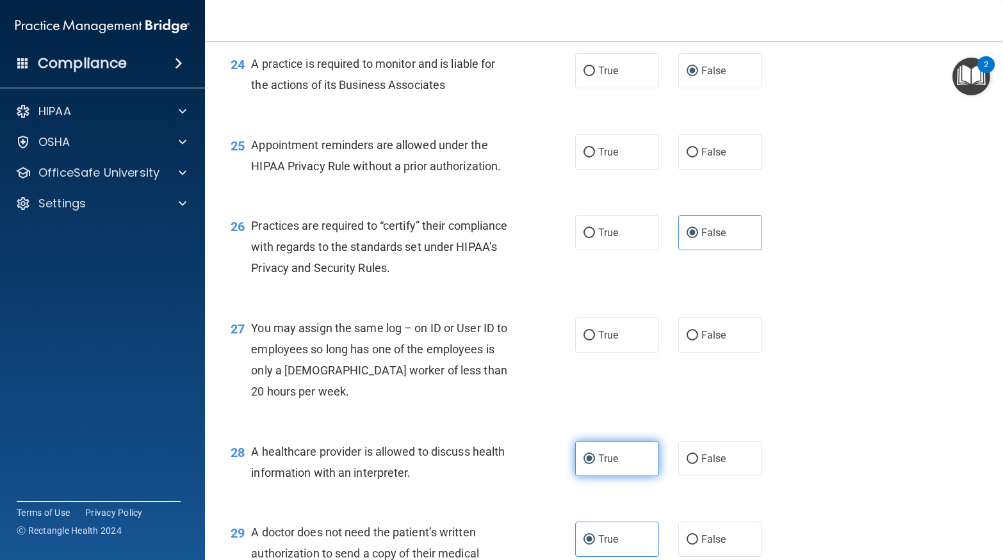
scroll to position [2651, 0]
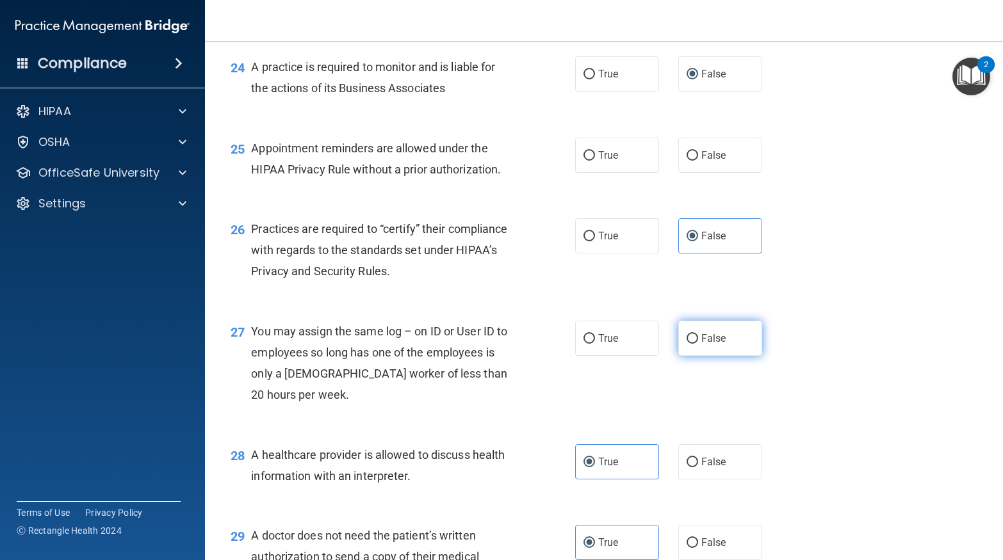
click at [720, 346] on label "False" at bounding box center [720, 338] width 84 height 35
click at [698, 344] on input "False" at bounding box center [692, 339] width 12 height 10
radio input "true"
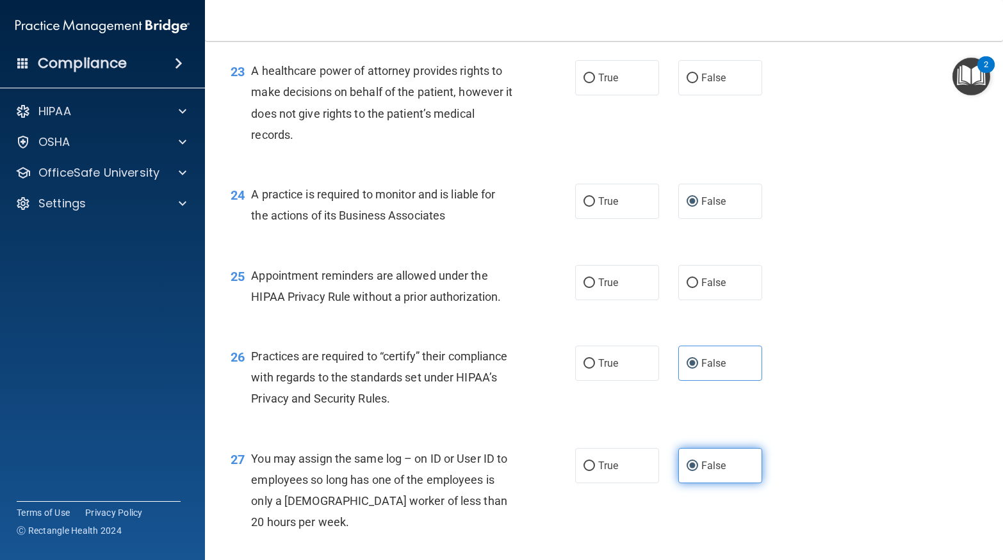
scroll to position [2520, 0]
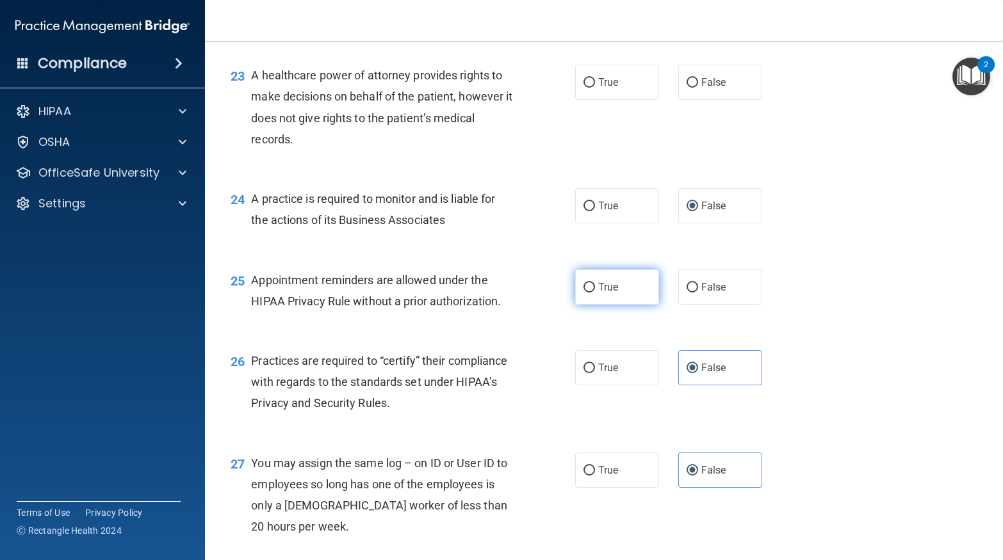
click at [620, 298] on label "True" at bounding box center [617, 287] width 84 height 35
click at [595, 293] on input "True" at bounding box center [589, 288] width 12 height 10
radio input "true"
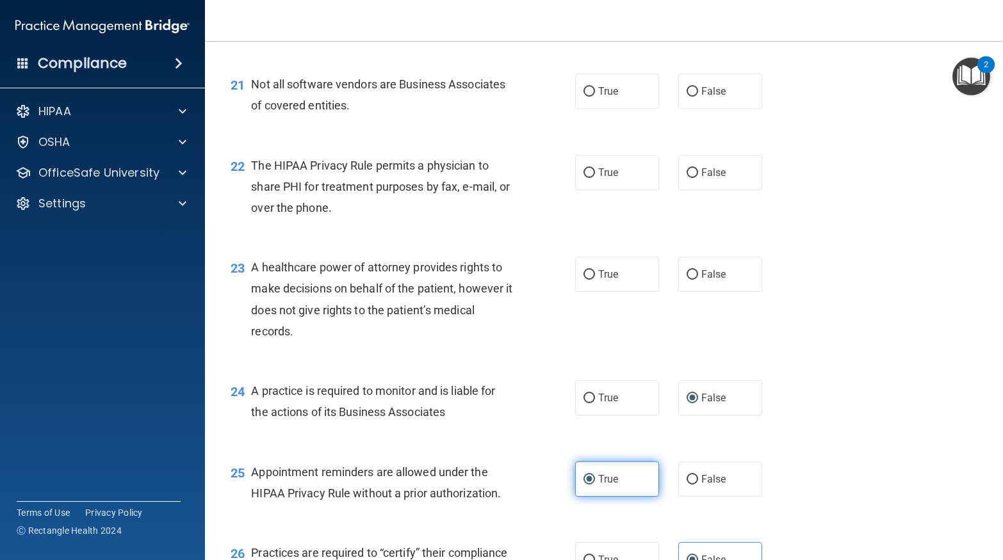
scroll to position [2326, 0]
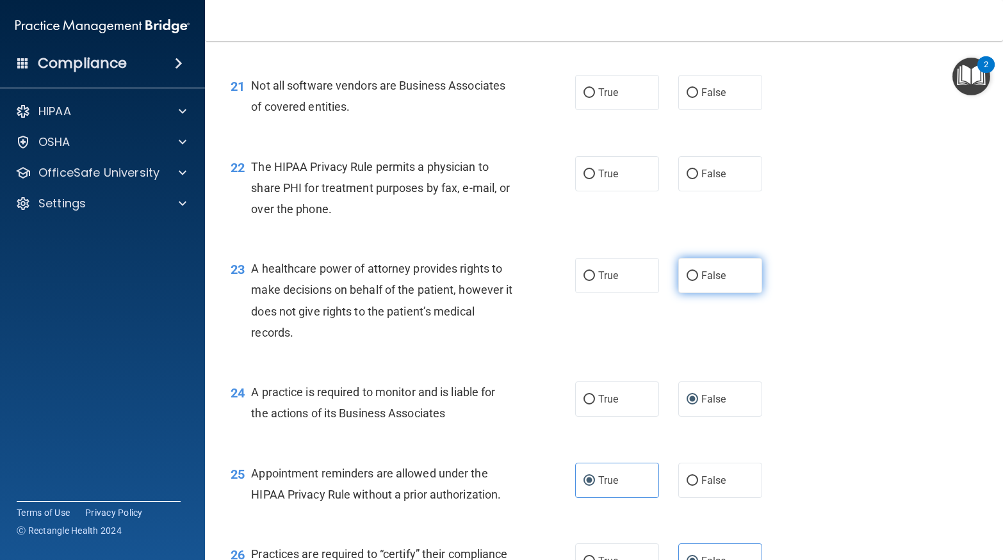
click at [716, 284] on label "False" at bounding box center [720, 275] width 84 height 35
click at [698, 281] on input "False" at bounding box center [692, 276] width 12 height 10
radio input "true"
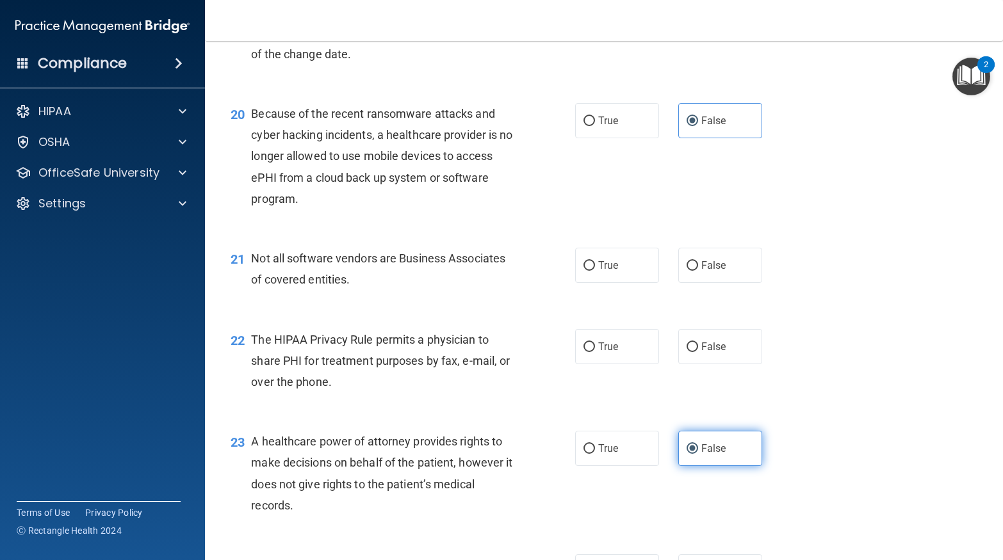
scroll to position [2152, 0]
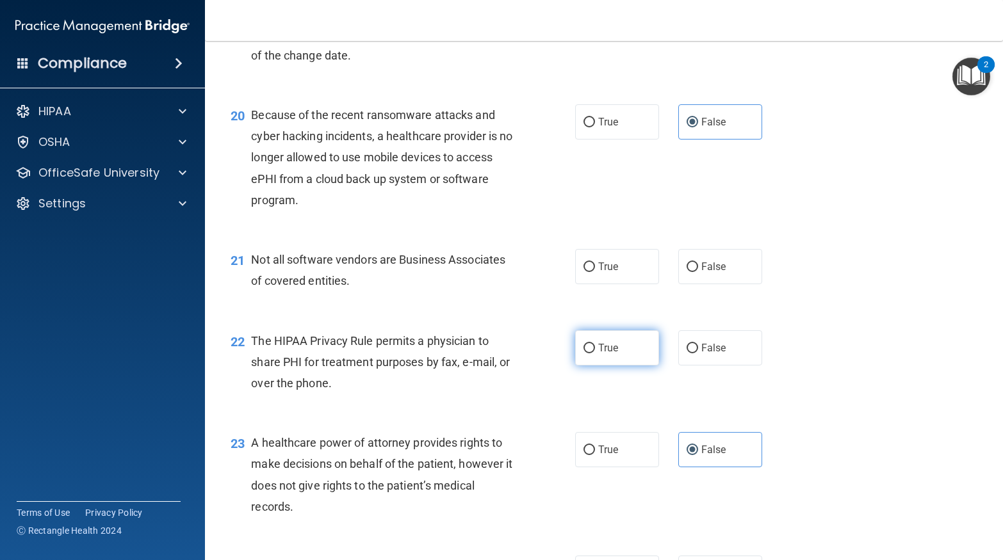
click at [632, 360] on label "True" at bounding box center [617, 347] width 84 height 35
click at [595, 353] on input "True" at bounding box center [589, 349] width 12 height 10
radio input "true"
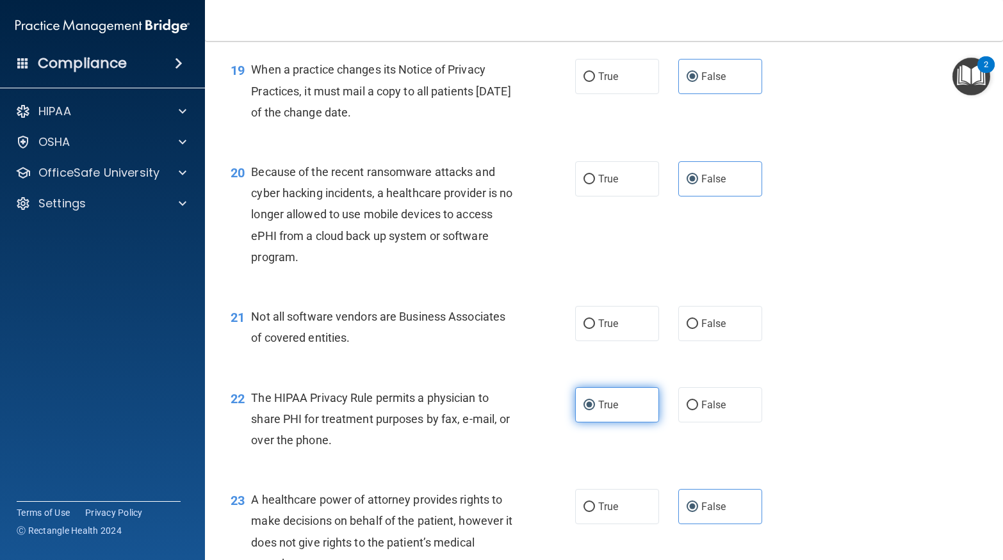
scroll to position [2093, 0]
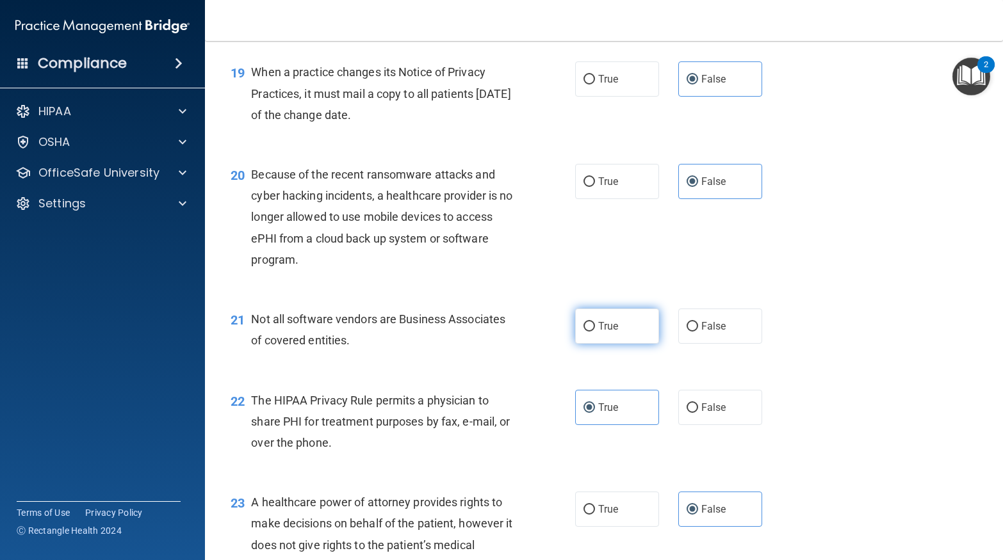
click at [624, 337] on label "True" at bounding box center [617, 326] width 84 height 35
click at [595, 332] on input "True" at bounding box center [589, 327] width 12 height 10
radio input "true"
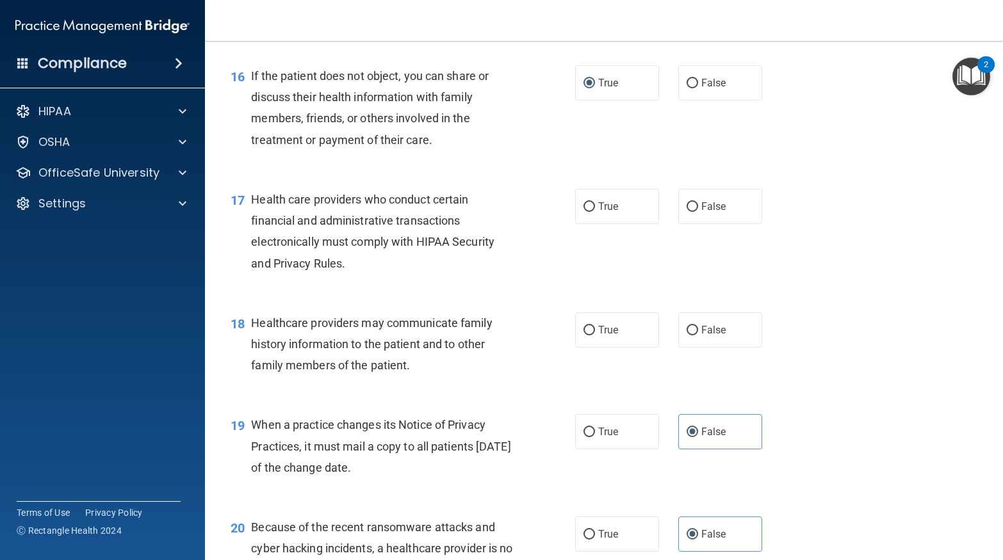
scroll to position [1729, 0]
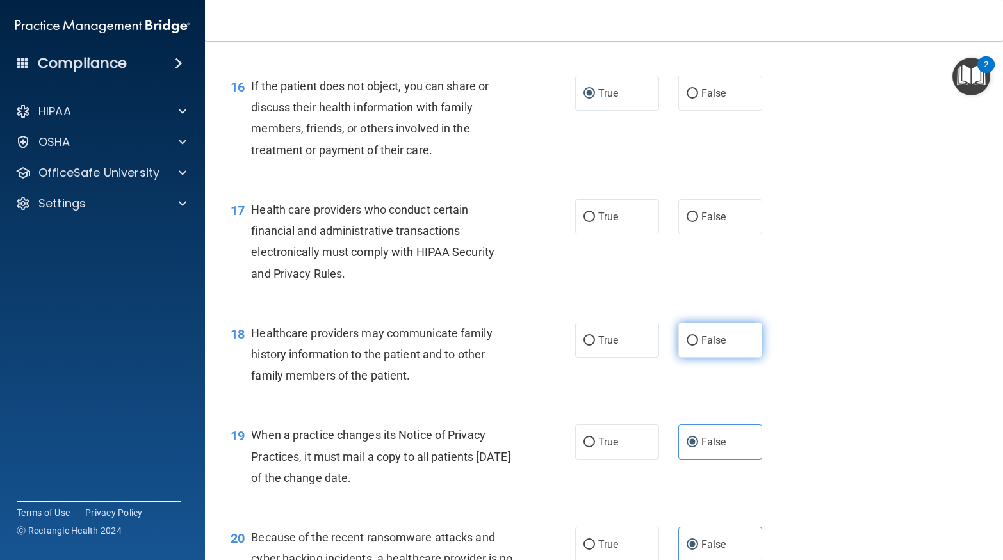
click at [714, 338] on span "False" at bounding box center [713, 340] width 25 height 12
click at [698, 338] on input "False" at bounding box center [692, 341] width 12 height 10
radio input "true"
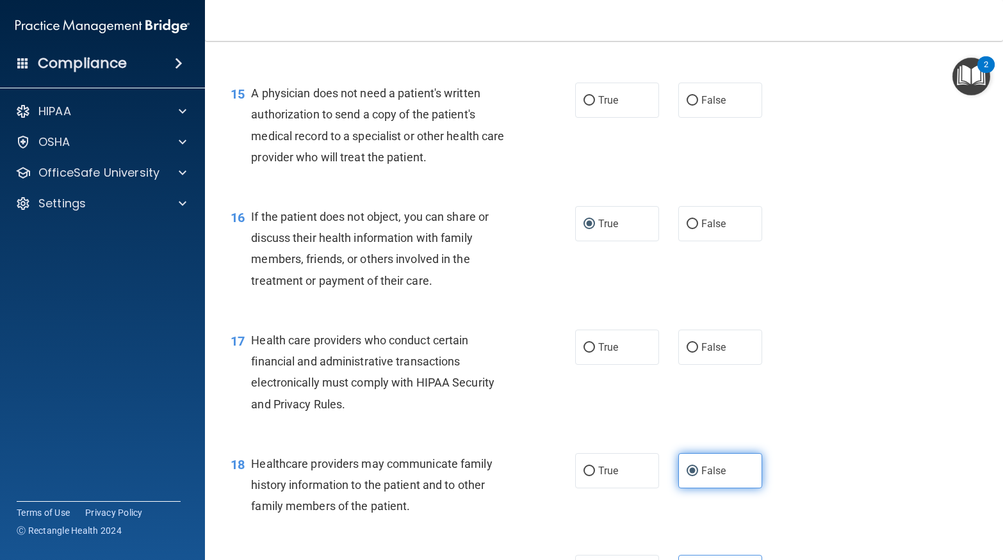
scroll to position [1598, 0]
click at [620, 359] on label "True" at bounding box center [617, 347] width 84 height 35
click at [595, 353] on input "True" at bounding box center [589, 349] width 12 height 10
radio input "true"
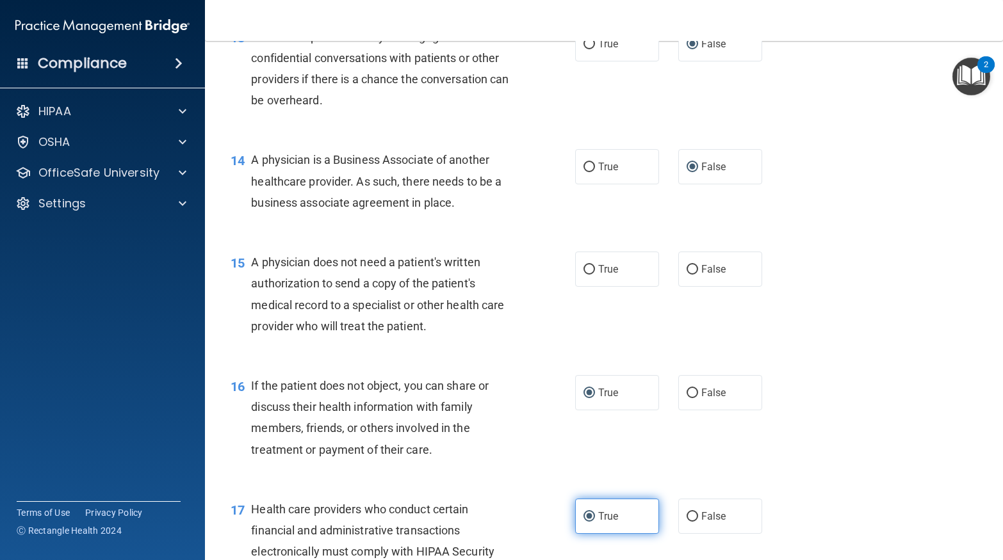
scroll to position [1382, 0]
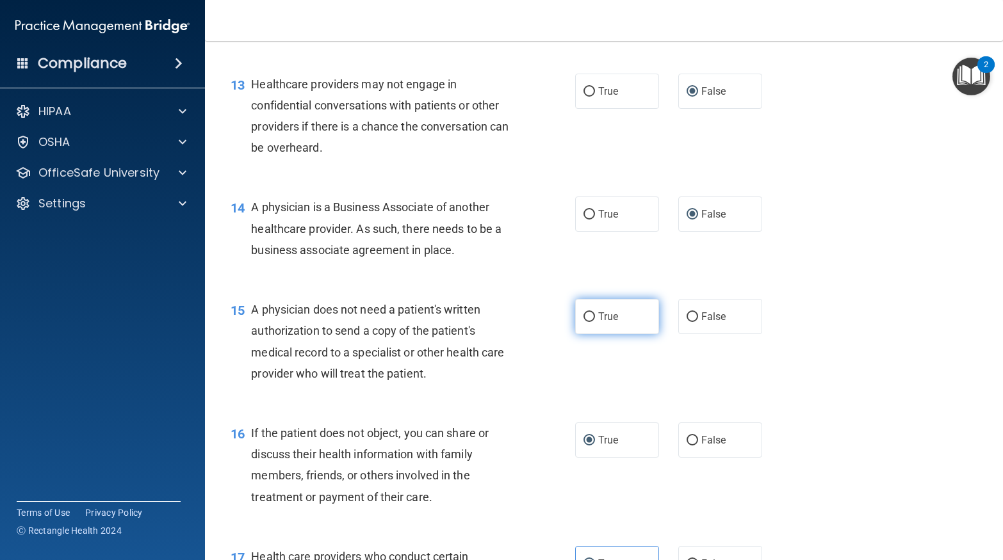
click at [616, 332] on label "True" at bounding box center [617, 316] width 84 height 35
click at [595, 322] on input "True" at bounding box center [589, 317] width 12 height 10
radio input "true"
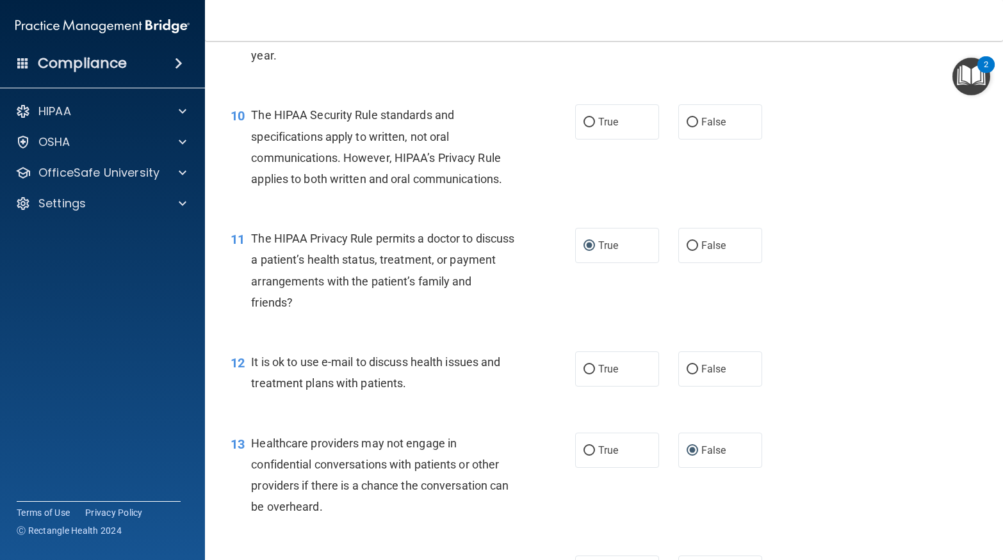
scroll to position [1023, 0]
click at [716, 379] on label "False" at bounding box center [720, 369] width 84 height 35
click at [698, 375] on input "False" at bounding box center [692, 371] width 12 height 10
radio input "true"
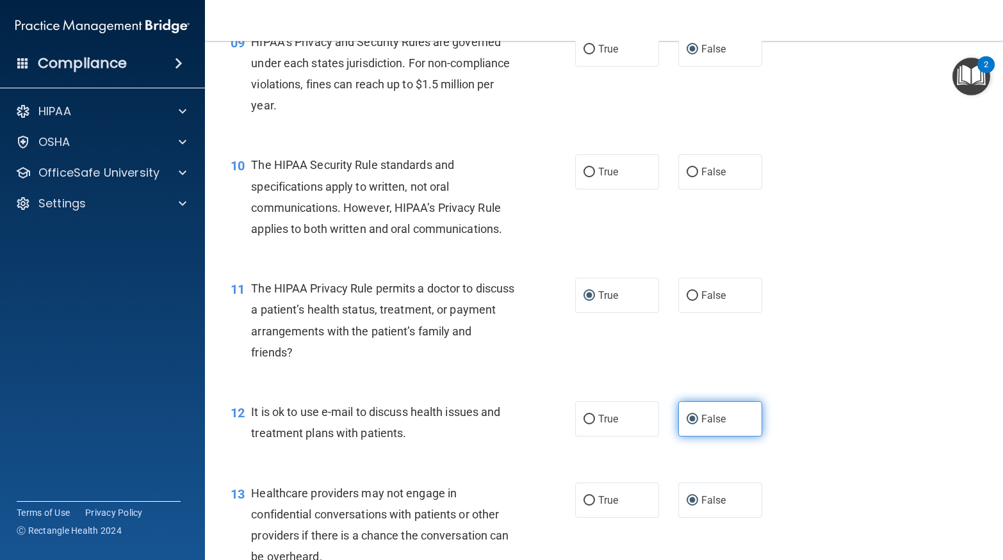
scroll to position [975, 0]
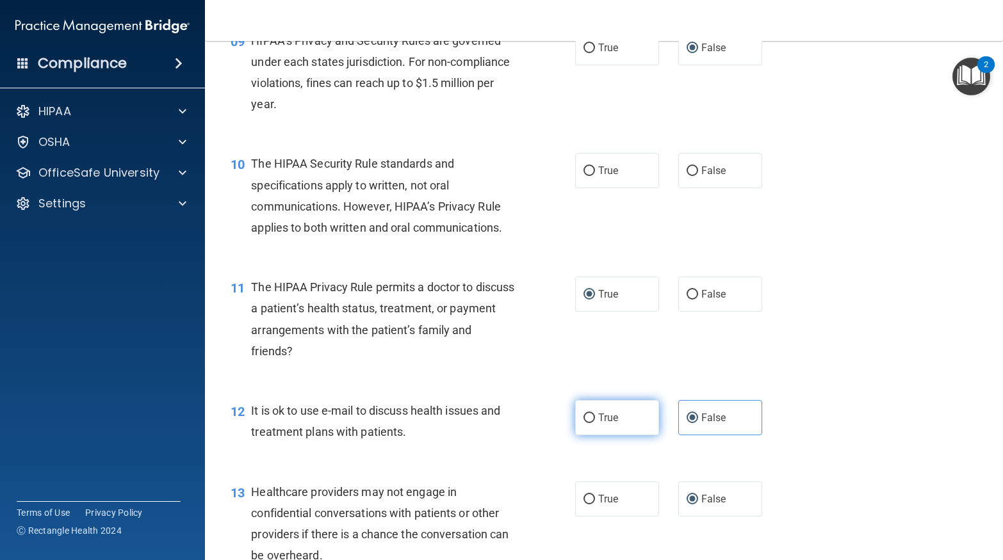
click at [615, 423] on span "True" at bounding box center [608, 418] width 20 height 12
click at [595, 423] on input "True" at bounding box center [589, 419] width 12 height 10
radio input "true"
radio input "false"
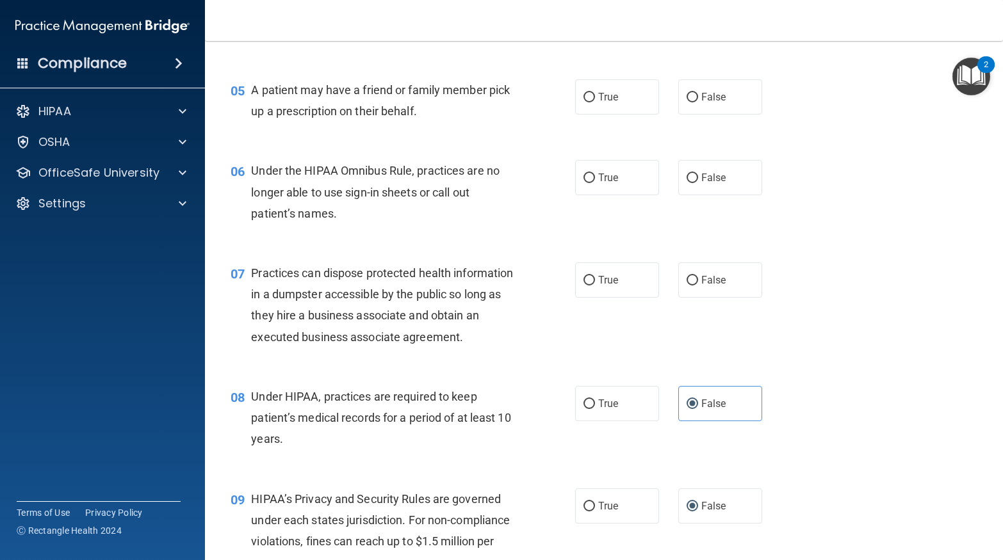
scroll to position [491, 0]
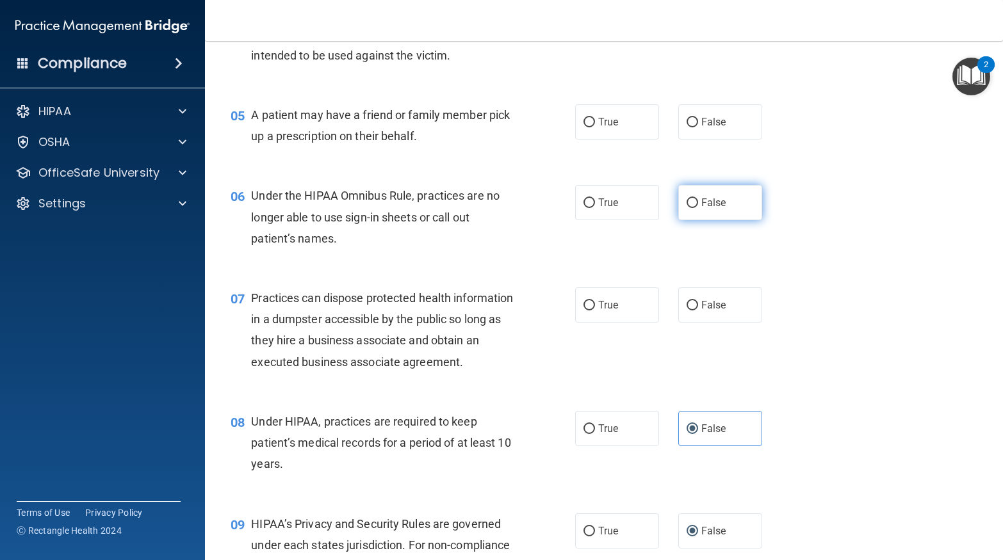
click at [731, 211] on label "False" at bounding box center [720, 202] width 84 height 35
click at [698, 208] on input "False" at bounding box center [692, 203] width 12 height 10
radio input "true"
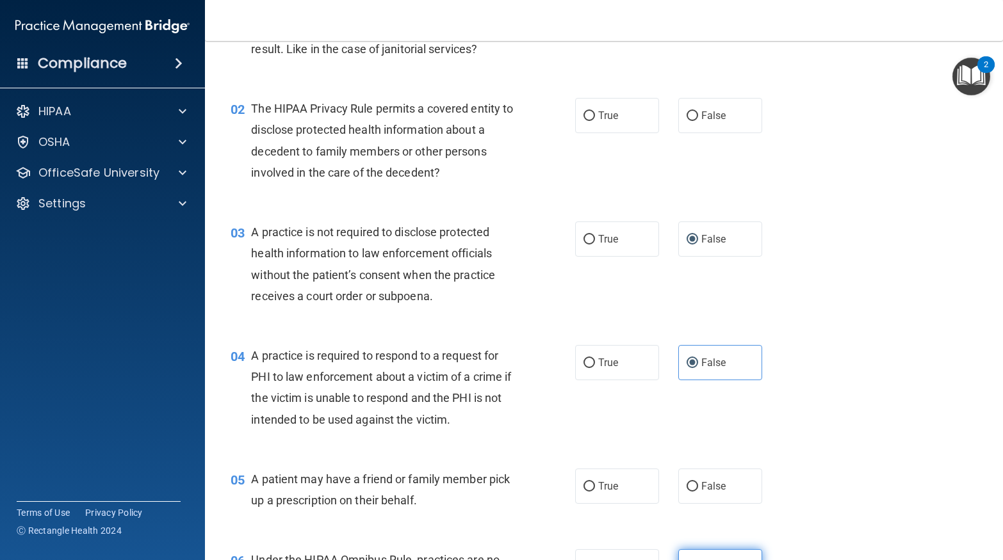
scroll to position [111, 0]
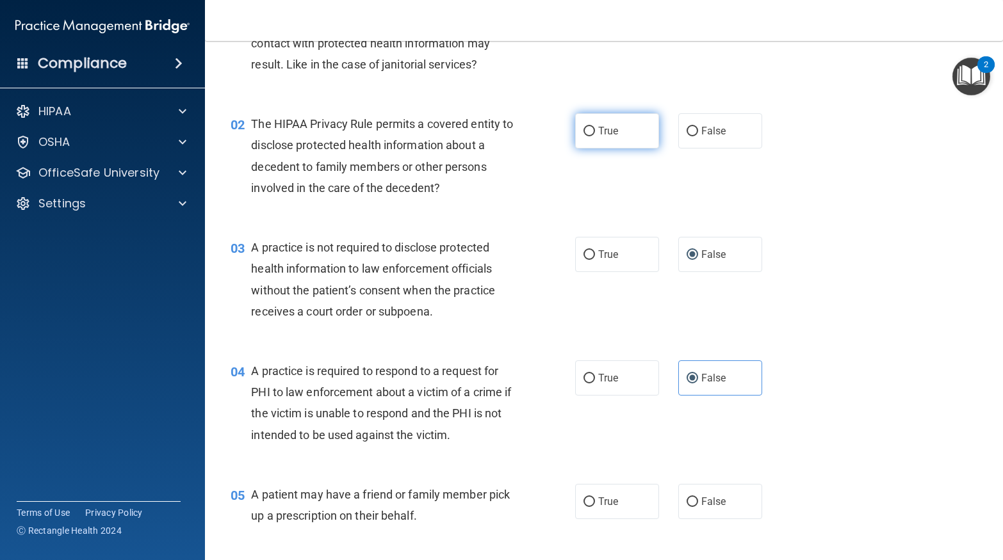
click at [608, 140] on label "True" at bounding box center [617, 130] width 84 height 35
click at [595, 136] on input "True" at bounding box center [589, 132] width 12 height 10
radio input "true"
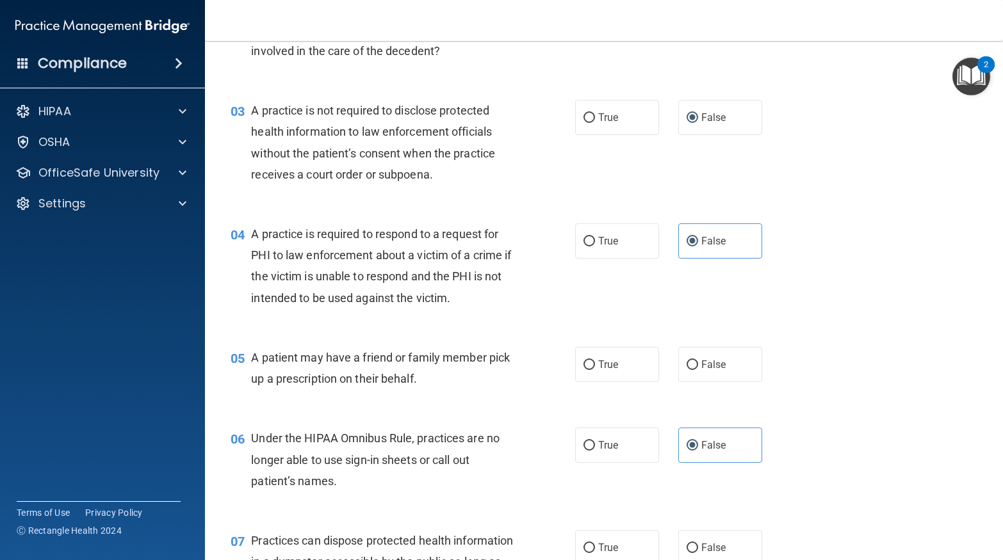
scroll to position [251, 0]
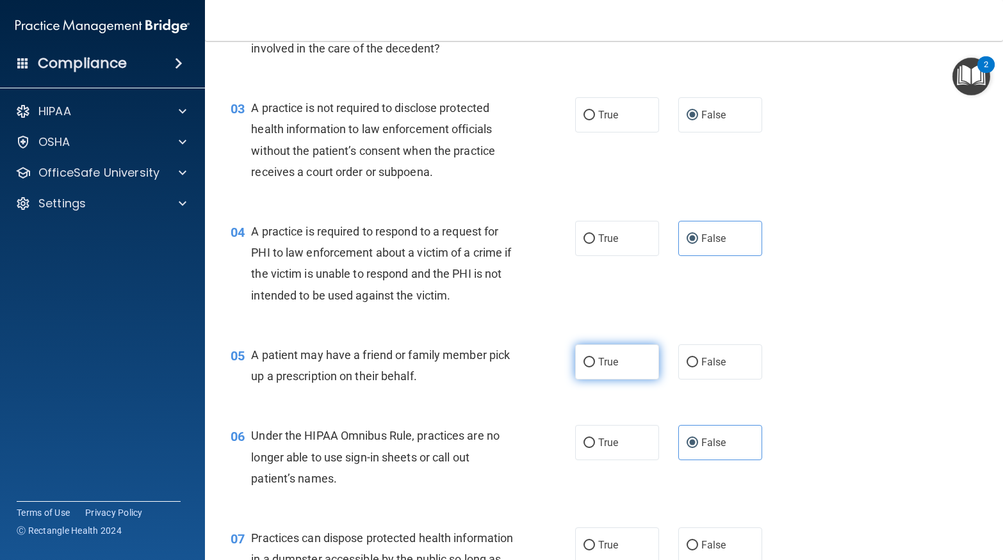
click at [633, 369] on label "True" at bounding box center [617, 361] width 84 height 35
click at [595, 368] on input "True" at bounding box center [589, 363] width 12 height 10
radio input "true"
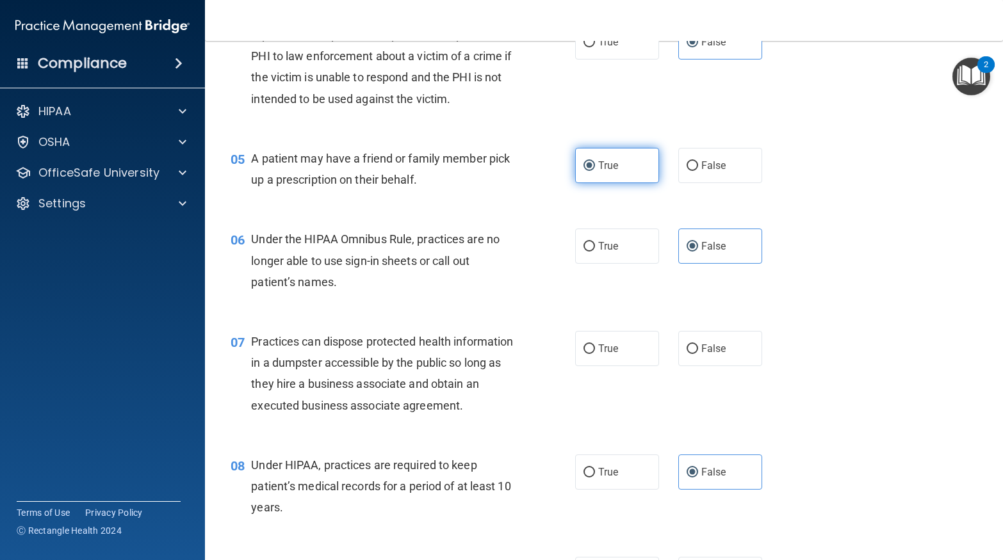
scroll to position [449, 0]
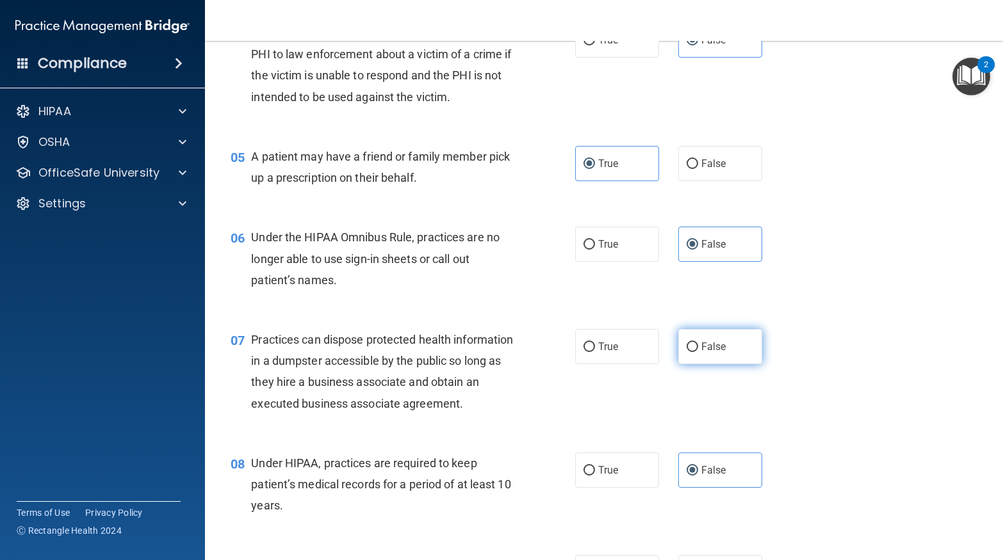
click at [721, 358] on label "False" at bounding box center [720, 346] width 84 height 35
click at [698, 352] on input "False" at bounding box center [692, 348] width 12 height 10
radio input "true"
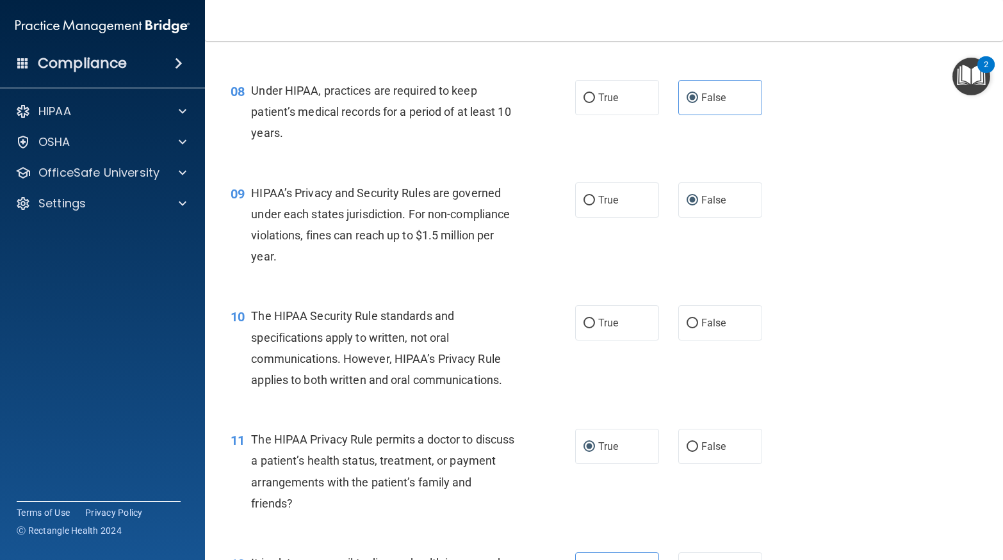
scroll to position [823, 0]
click at [635, 325] on label "True" at bounding box center [617, 322] width 84 height 35
click at [595, 325] on input "True" at bounding box center [589, 323] width 12 height 10
radio input "true"
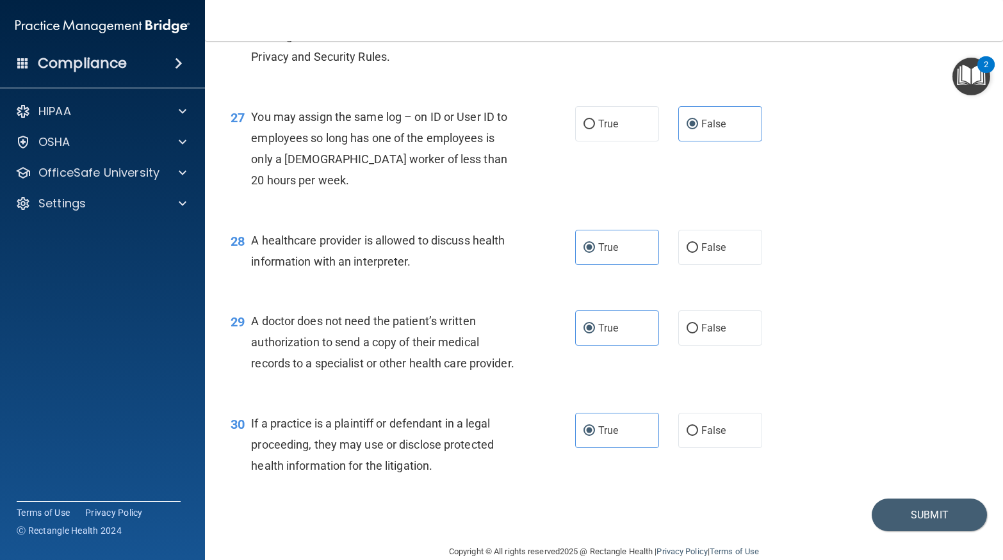
scroll to position [2909, 0]
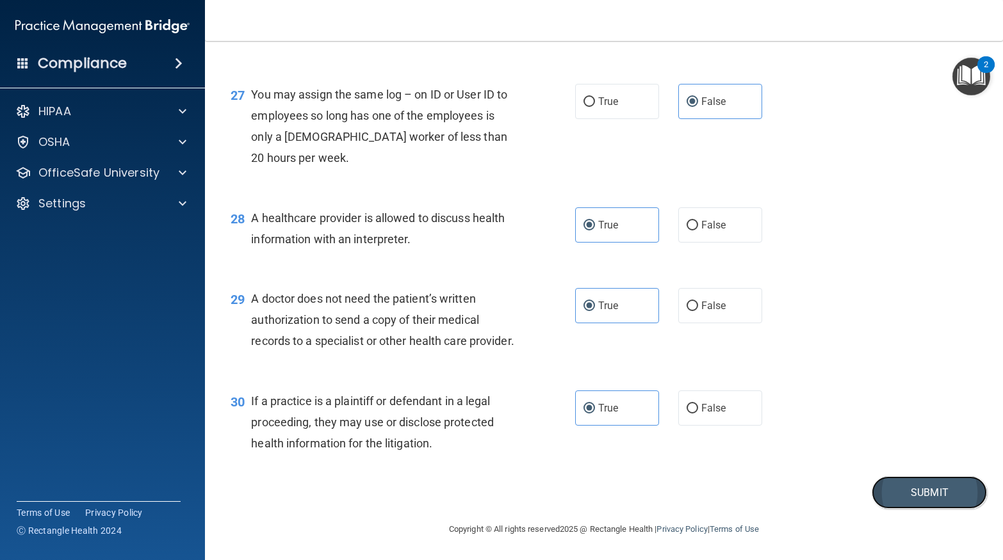
click at [911, 501] on button "Submit" at bounding box center [928, 492] width 115 height 33
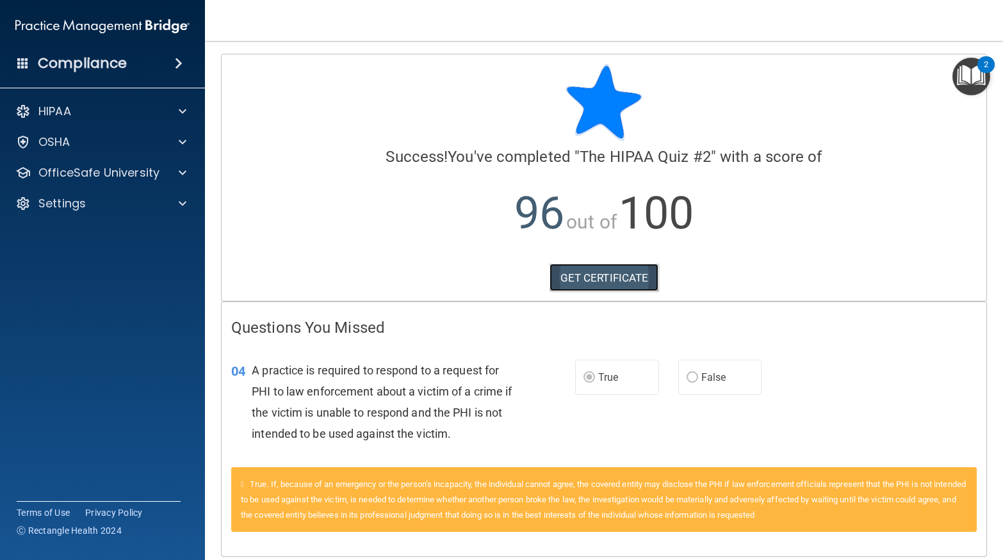
click at [614, 280] on link "GET CERTIFICATE" at bounding box center [603, 278] width 109 height 28
click at [142, 179] on p "OfficeSafe University" at bounding box center [98, 172] width 121 height 15
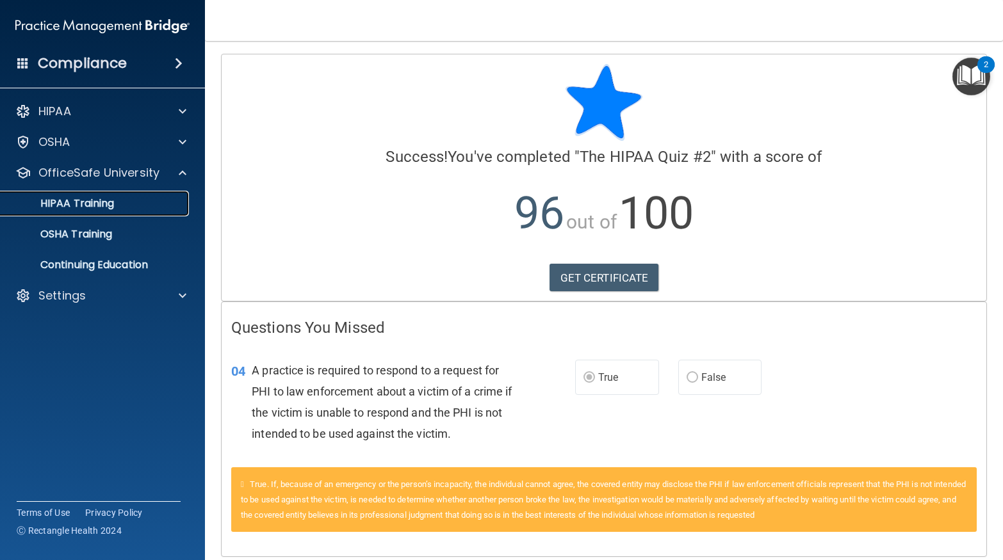
click at [103, 213] on link "HIPAA Training" at bounding box center [88, 204] width 202 height 26
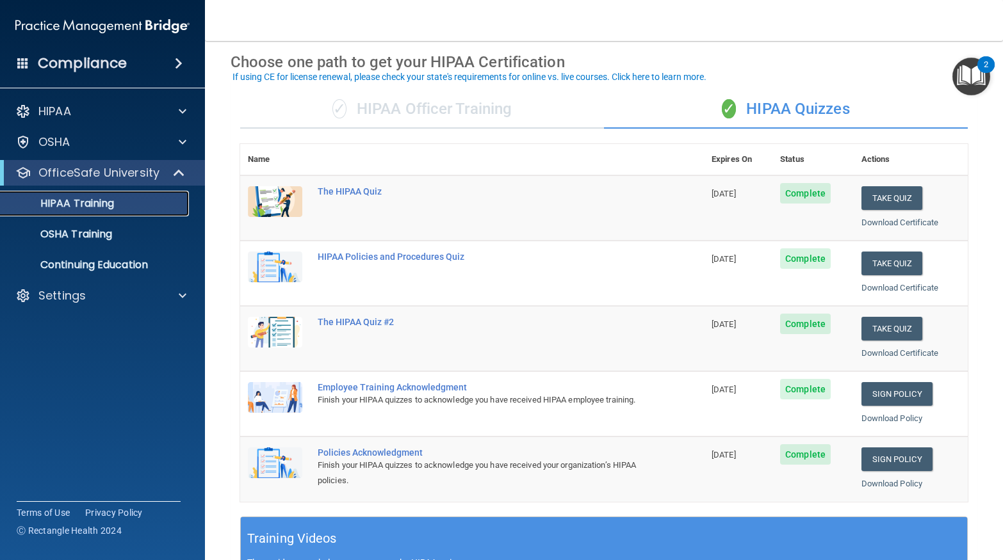
scroll to position [46, 0]
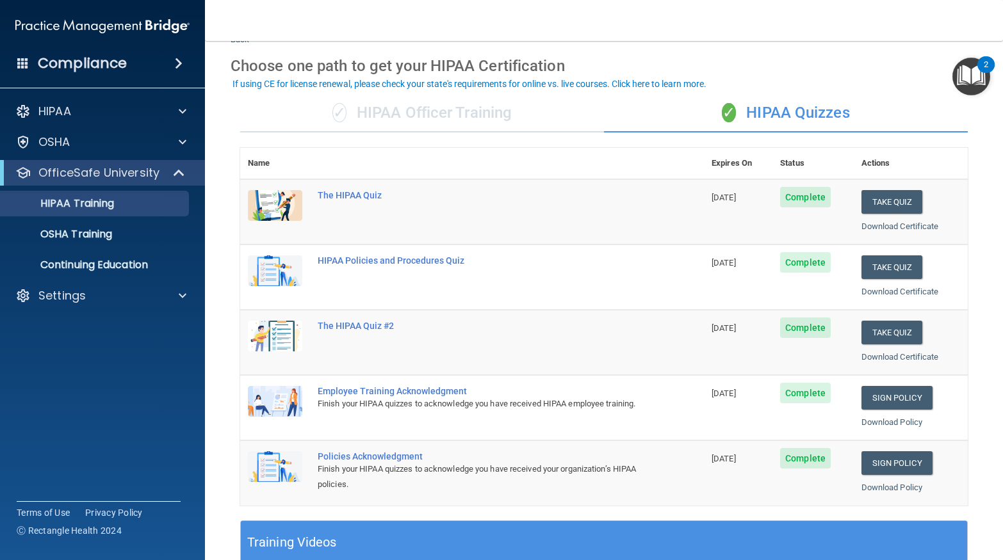
click at [466, 112] on div "✓ HIPAA Officer Training" at bounding box center [422, 113] width 364 height 38
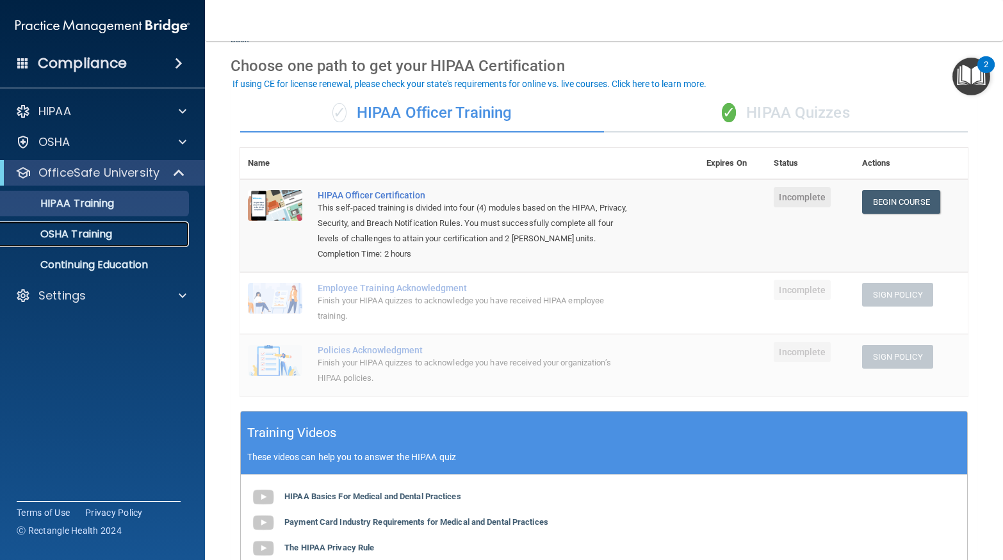
click at [121, 234] on div "OSHA Training" at bounding box center [95, 234] width 175 height 13
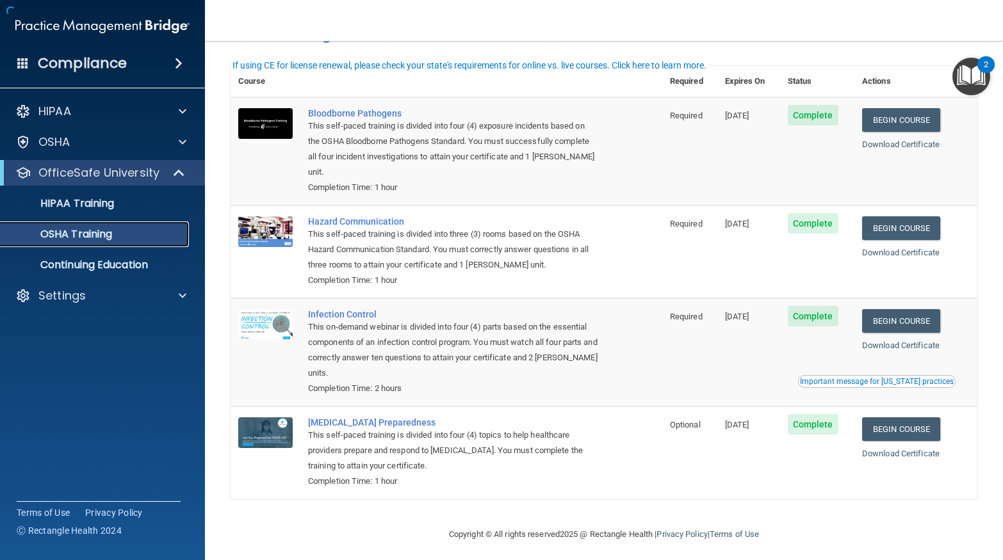
scroll to position [36, 0]
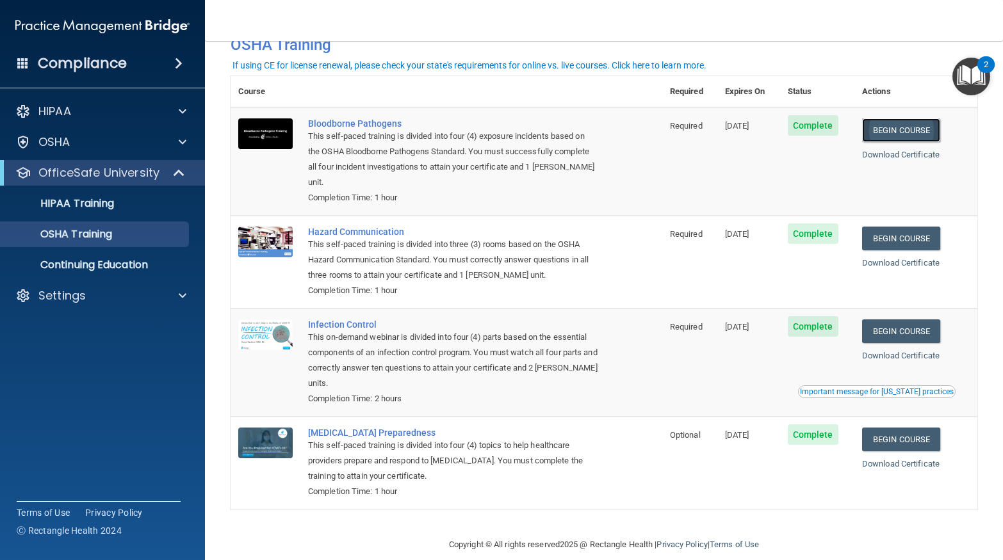
click at [918, 125] on link "Begin Course" at bounding box center [901, 130] width 78 height 24
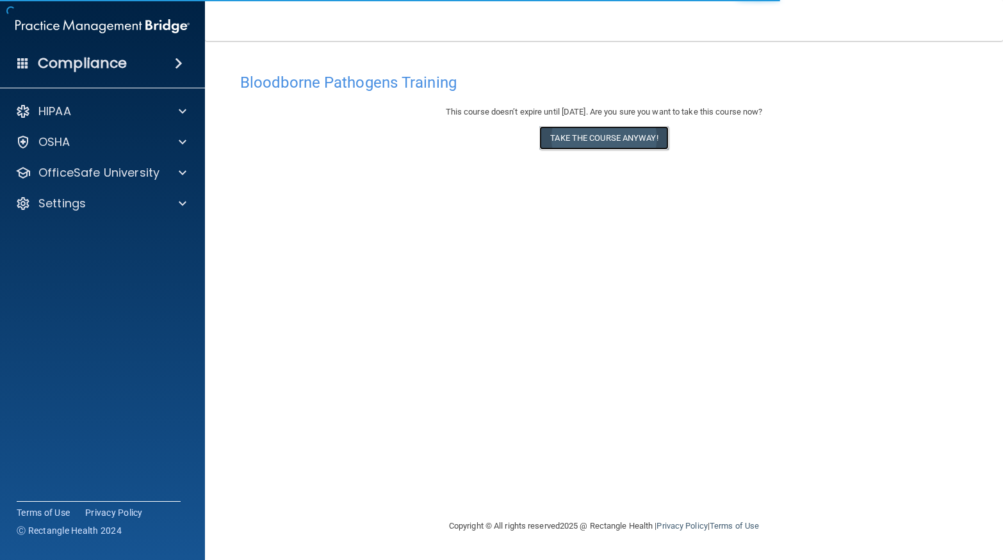
click at [640, 140] on button "Take the course anyway!" at bounding box center [603, 138] width 129 height 24
